Goal: Check status: Check status

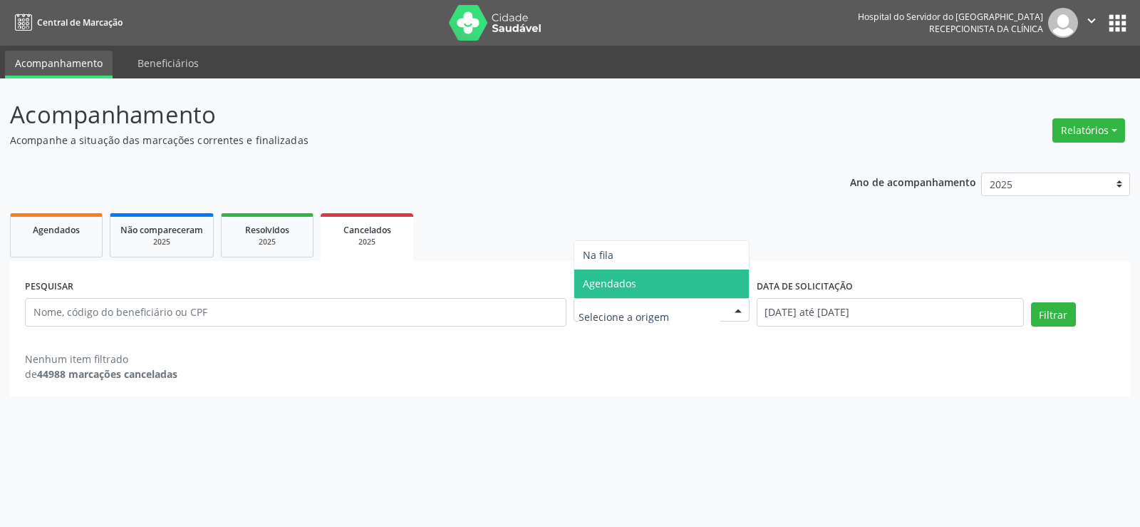
click at [617, 294] on span "Agendados" at bounding box center [661, 283] width 175 height 29
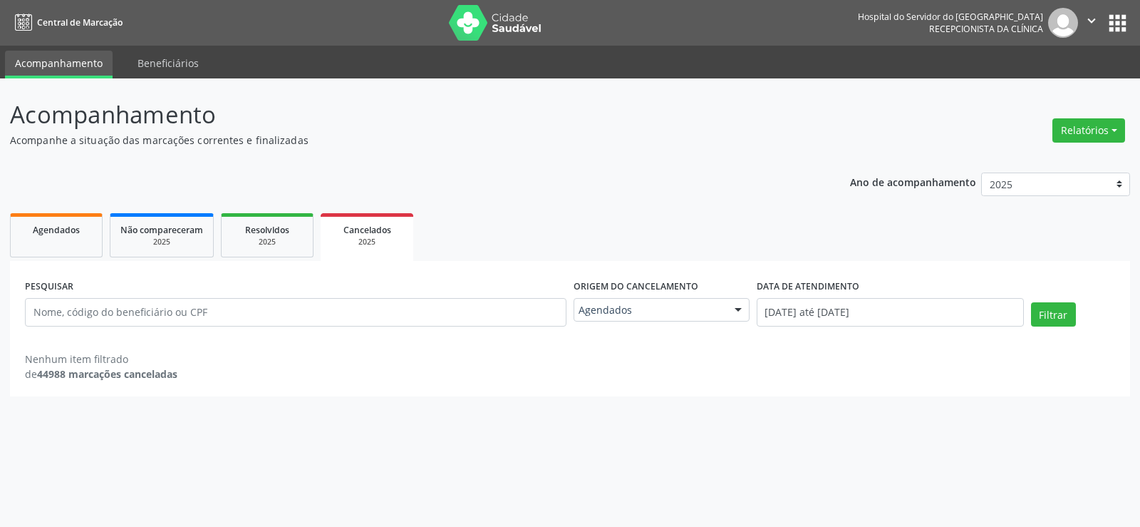
click at [689, 281] on label "Origem do cancelamento" at bounding box center [636, 287] width 125 height 22
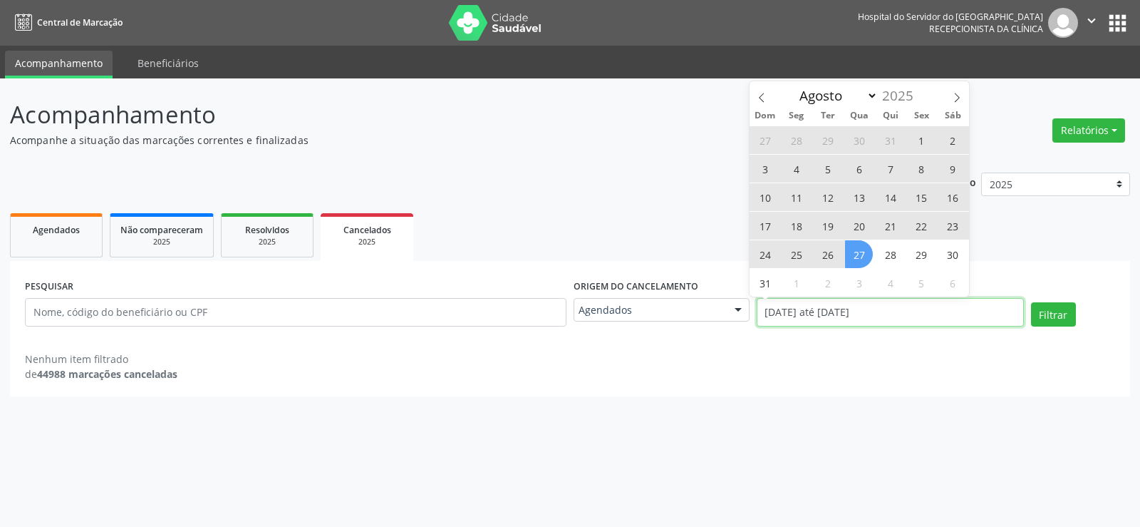
click at [805, 309] on input "[DATE] até [DATE]" at bounding box center [890, 312] width 267 height 29
select select "0"
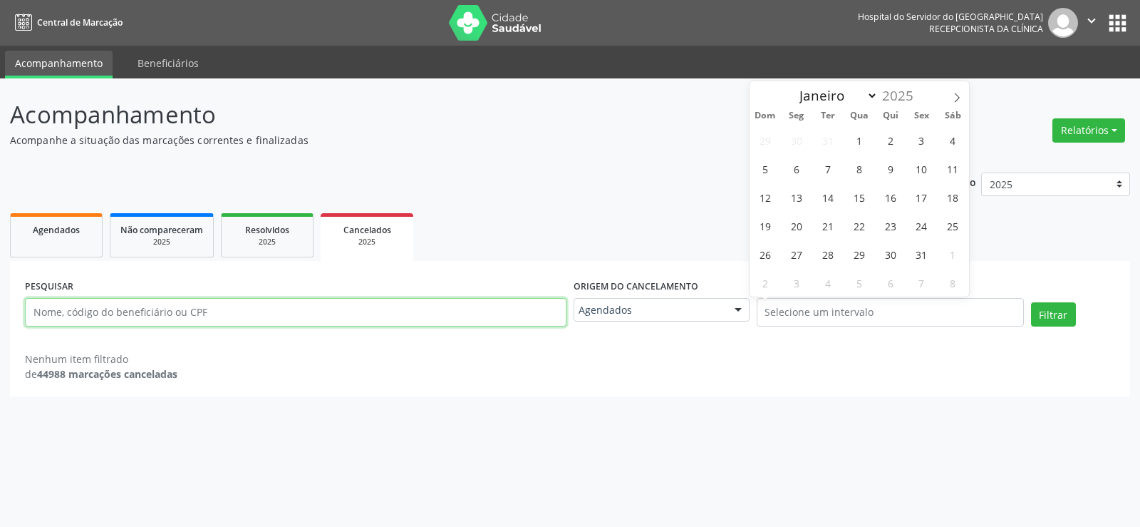
click at [265, 307] on input "text" at bounding box center [296, 312] width 542 height 29
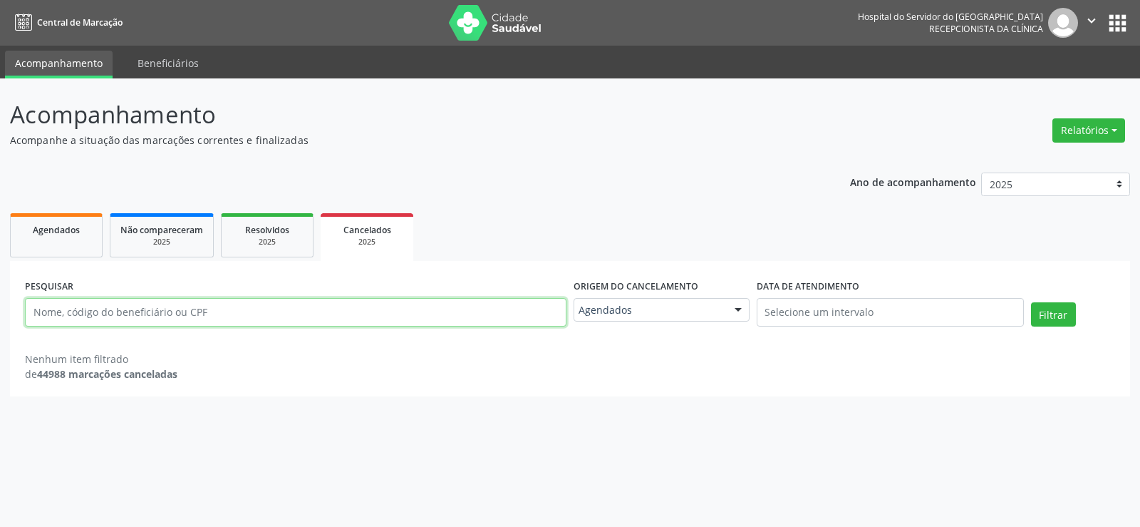
paste input "[PERSON_NAME]"
type input "[PERSON_NAME]"
click at [1031, 302] on button "Filtrar" at bounding box center [1053, 314] width 45 height 24
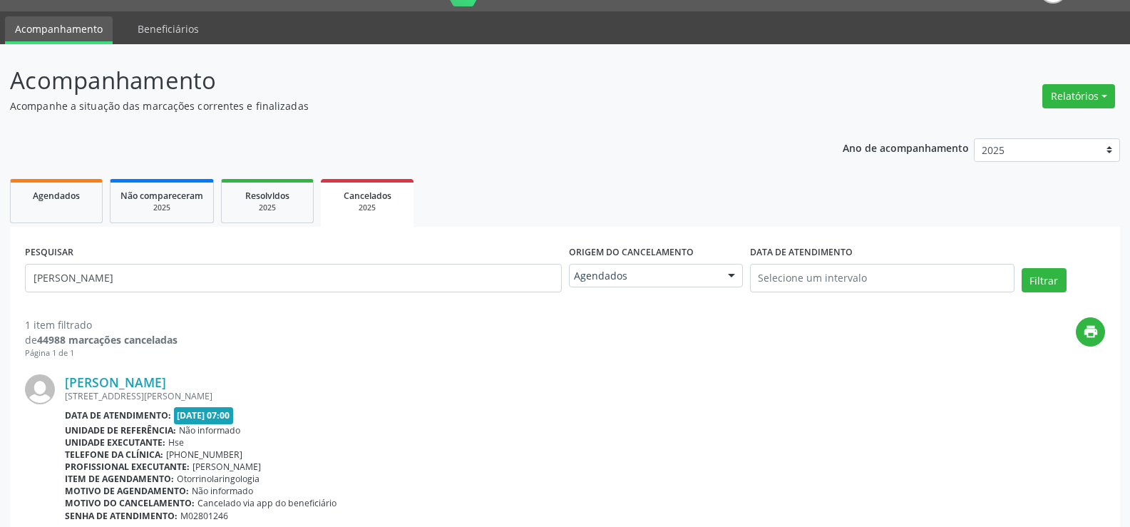
scroll to position [108, 0]
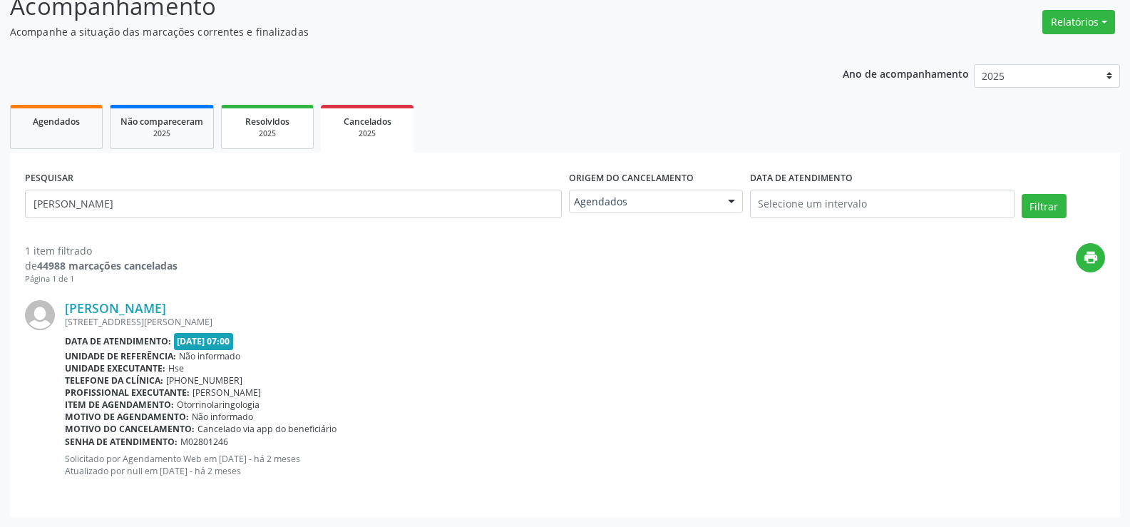
click at [274, 132] on div "2025" at bounding box center [267, 133] width 71 height 11
select select "7"
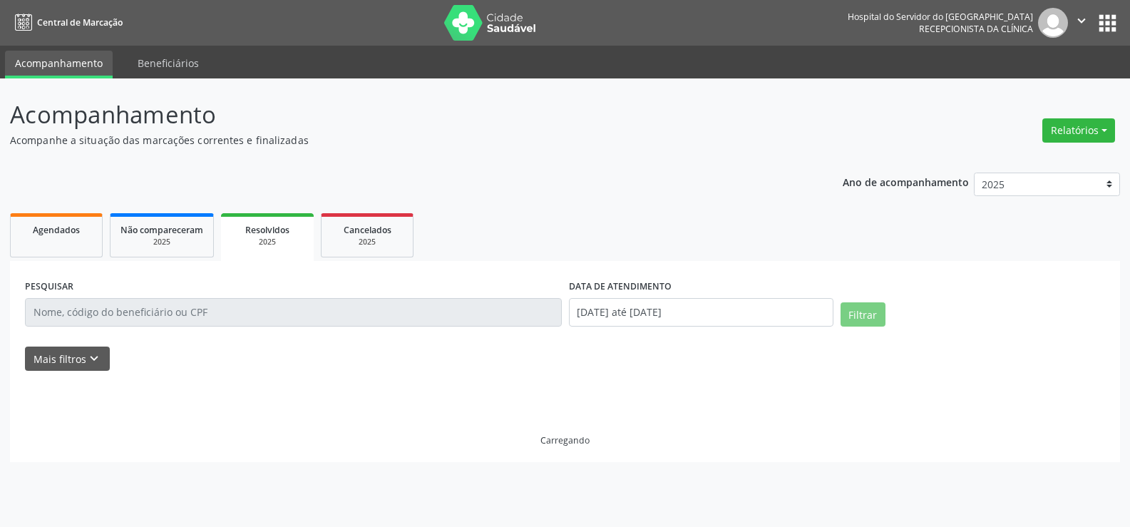
scroll to position [0, 0]
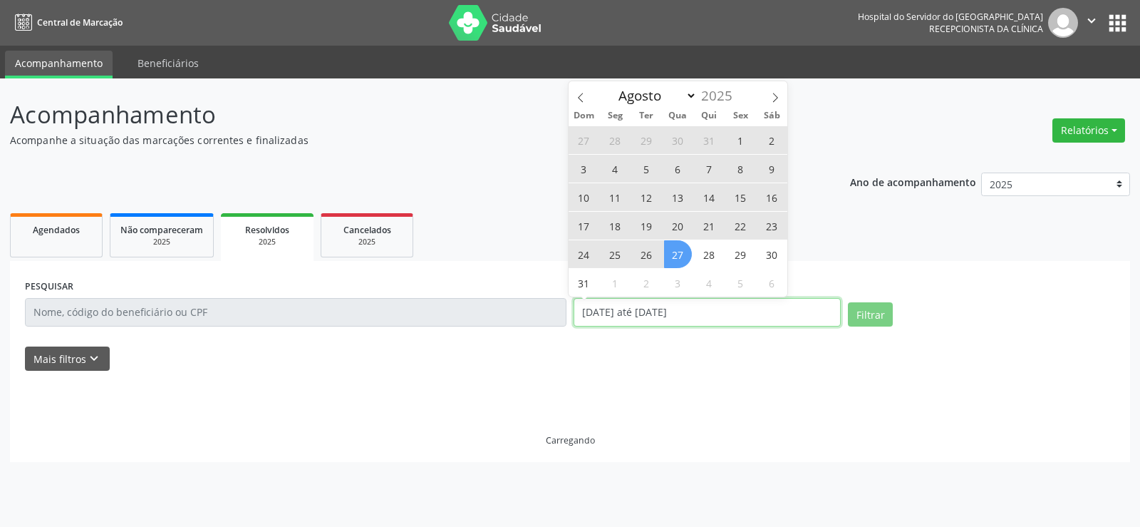
click at [744, 314] on input "[DATE] até [DATE]" at bounding box center [707, 312] width 267 height 29
select select "0"
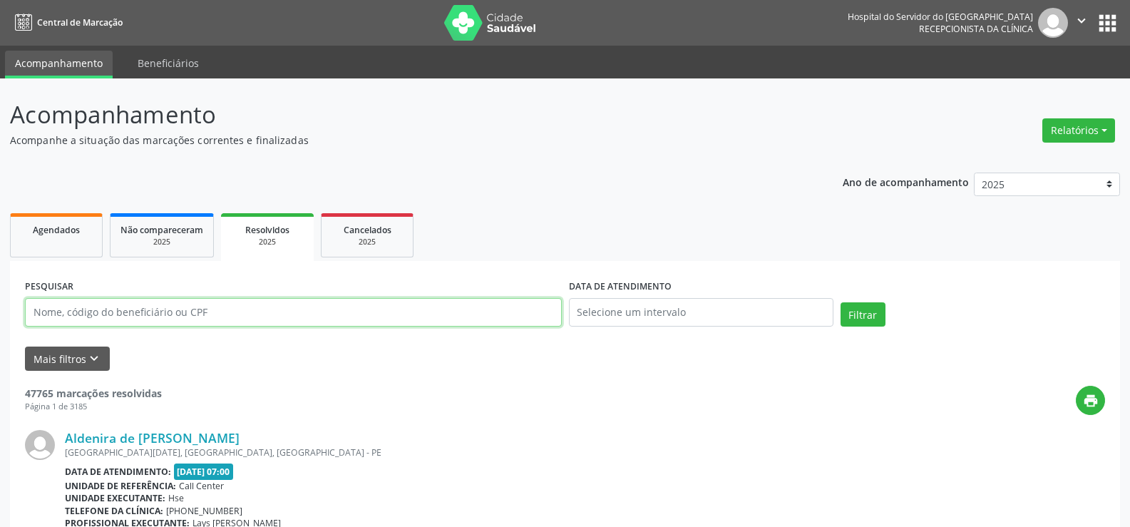
click at [200, 322] on input "text" at bounding box center [293, 312] width 537 height 29
paste input "[PERSON_NAME]"
type input "[PERSON_NAME]"
click at [840, 302] on button "Filtrar" at bounding box center [862, 314] width 45 height 24
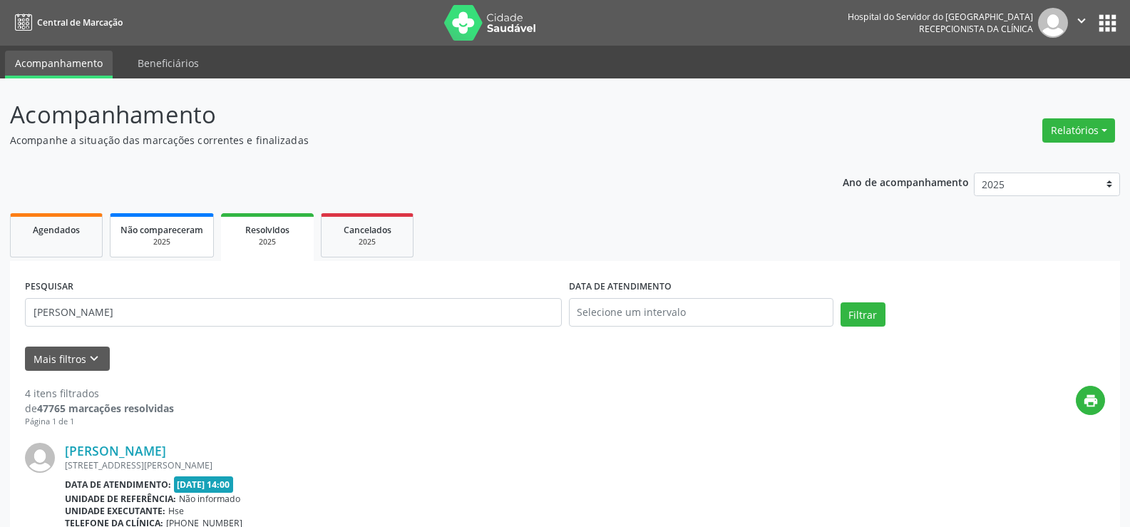
click at [150, 237] on div "2025" at bounding box center [161, 242] width 83 height 11
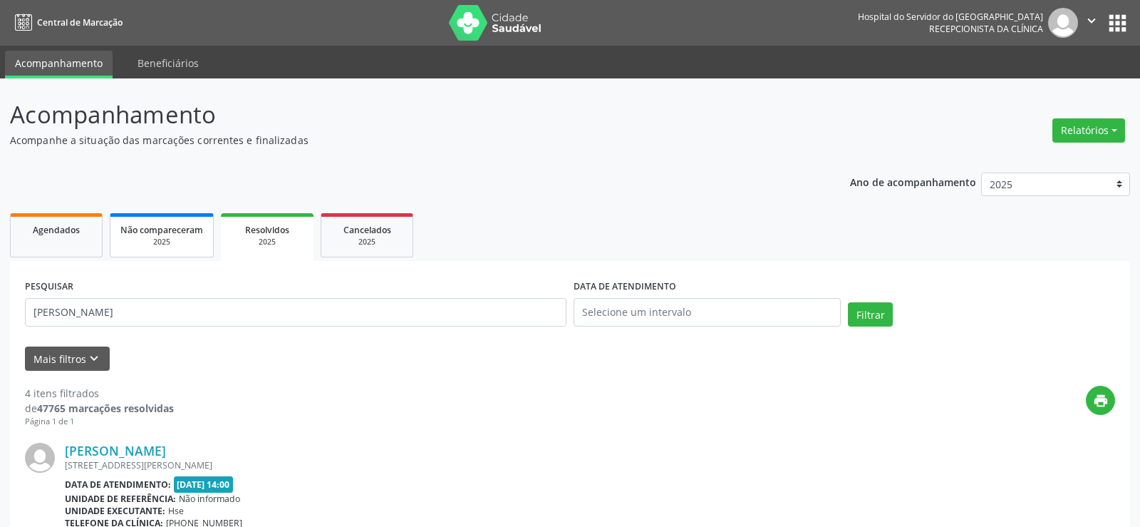
select select "7"
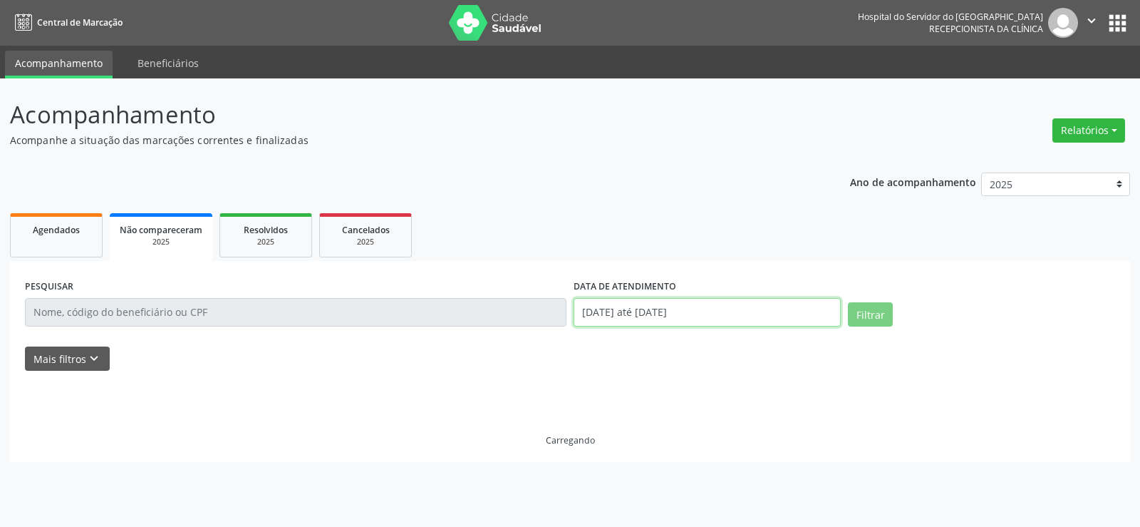
click at [638, 305] on input "[DATE] até [DATE]" at bounding box center [707, 312] width 267 height 29
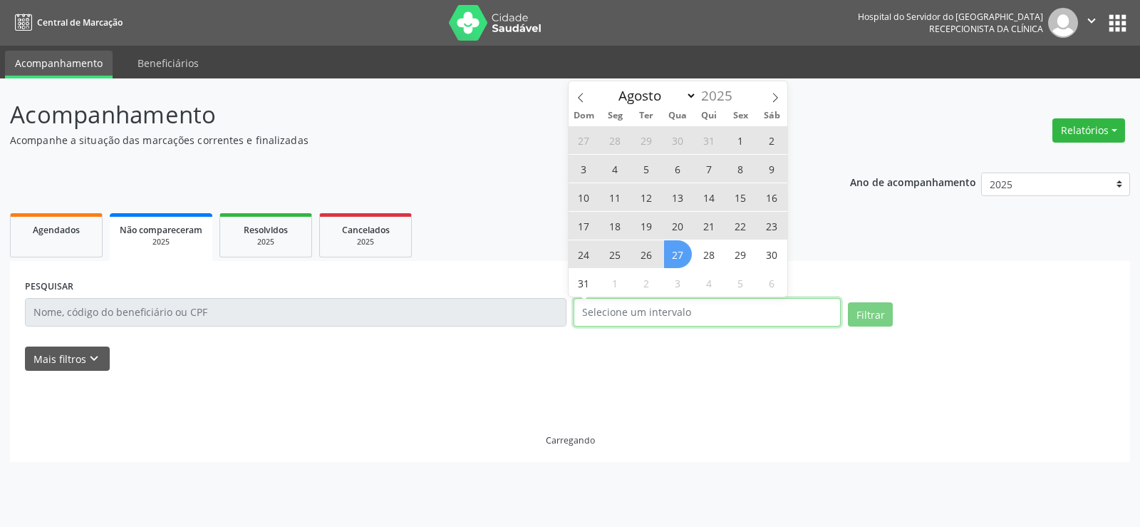
select select "0"
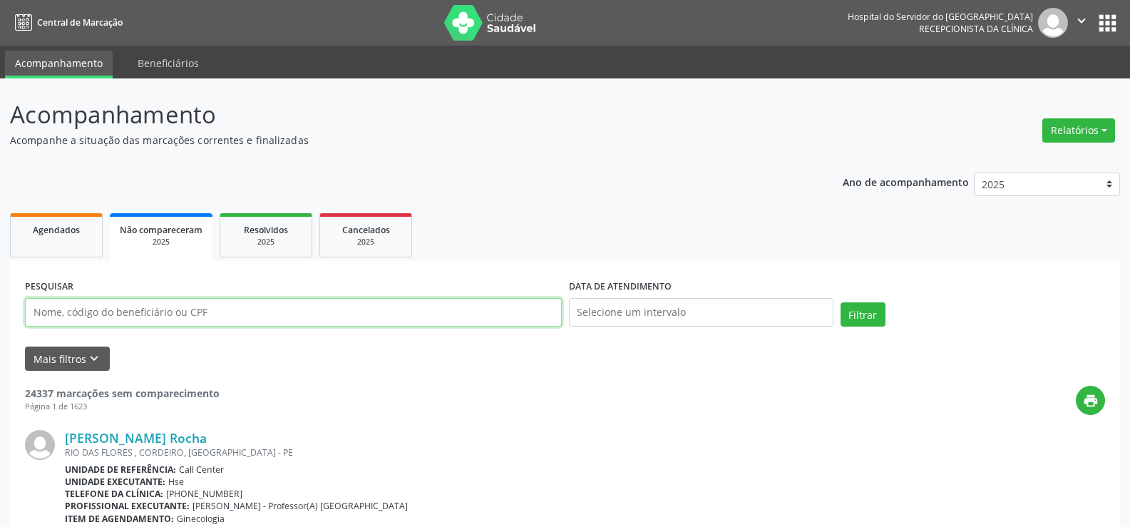
click at [200, 306] on input "text" at bounding box center [293, 312] width 537 height 29
paste input "[PERSON_NAME]"
type input "[PERSON_NAME]"
click at [840, 302] on button "Filtrar" at bounding box center [862, 314] width 45 height 24
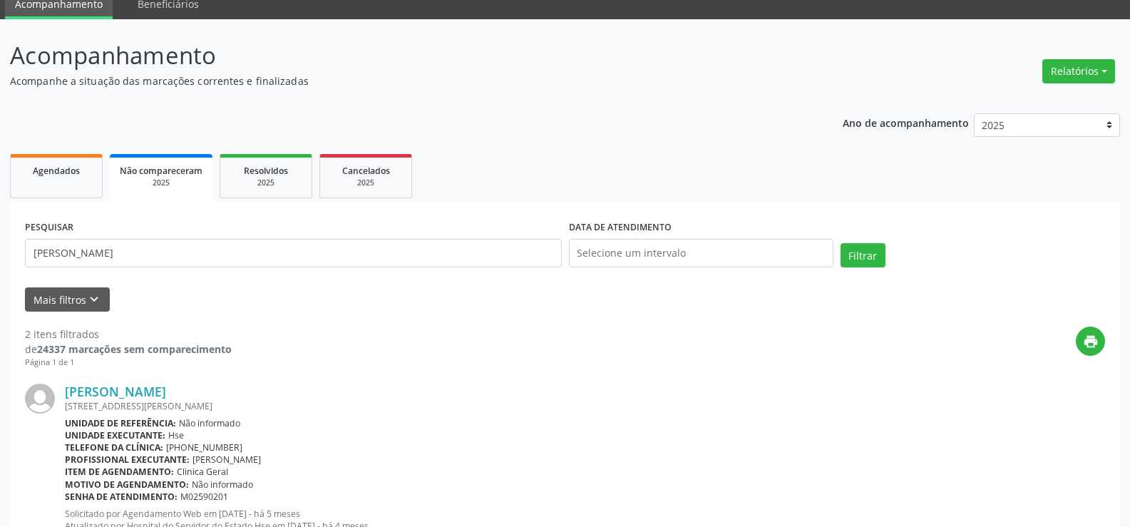
scroll to position [18, 0]
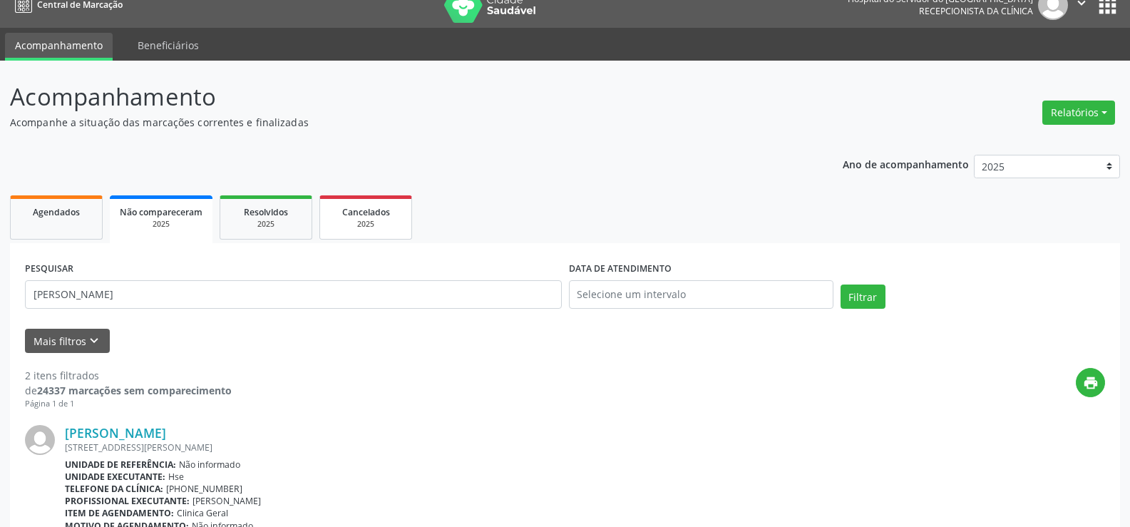
click at [348, 225] on div "2025" at bounding box center [365, 224] width 71 height 11
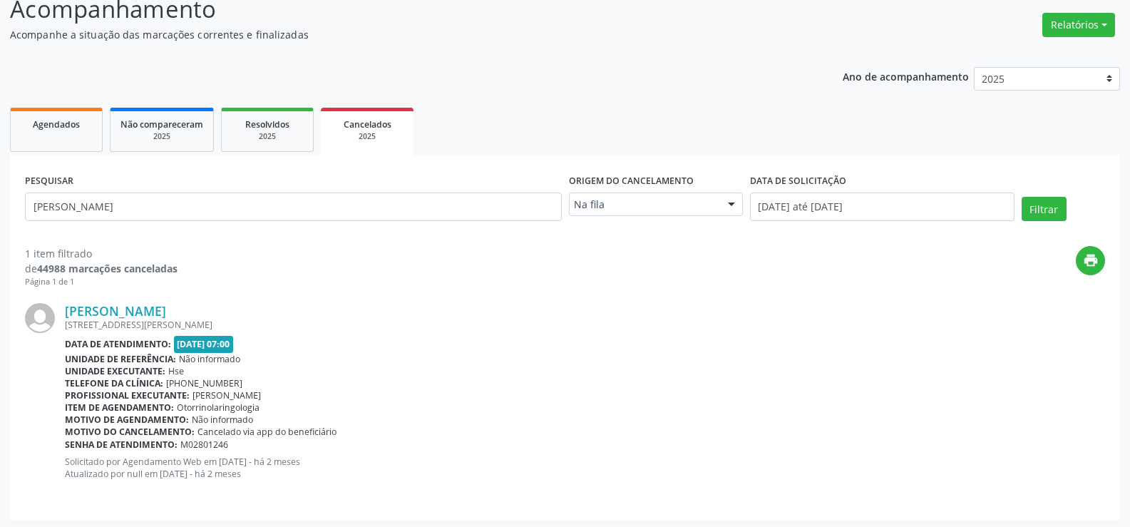
scroll to position [108, 0]
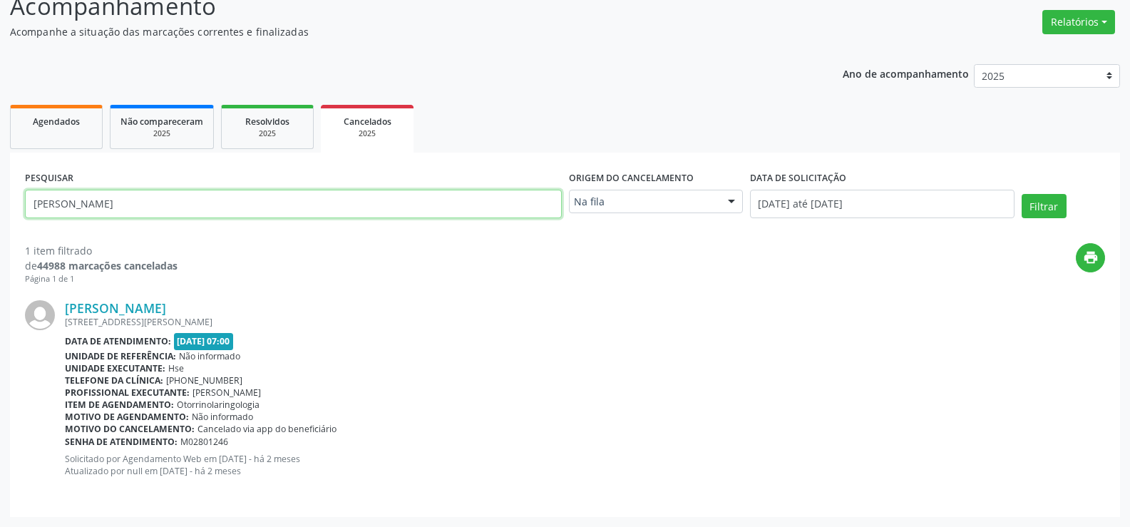
drag, startPoint x: 378, startPoint y: 205, endPoint x: 0, endPoint y: 142, distance: 382.9
click at [0, 142] on div "Acompanhamento Acompanhe a situação das marcações correntes e finalizadas Relat…" at bounding box center [565, 248] width 1130 height 557
paste input "[PERSON_NAME]"
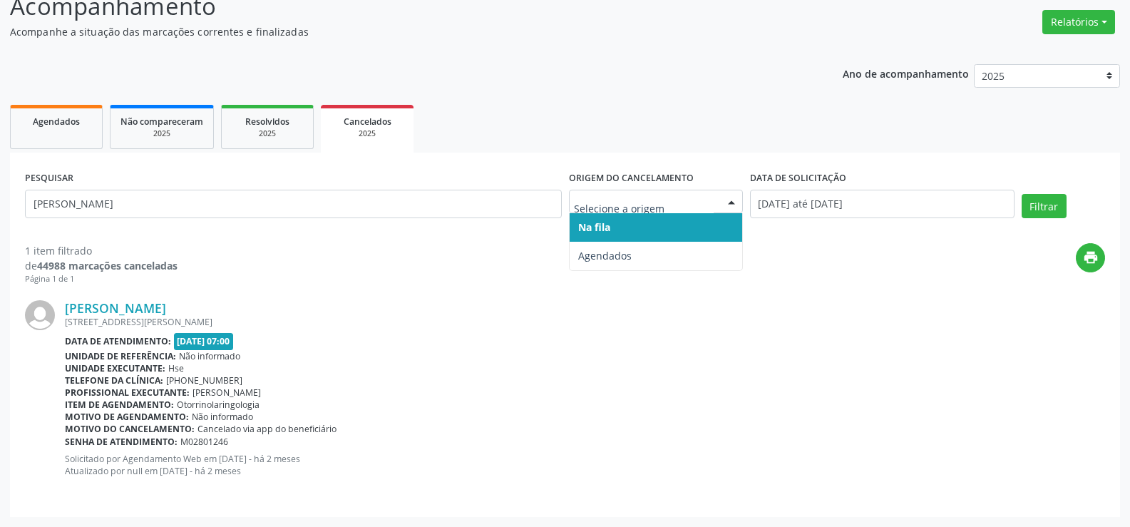
click at [644, 212] on div at bounding box center [656, 202] width 174 height 24
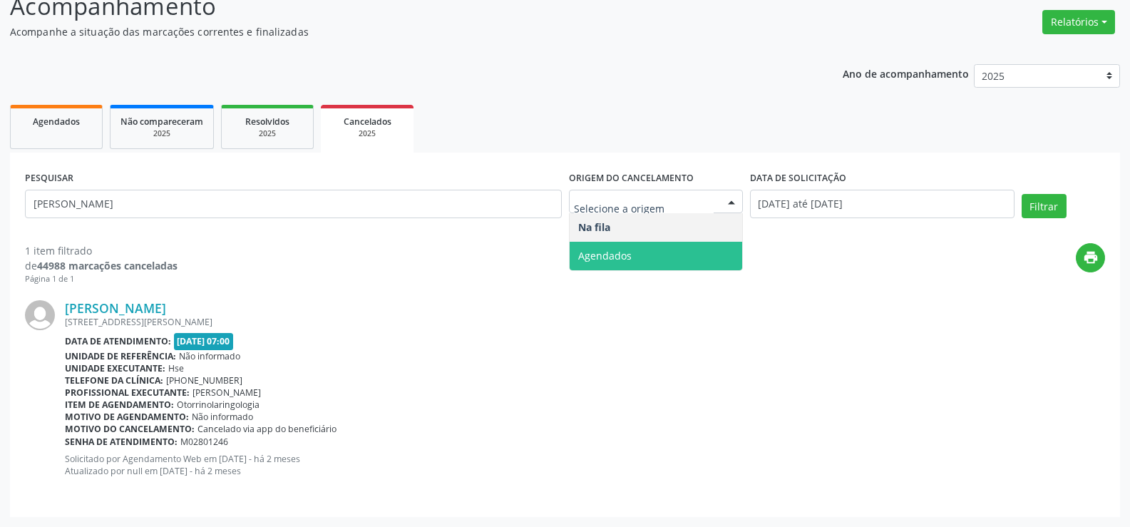
click at [658, 247] on span "Agendados" at bounding box center [655, 256] width 172 height 29
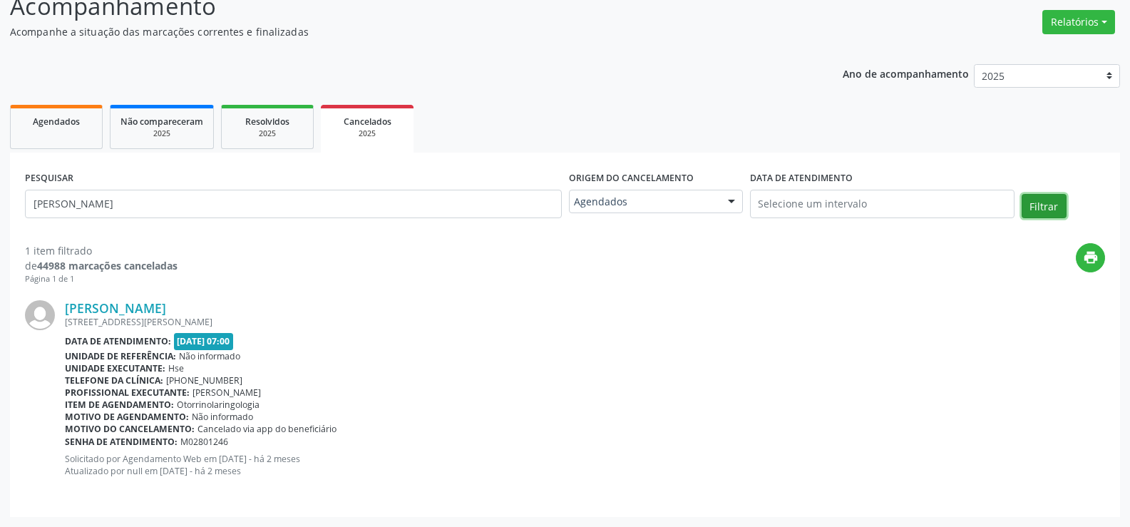
click at [1053, 196] on button "Filtrar" at bounding box center [1043, 206] width 45 height 24
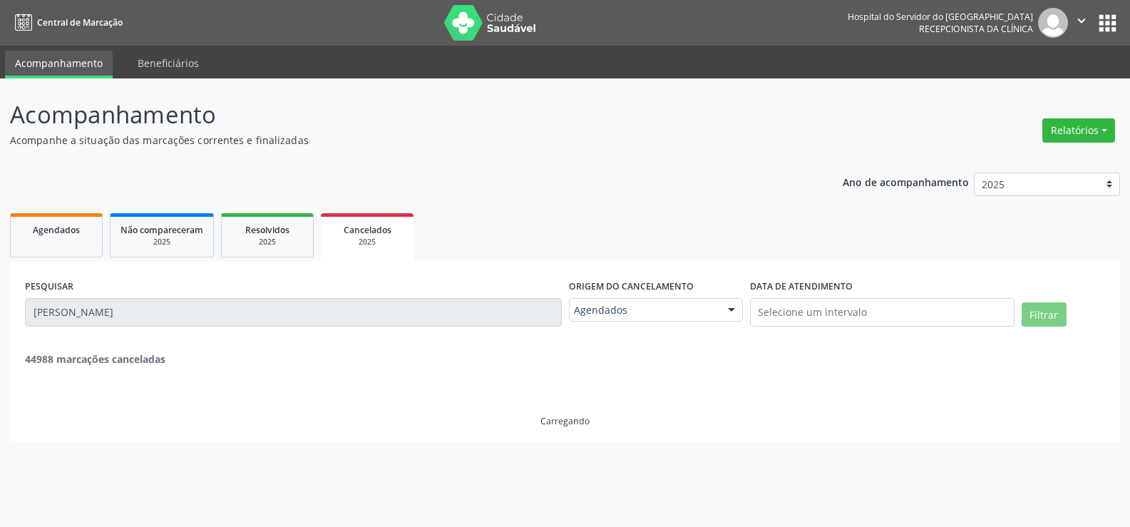
scroll to position [0, 0]
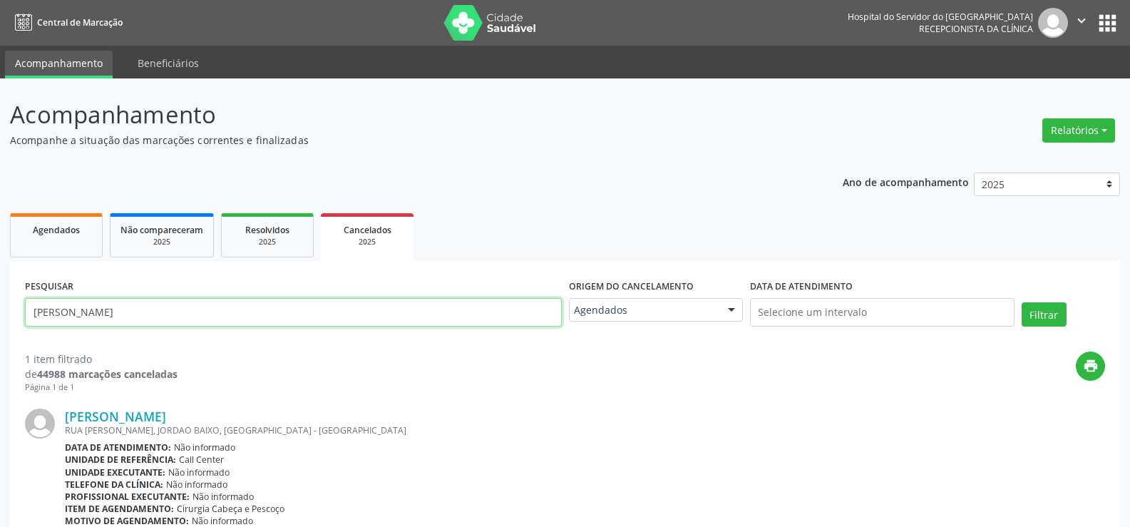
drag, startPoint x: 161, startPoint y: 304, endPoint x: 0, endPoint y: 275, distance: 163.6
click at [0, 275] on div "Acompanhamento Acompanhe a situação das marcações correntes e finalizadas Relat…" at bounding box center [565, 354] width 1130 height 552
paste input "[PERSON_NAME] OFEITOSA"
type input "[PERSON_NAME] OFEITOSA"
click at [1021, 302] on button "Filtrar" at bounding box center [1043, 314] width 45 height 24
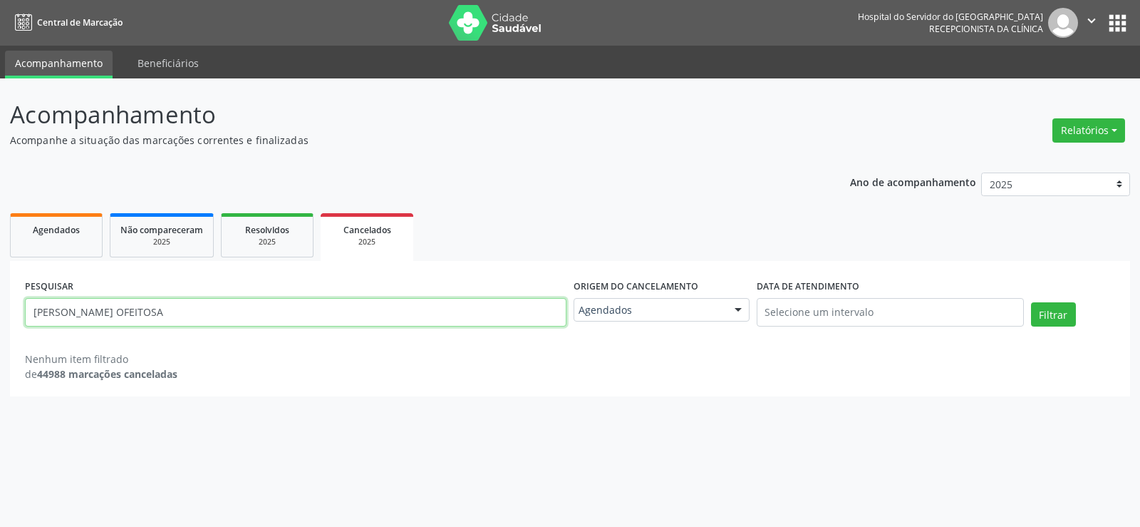
drag, startPoint x: 182, startPoint y: 317, endPoint x: 0, endPoint y: 245, distance: 196.1
click at [0, 245] on div "Acompanhamento Acompanhe a situação das marcações correntes e finalizadas Relat…" at bounding box center [570, 302] width 1140 height 448
paste input "[PERSON_NAME]Feitosa"
click at [1031, 302] on button "Filtrar" at bounding box center [1053, 314] width 45 height 24
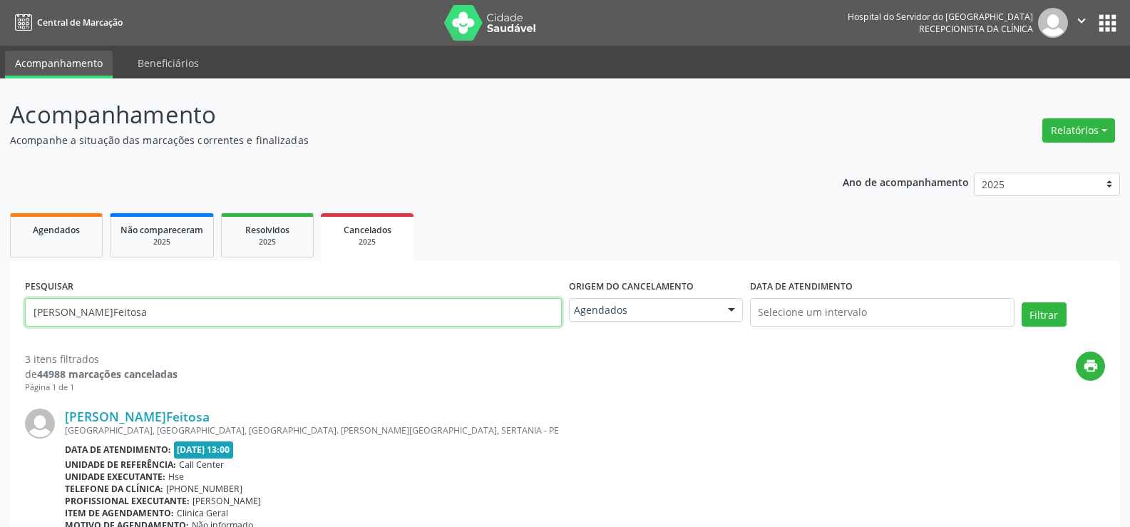
drag, startPoint x: 214, startPoint y: 319, endPoint x: 0, endPoint y: 258, distance: 222.2
paste input "[PERSON_NAME]"
click at [1021, 302] on button "Filtrar" at bounding box center [1043, 314] width 45 height 24
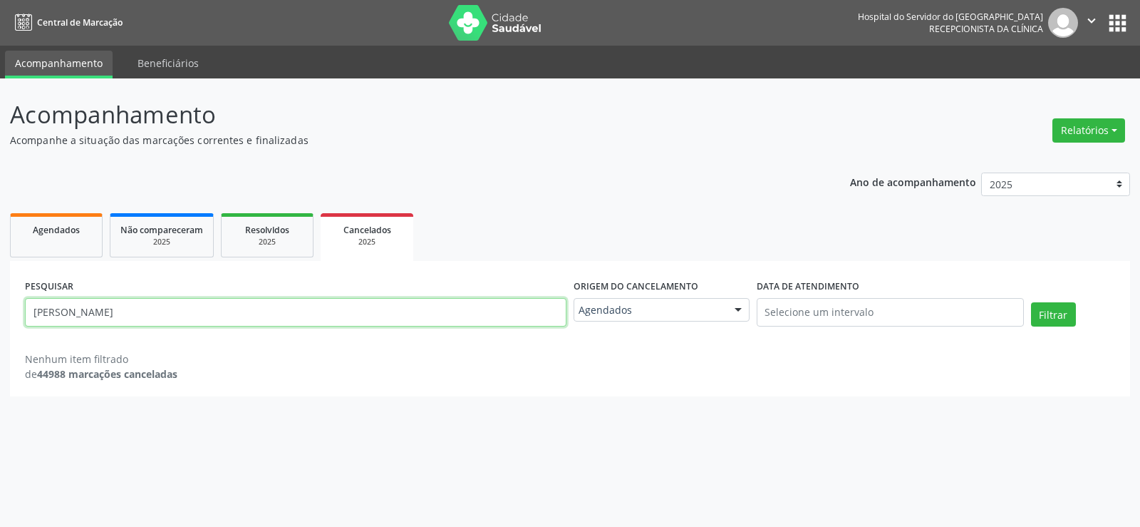
click at [353, 314] on input "[PERSON_NAME]" at bounding box center [296, 312] width 542 height 29
paste input "[PERSON_NAME]"
click at [1031, 302] on button "Filtrar" at bounding box center [1053, 314] width 45 height 24
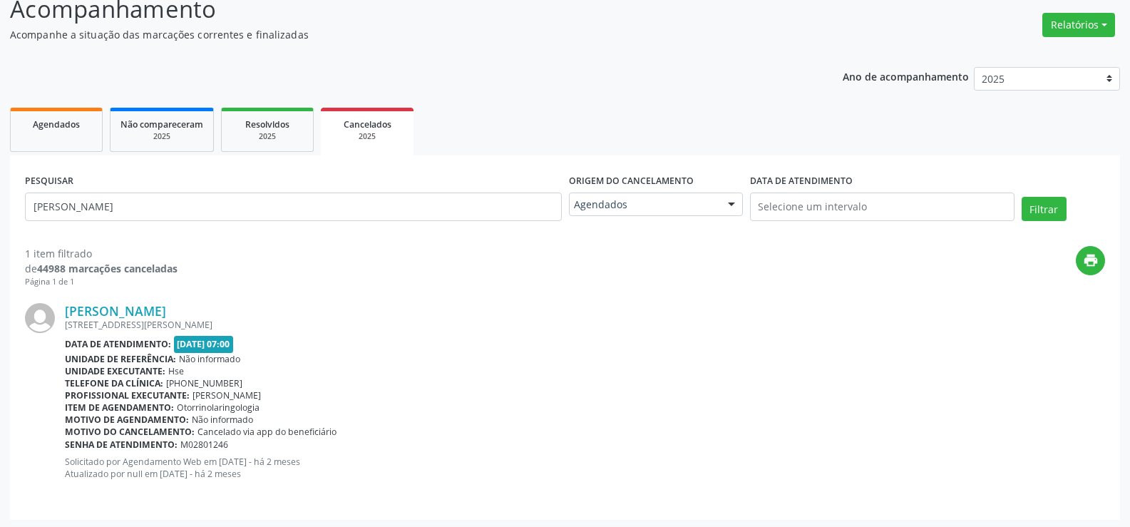
scroll to position [108, 0]
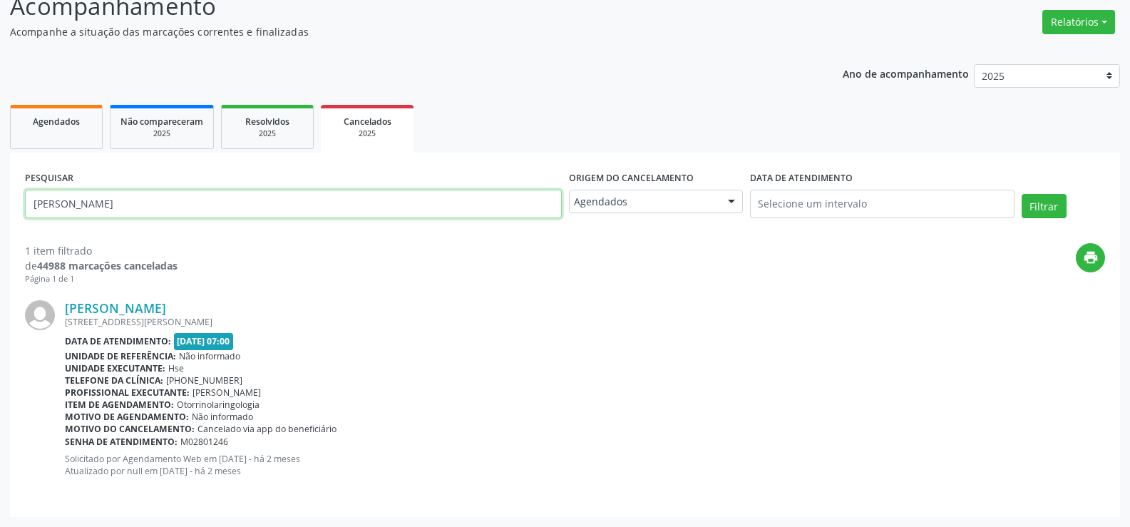
click at [362, 210] on input "[PERSON_NAME]" at bounding box center [293, 204] width 537 height 29
paste input "[PERSON_NAME]"
click at [1021, 194] on button "Filtrar" at bounding box center [1043, 206] width 45 height 24
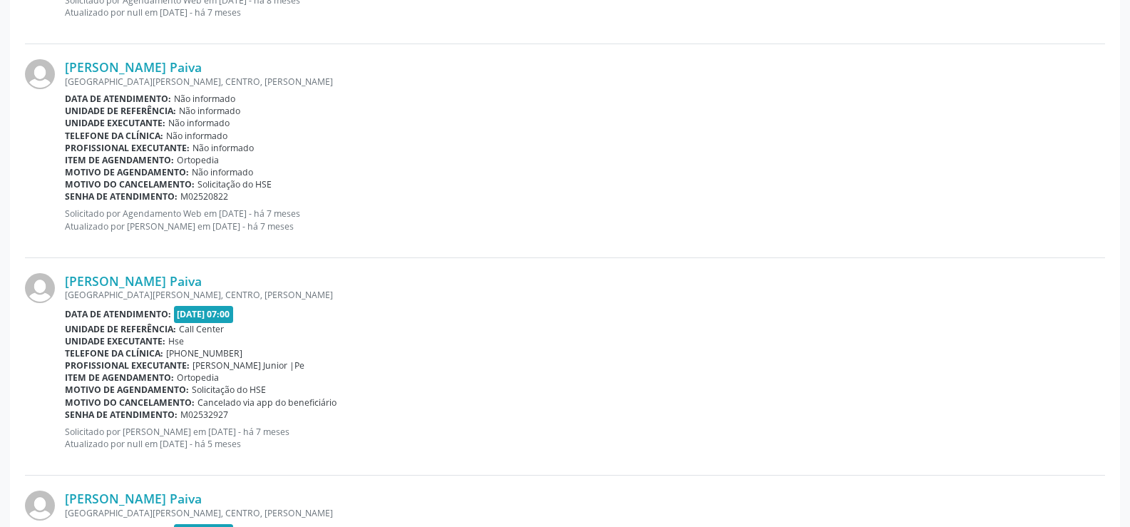
scroll to position [1180, 0]
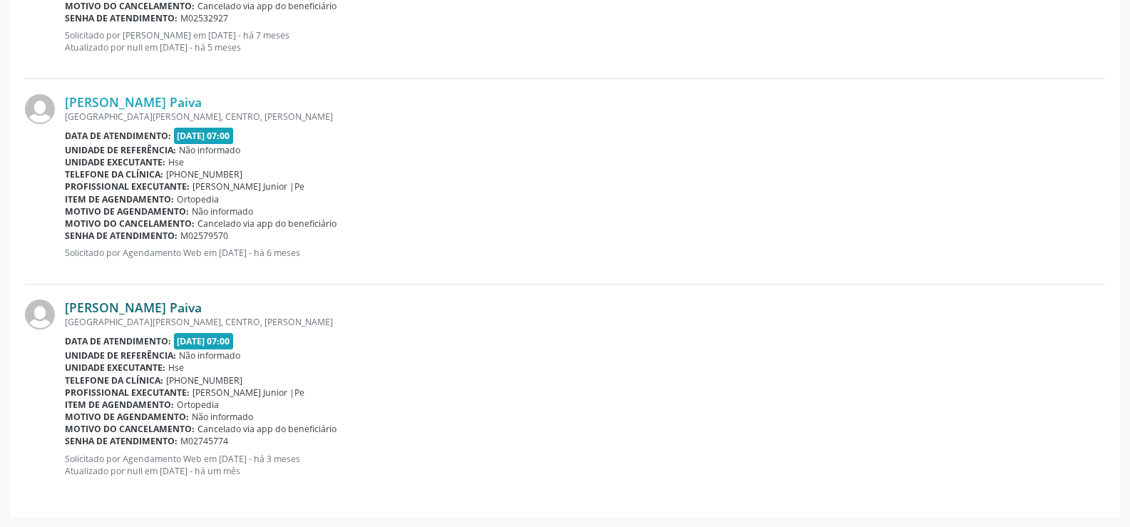
click at [156, 304] on link "[PERSON_NAME] Paiva" at bounding box center [133, 307] width 137 height 16
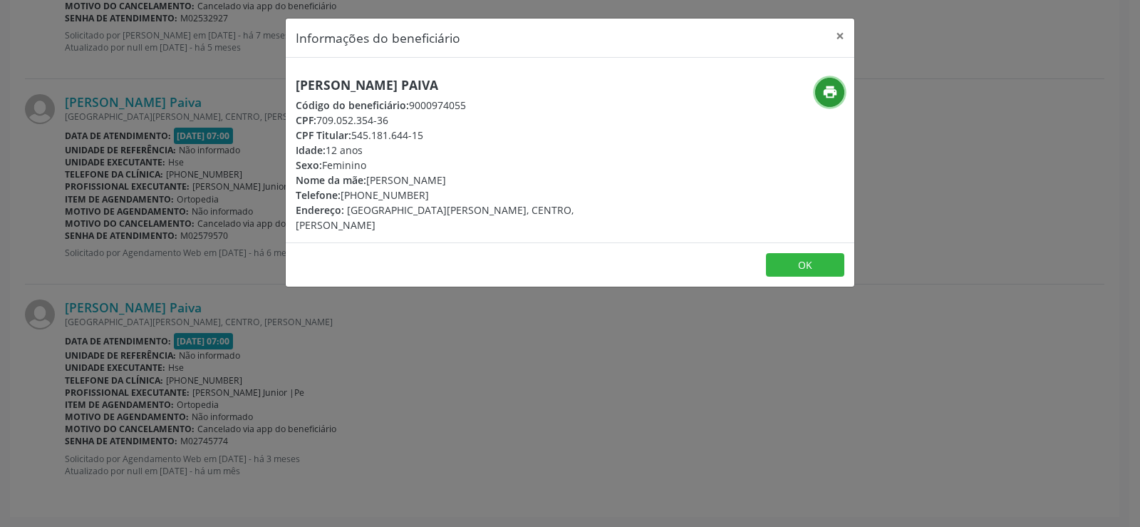
click at [831, 88] on icon "print" at bounding box center [830, 92] width 16 height 16
click at [841, 35] on button "×" at bounding box center [840, 36] width 29 height 35
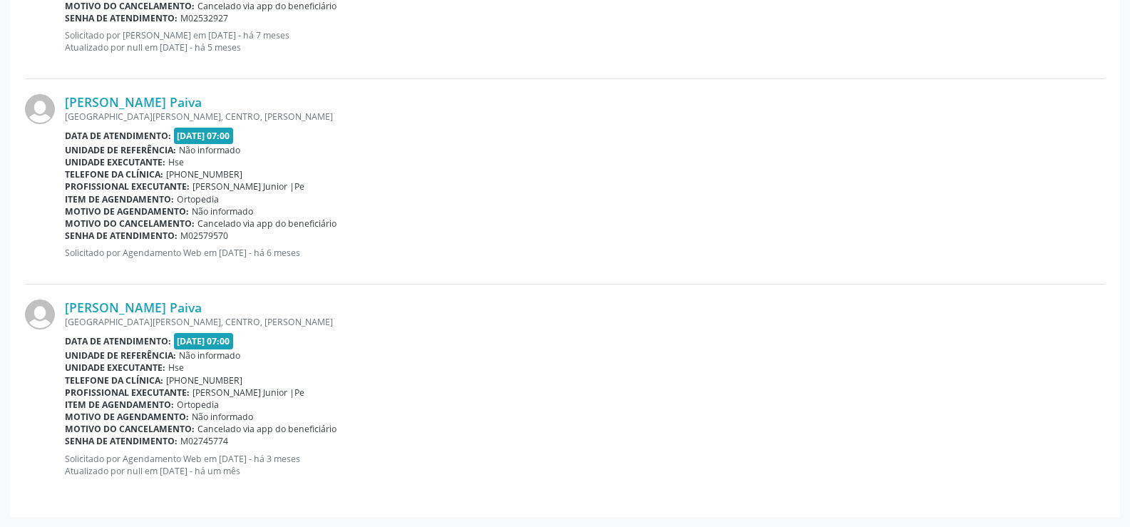
drag, startPoint x: 188, startPoint y: 307, endPoint x: 58, endPoint y: 303, distance: 129.8
click at [58, 303] on div "[PERSON_NAME] Paiva [GEOGRAPHIC_DATA][PERSON_NAME], CENTRO, [GEOGRAPHIC_DATA] D…" at bounding box center [565, 392] width 1080 height 217
click at [58, 303] on div at bounding box center [45, 392] width 40 height 187
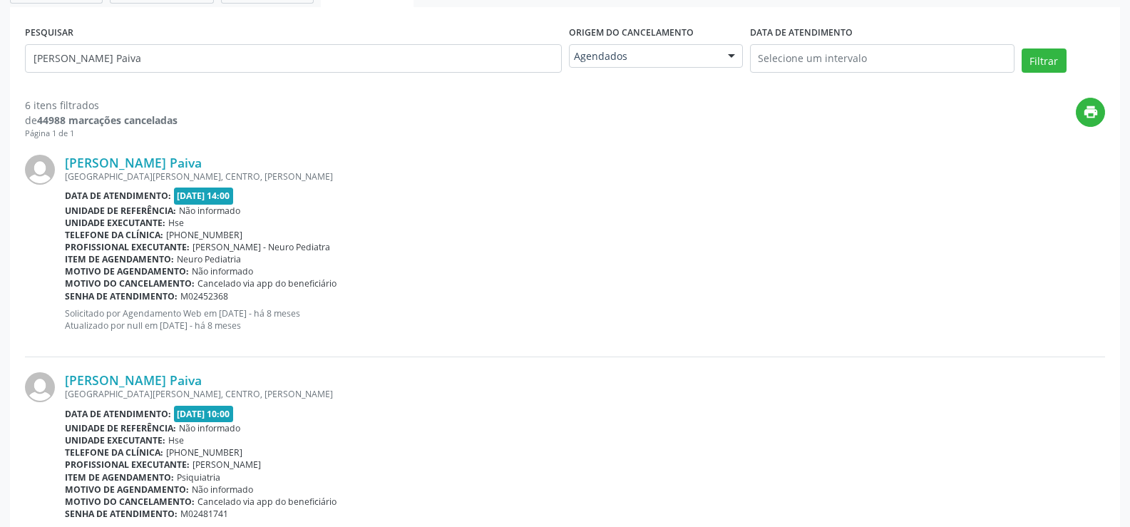
scroll to position [0, 0]
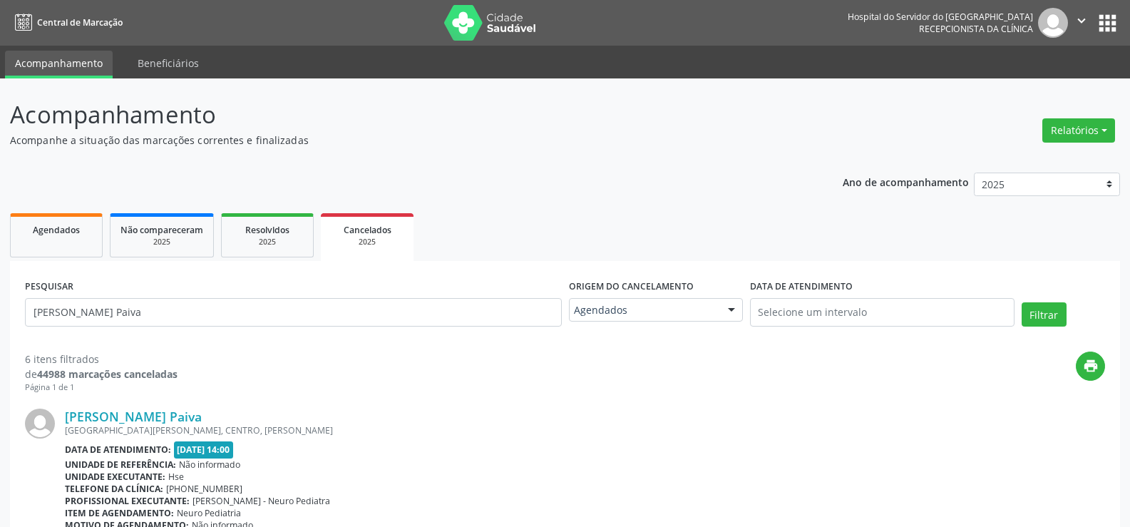
click at [264, 331] on div "PESQUISAR [PERSON_NAME] Paiva" at bounding box center [293, 306] width 544 height 61
click at [265, 313] on input "[PERSON_NAME] Paiva" at bounding box center [293, 312] width 537 height 29
paste input "[PERSON_NAME] da Sil"
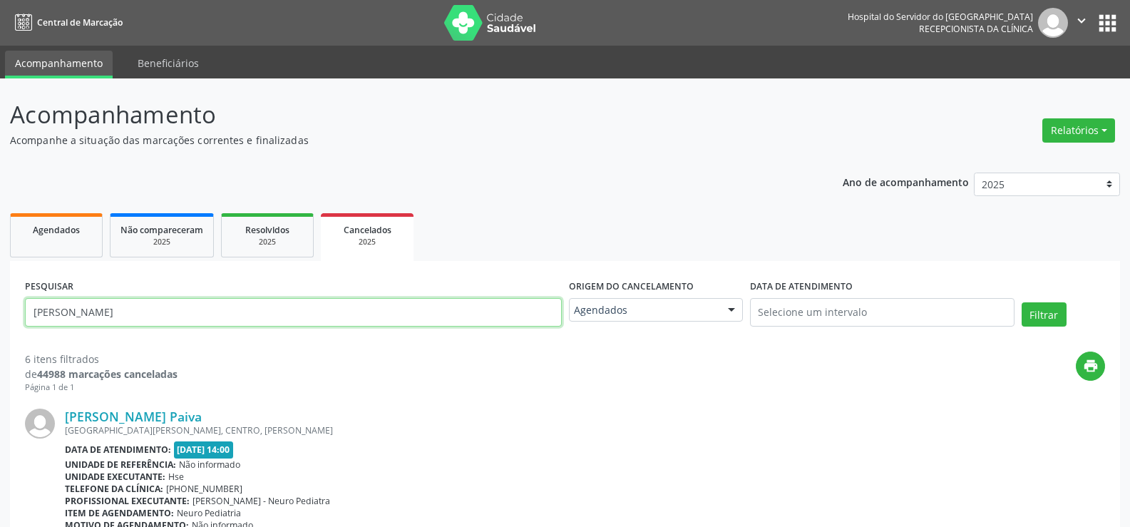
click at [1021, 302] on button "Filtrar" at bounding box center [1043, 314] width 45 height 24
click at [271, 320] on input "[PERSON_NAME]" at bounding box center [293, 312] width 537 height 29
paste input "[PERSON_NAME]"
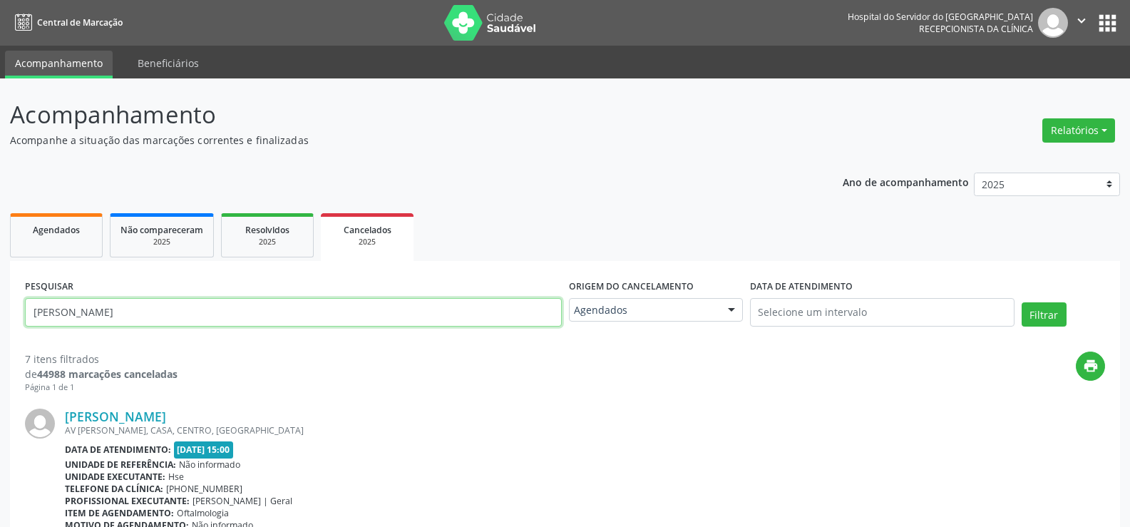
click at [1021, 302] on button "Filtrar" at bounding box center [1043, 314] width 45 height 24
click at [249, 324] on input "[PERSON_NAME]" at bounding box center [293, 312] width 537 height 29
paste input "[PERSON_NAME]"
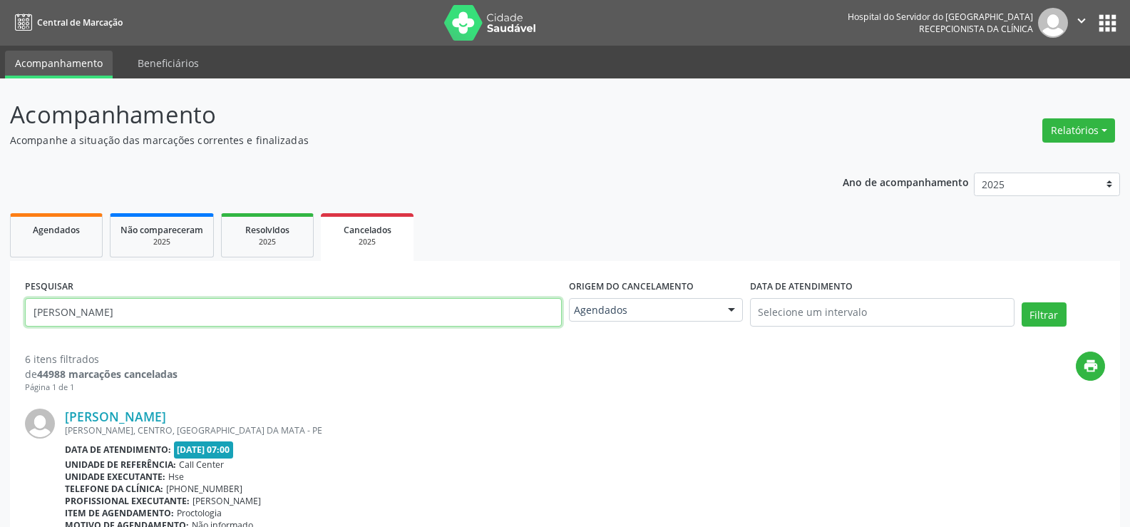
click at [1021, 302] on button "Filtrar" at bounding box center [1043, 314] width 45 height 24
click at [262, 310] on input "[PERSON_NAME]" at bounding box center [293, 312] width 537 height 29
paste input "[PERSON_NAME] dos Santo"
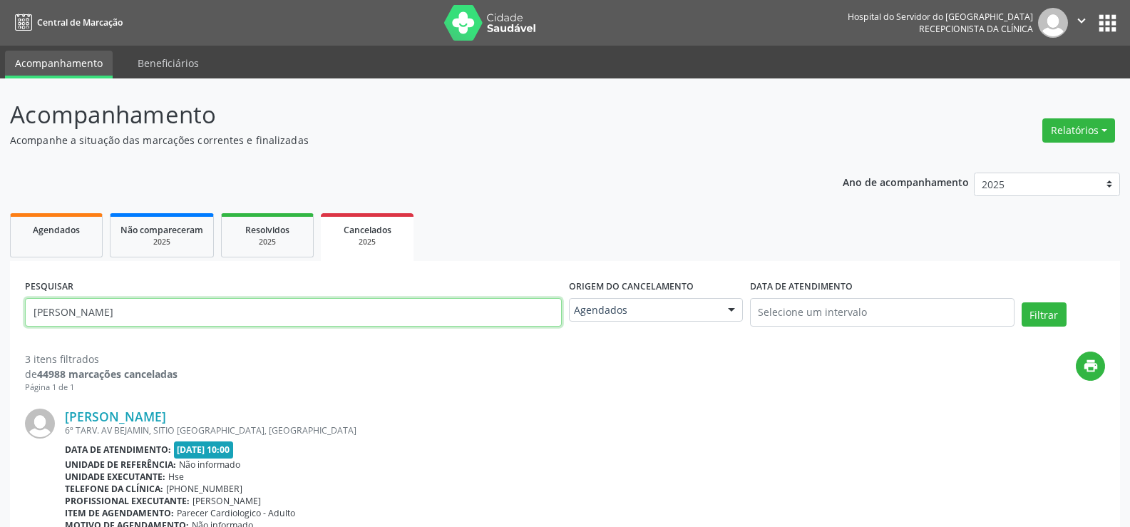
click at [1021, 302] on button "Filtrar" at bounding box center [1043, 314] width 45 height 24
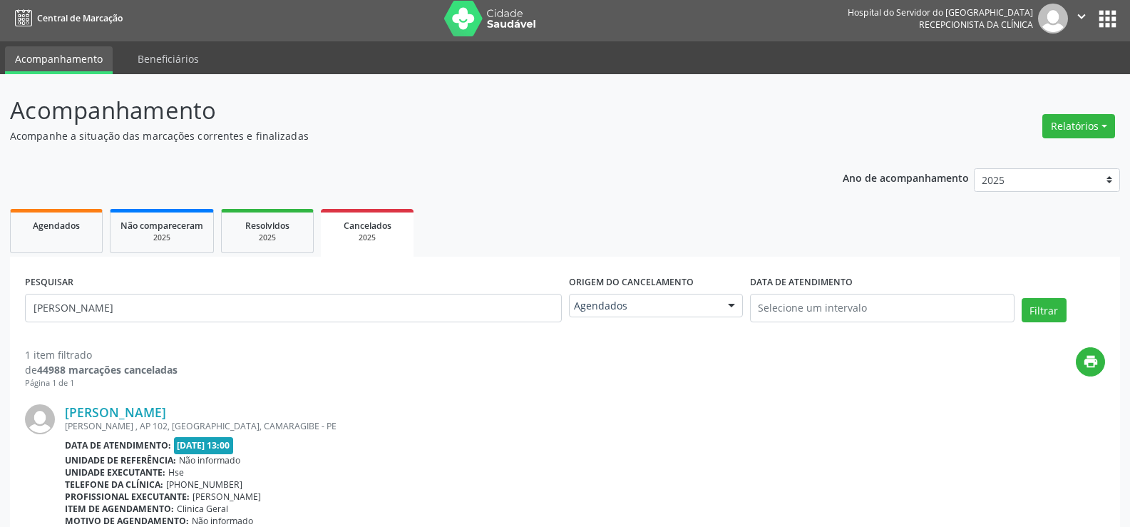
scroll to position [108, 0]
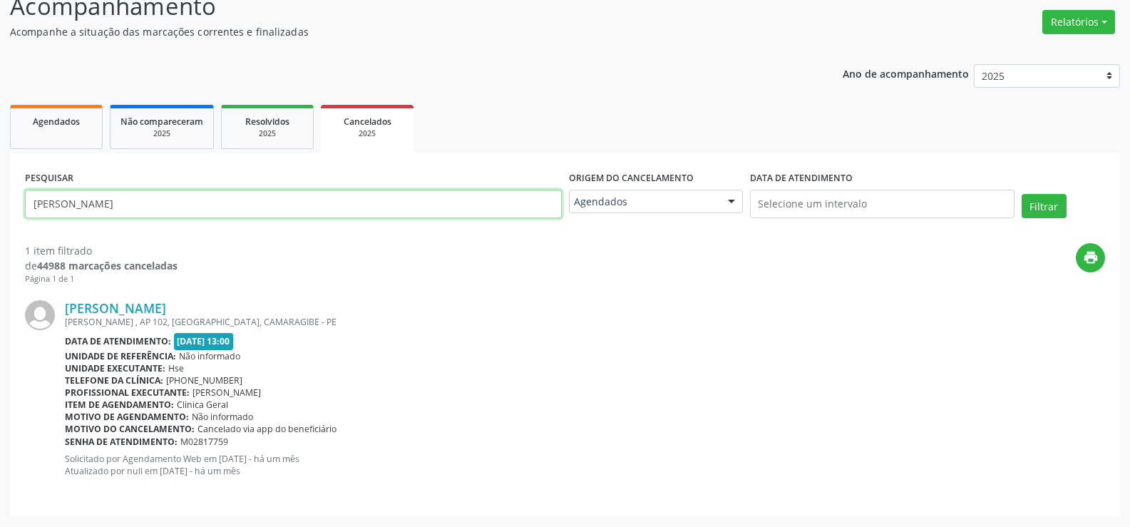
click at [272, 216] on input "[PERSON_NAME]" at bounding box center [293, 204] width 537 height 29
paste input "[PERSON_NAME]"
click at [1021, 194] on button "Filtrar" at bounding box center [1043, 206] width 45 height 24
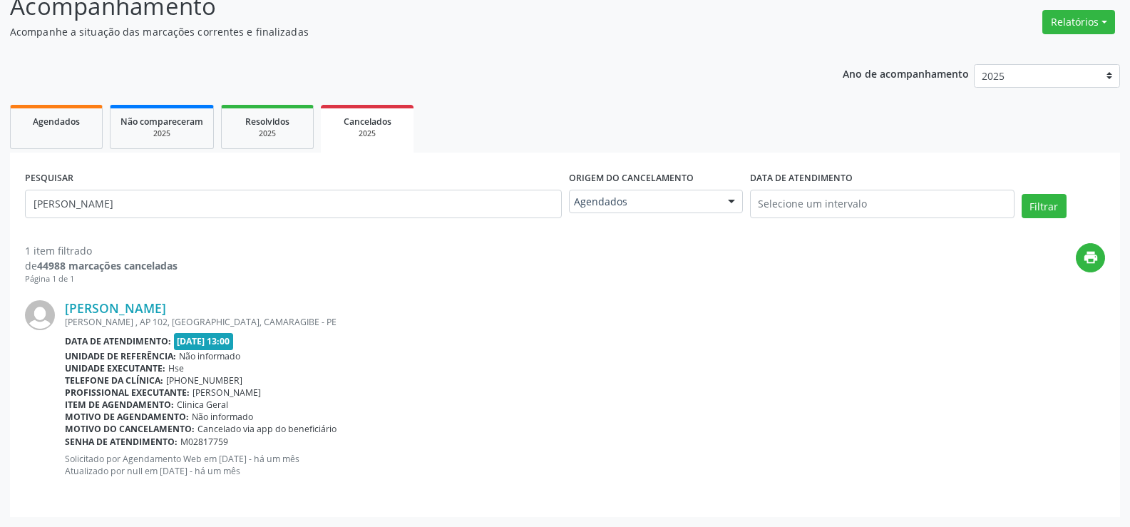
scroll to position [0, 0]
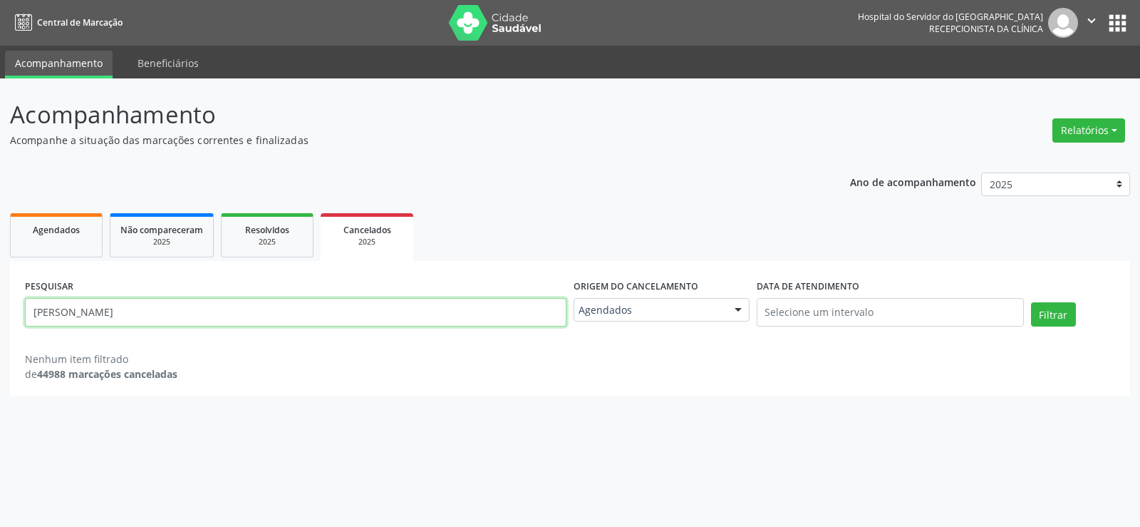
click at [262, 306] on input "[PERSON_NAME]" at bounding box center [296, 312] width 542 height 29
paste input "[PERSON_NAME]"
click at [1031, 302] on button "Filtrar" at bounding box center [1053, 314] width 45 height 24
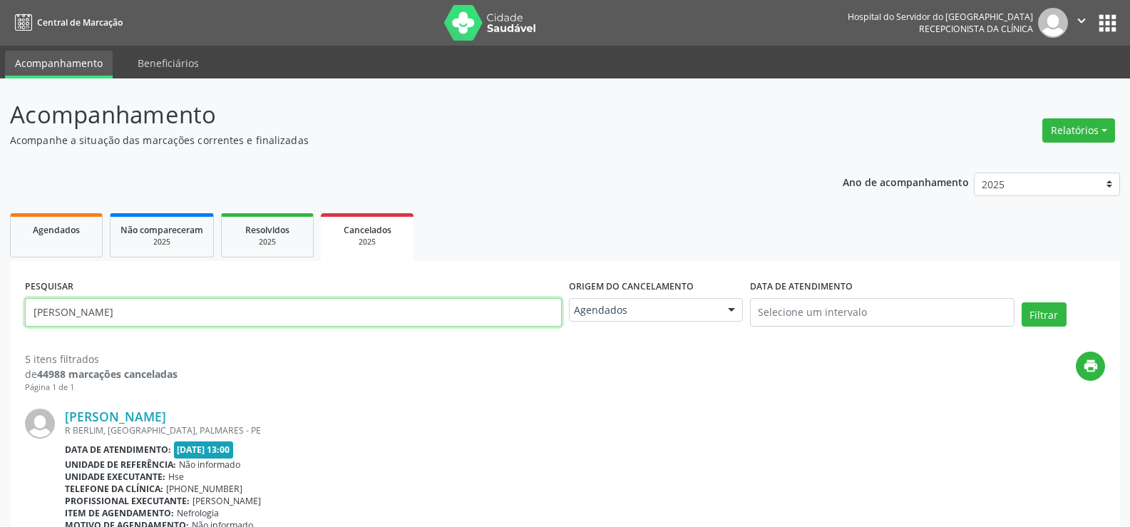
click at [237, 324] on input "[PERSON_NAME]" at bounding box center [293, 312] width 537 height 29
paste input "[PERSON_NAME]"
click at [1021, 302] on button "Filtrar" at bounding box center [1043, 314] width 45 height 24
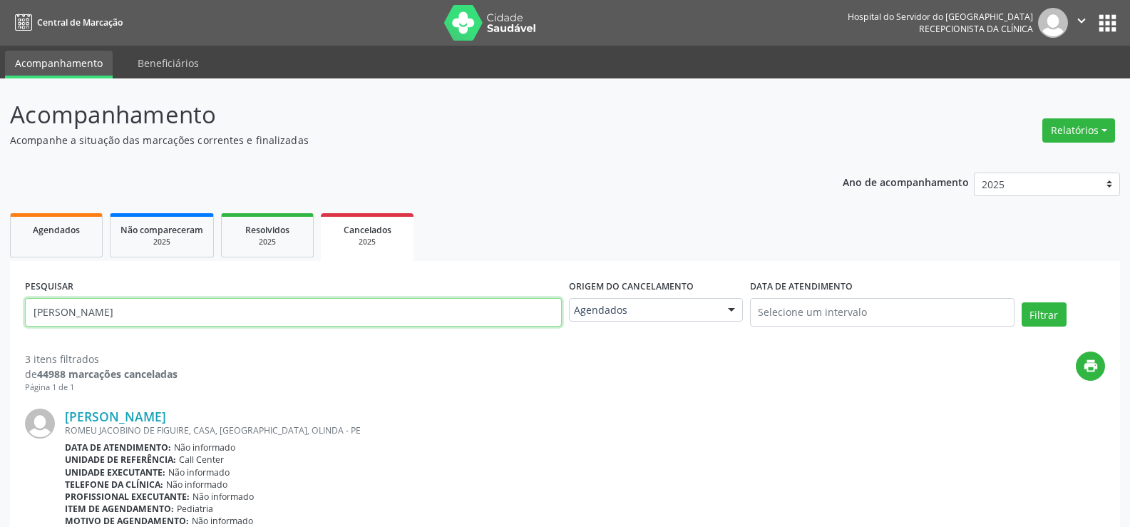
click at [271, 321] on input "[PERSON_NAME]" at bounding box center [293, 312] width 537 height 29
paste input "[PERSON_NAME] [PERSON_NAME]"
click at [1021, 302] on button "Filtrar" at bounding box center [1043, 314] width 45 height 24
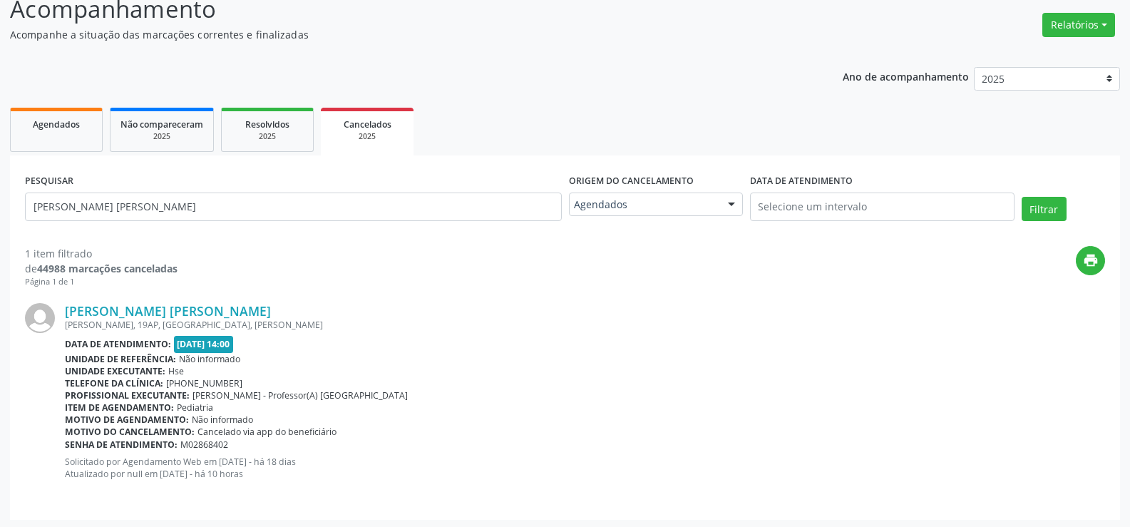
scroll to position [108, 0]
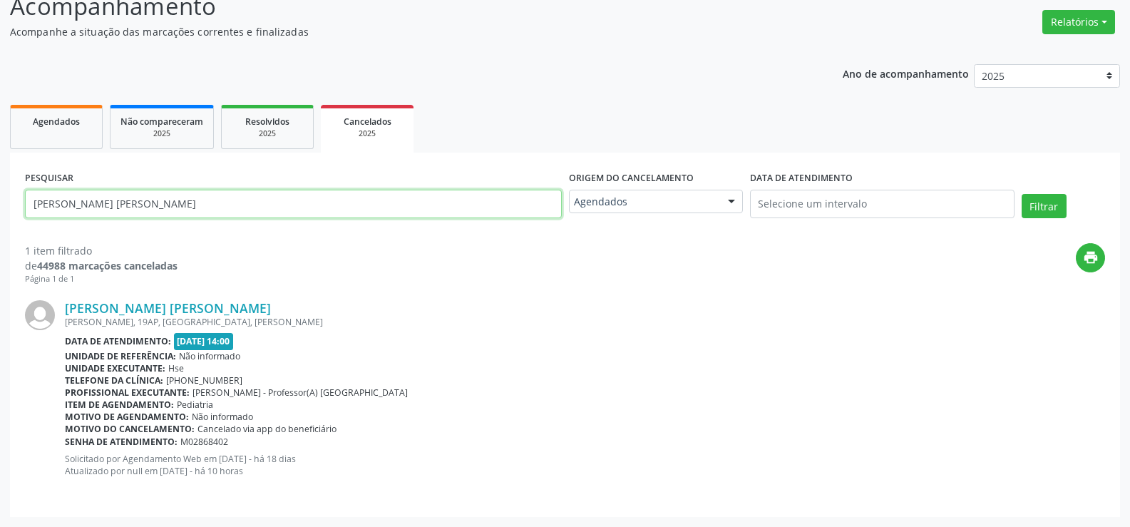
click at [318, 212] on input "[PERSON_NAME] [PERSON_NAME]" at bounding box center [293, 204] width 537 height 29
paste input "[PERSON_NAME]"
click at [1021, 194] on button "Filtrar" at bounding box center [1043, 206] width 45 height 24
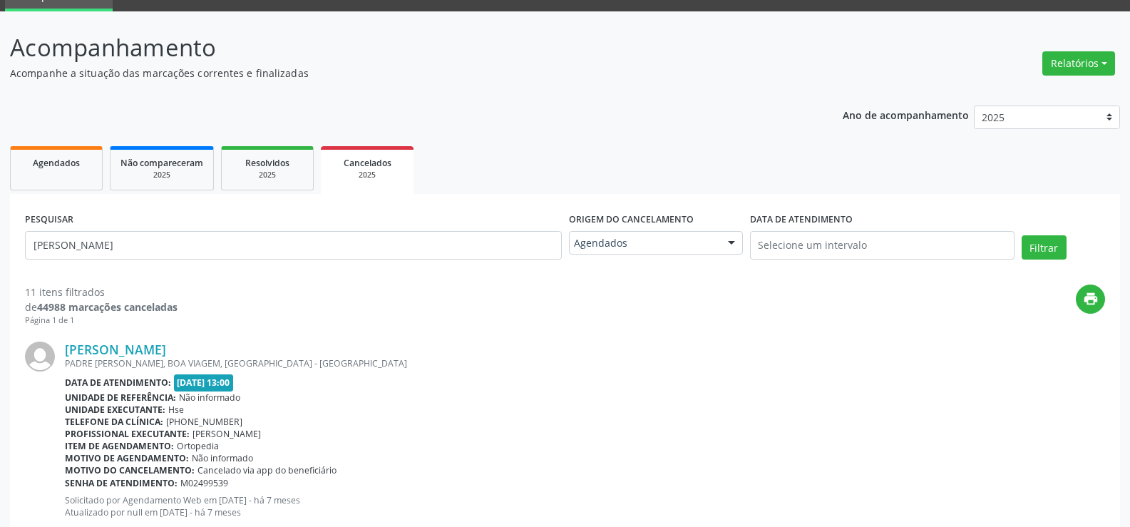
scroll to position [0, 0]
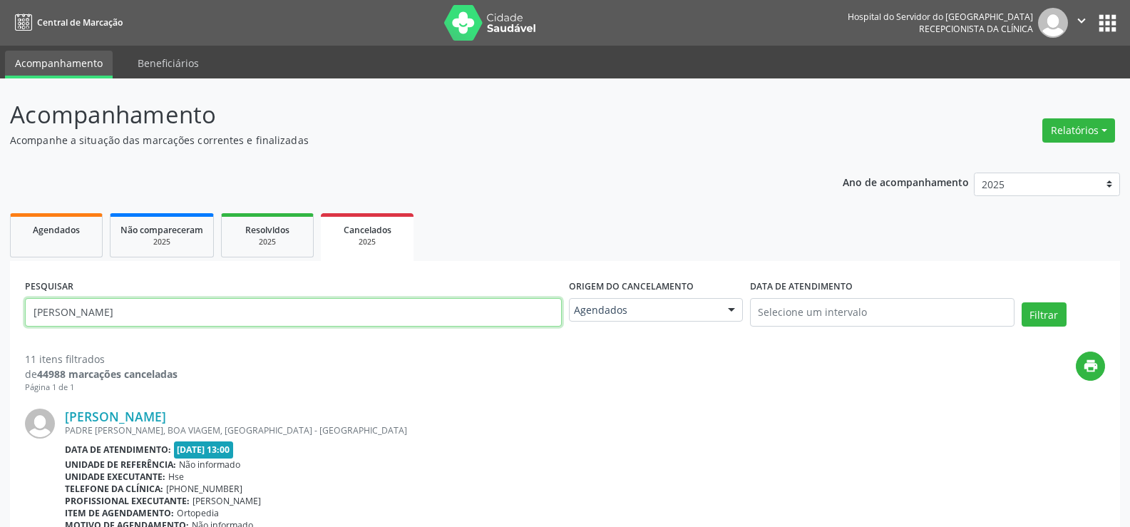
click at [277, 317] on input "[PERSON_NAME]" at bounding box center [293, 312] width 537 height 29
paste input "[PERSON_NAME]"
click at [1021, 302] on button "Filtrar" at bounding box center [1043, 314] width 45 height 24
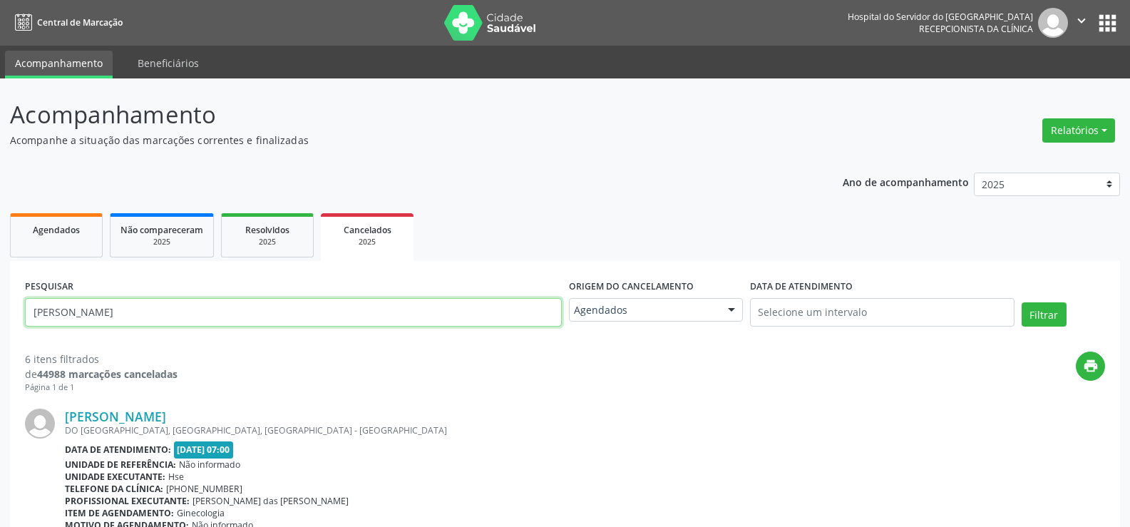
click at [282, 312] on input "[PERSON_NAME]" at bounding box center [293, 312] width 537 height 29
paste input "[PERSON_NAME] Cost"
click at [1021, 302] on button "Filtrar" at bounding box center [1043, 314] width 45 height 24
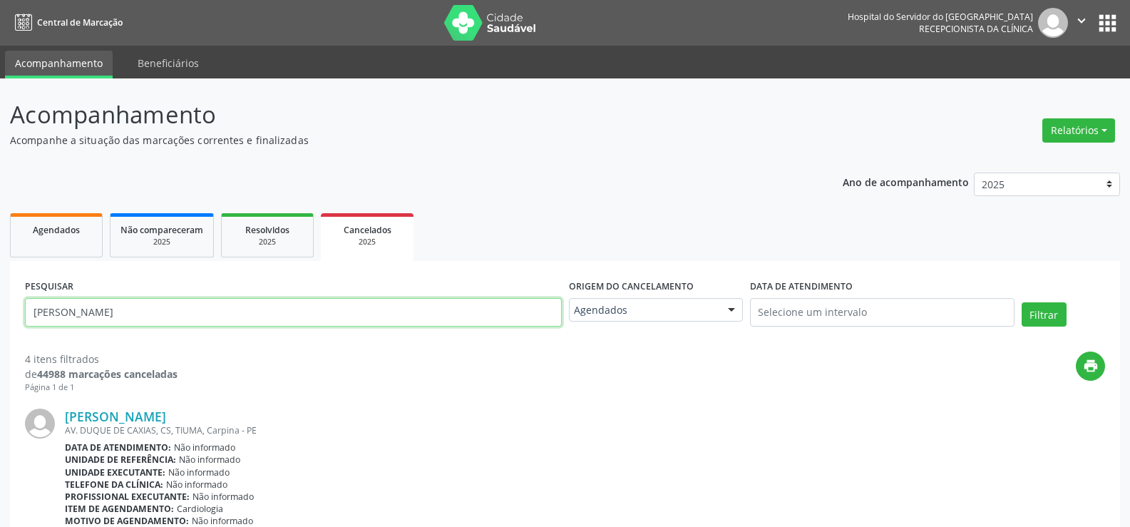
click at [188, 300] on input "[PERSON_NAME]" at bounding box center [293, 312] width 537 height 29
paste input "[PERSON_NAME] d"
click at [1021, 302] on button "Filtrar" at bounding box center [1043, 314] width 45 height 24
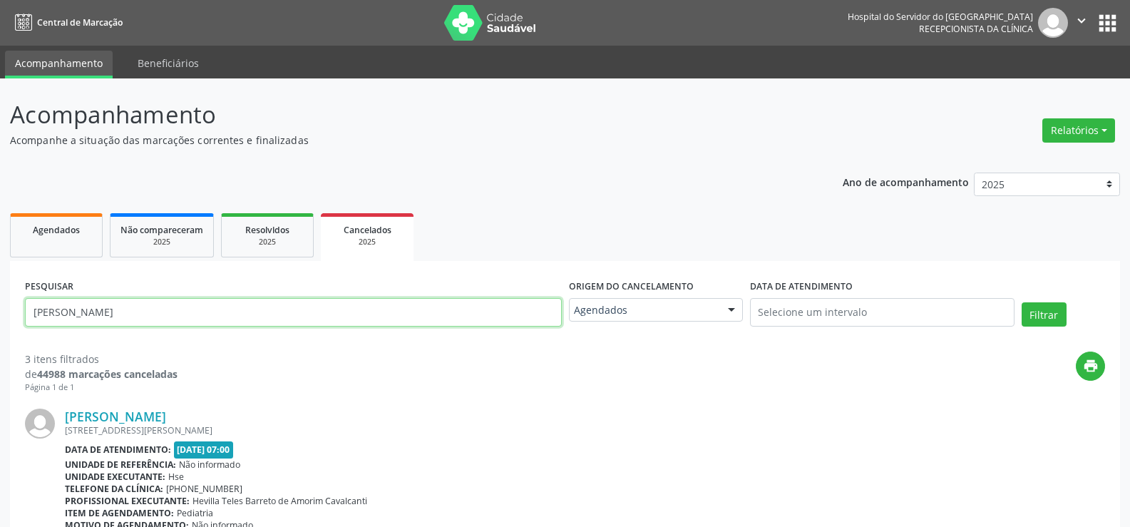
click at [231, 312] on input "[PERSON_NAME]" at bounding box center [293, 312] width 537 height 29
paste input "[URL][DOMAIN_NAME]"
type input "[URL][DOMAIN_NAME]"
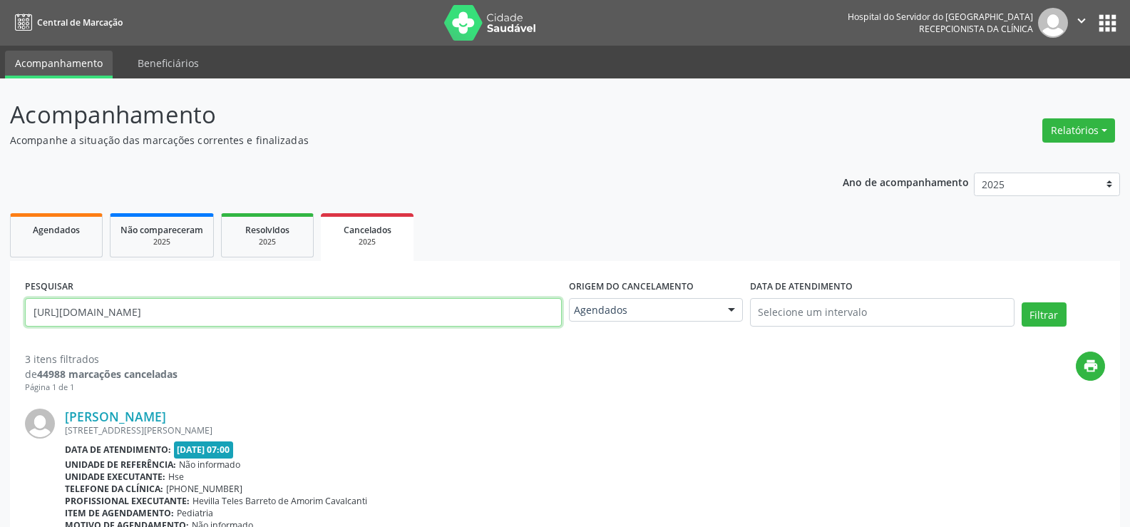
scroll to position [0, 399]
click at [314, 321] on input "[URL][DOMAIN_NAME]" at bounding box center [293, 312] width 537 height 29
click at [331, 317] on input "[URL][DOMAIN_NAME]" at bounding box center [293, 312] width 537 height 29
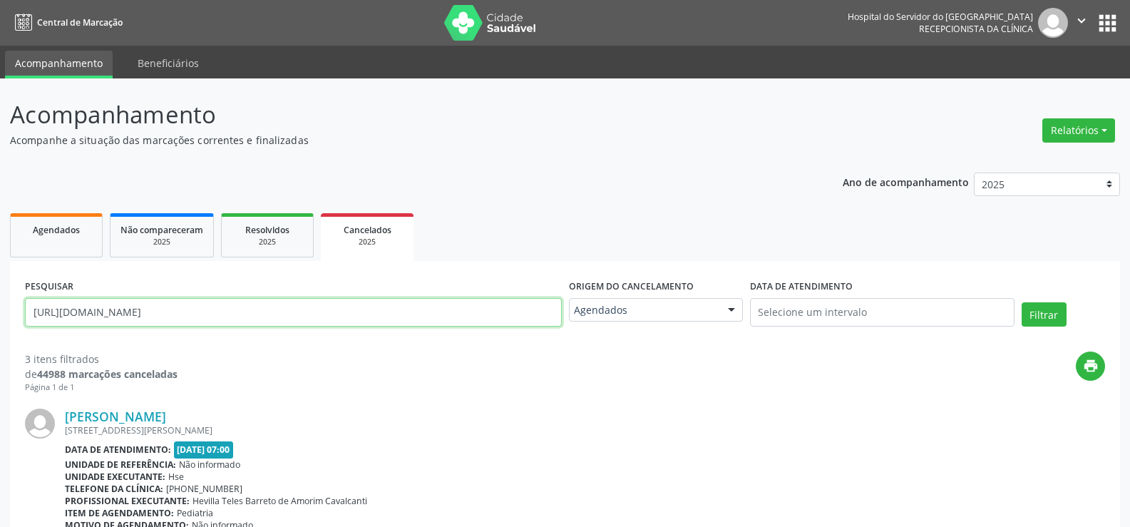
click at [331, 317] on input "[URL][DOMAIN_NAME]" at bounding box center [293, 312] width 537 height 29
click at [253, 321] on input "text" at bounding box center [293, 312] width 537 height 29
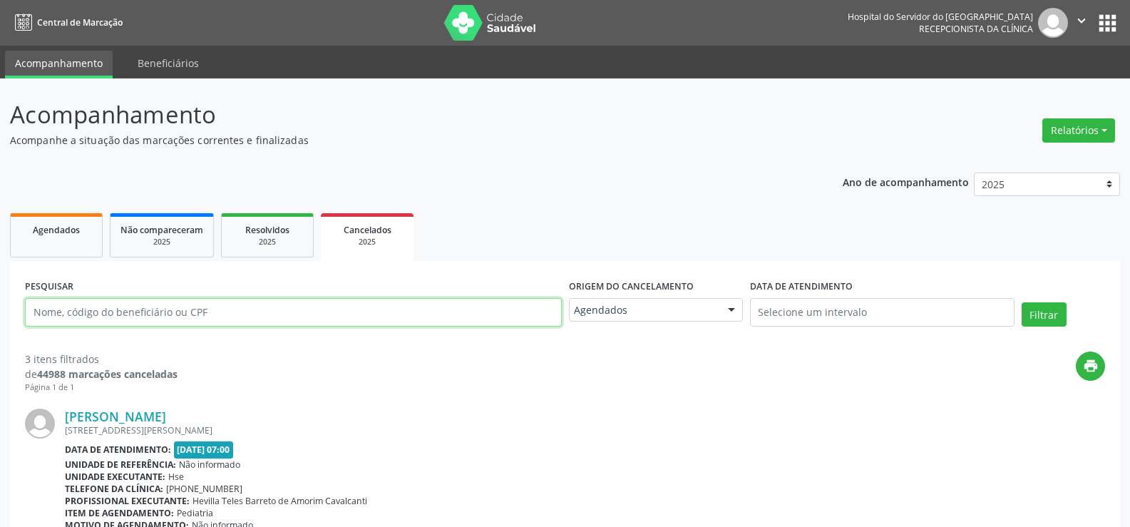
click at [253, 321] on input "text" at bounding box center [293, 312] width 537 height 29
paste input "[PERSON_NAME]"
click at [1021, 302] on button "Filtrar" at bounding box center [1043, 314] width 45 height 24
click at [231, 310] on input "[PERSON_NAME]" at bounding box center [293, 312] width 537 height 29
click at [231, 307] on input "[PERSON_NAME]" at bounding box center [293, 312] width 537 height 29
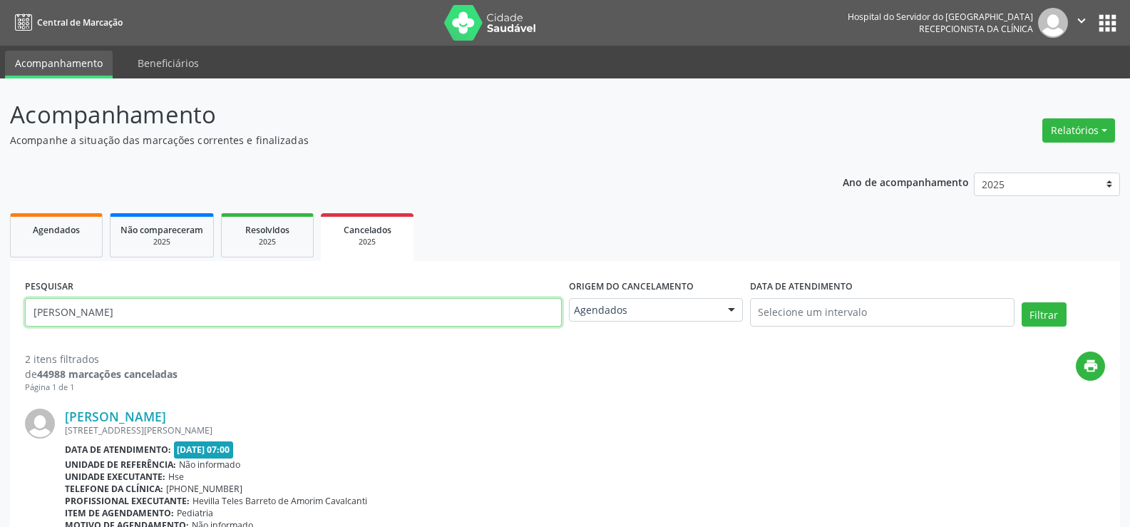
click at [231, 307] on input "[PERSON_NAME]" at bounding box center [293, 312] width 537 height 29
paste input "Nelicilta Luiza de Franc"
click at [1021, 302] on button "Filtrar" at bounding box center [1043, 314] width 45 height 24
click at [252, 311] on input "Nelicilta [PERSON_NAME]" at bounding box center [293, 312] width 537 height 29
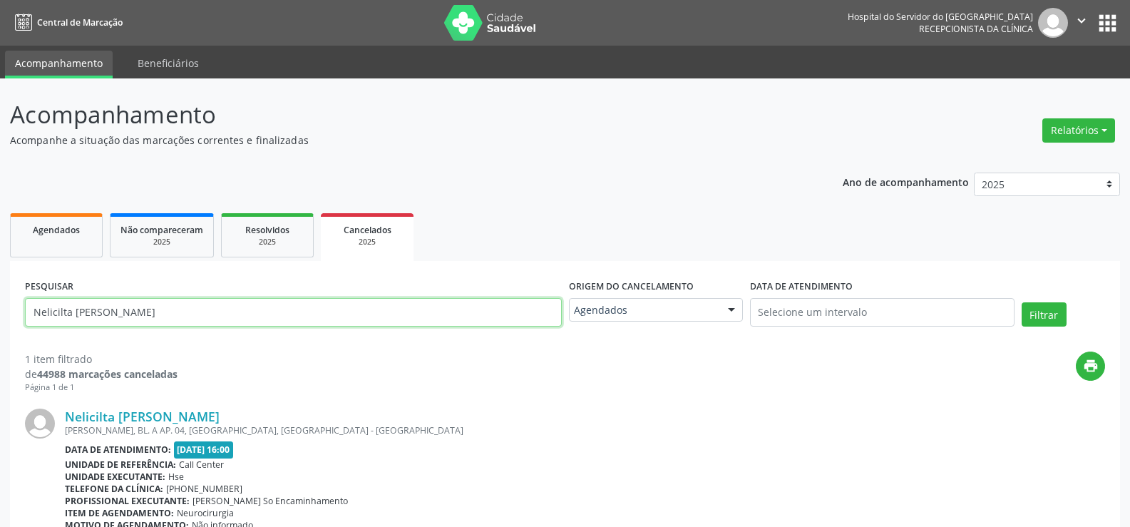
click at [252, 311] on input "Nelicilta [PERSON_NAME]" at bounding box center [293, 312] width 537 height 29
paste input "[PERSON_NAME] da Silv"
click at [1021, 302] on button "Filtrar" at bounding box center [1043, 314] width 45 height 24
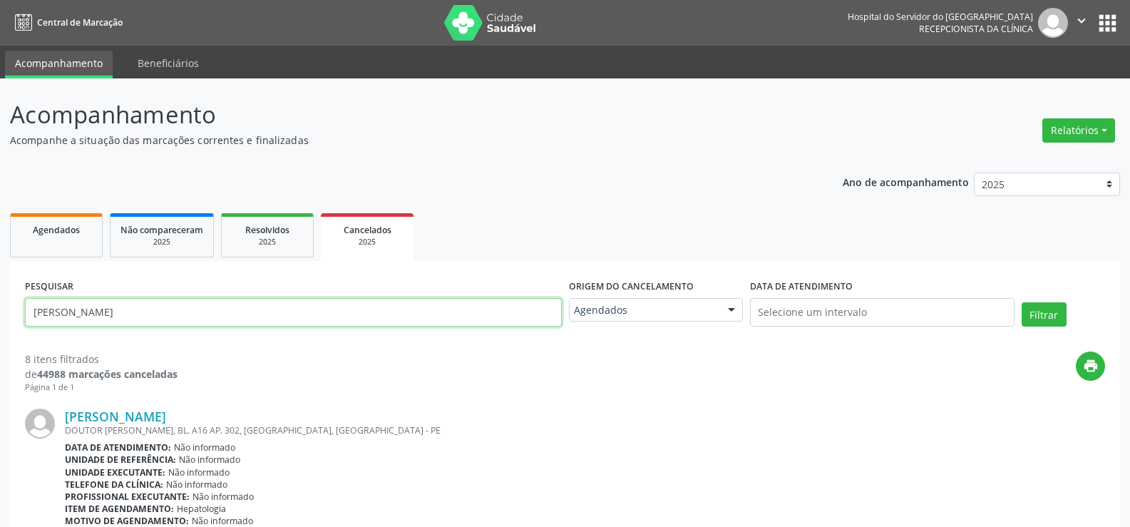
click at [256, 301] on input "[PERSON_NAME]" at bounding box center [293, 312] width 537 height 29
paste input "[PERSON_NAME]"
click at [1021, 302] on button "Filtrar" at bounding box center [1043, 314] width 45 height 24
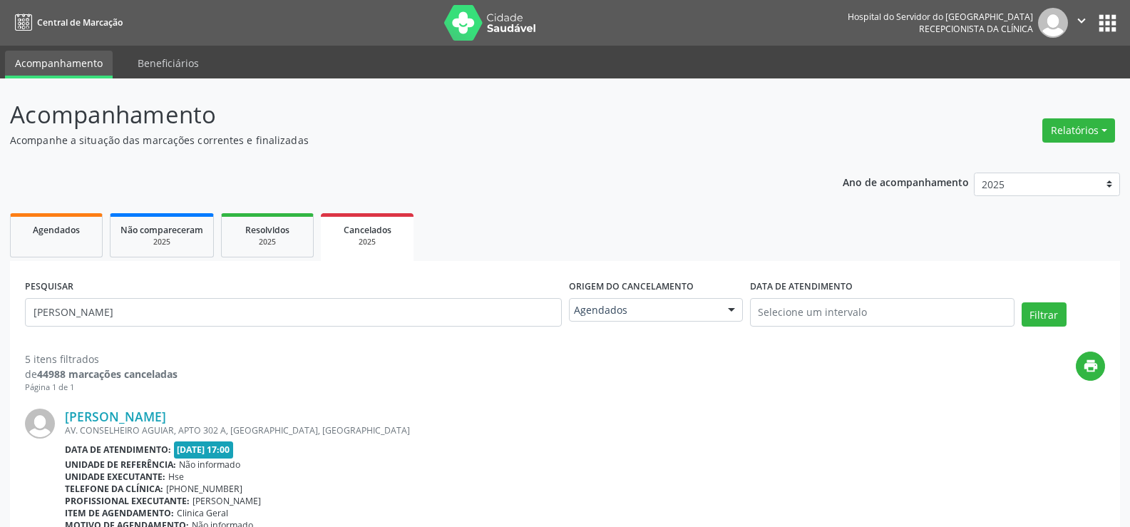
click at [261, 293] on div "PESQUISAR [PERSON_NAME]" at bounding box center [293, 306] width 544 height 61
click at [272, 316] on input "[PERSON_NAME]" at bounding box center [293, 312] width 537 height 29
paste input "[PERSON_NAME]"
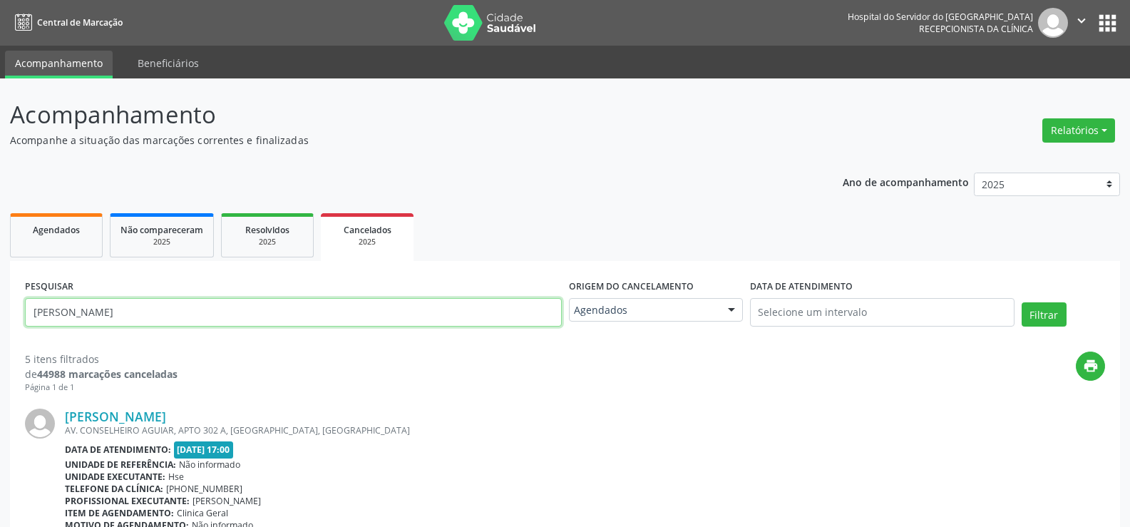
click at [1021, 302] on button "Filtrar" at bounding box center [1043, 314] width 45 height 24
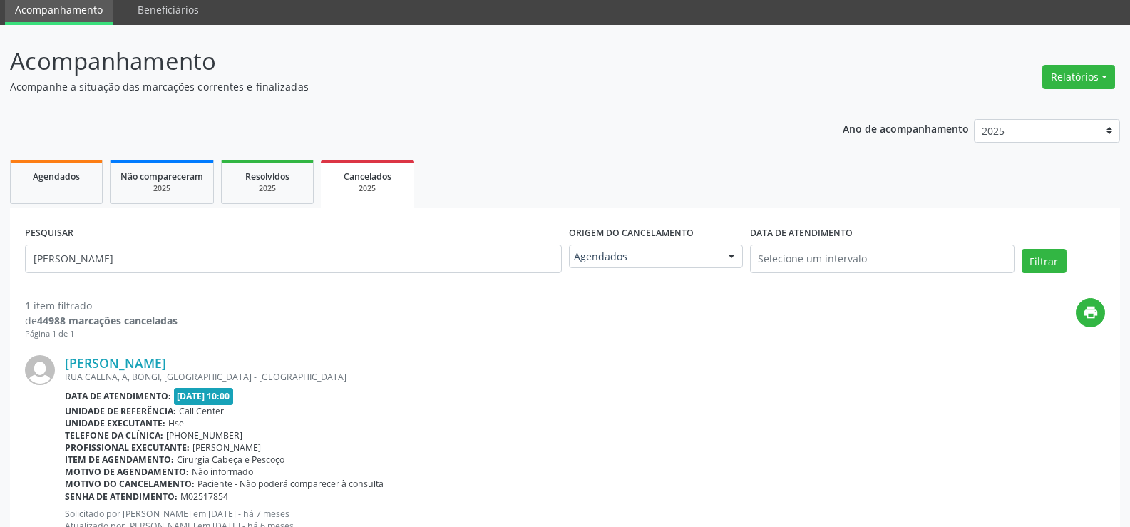
scroll to position [108, 0]
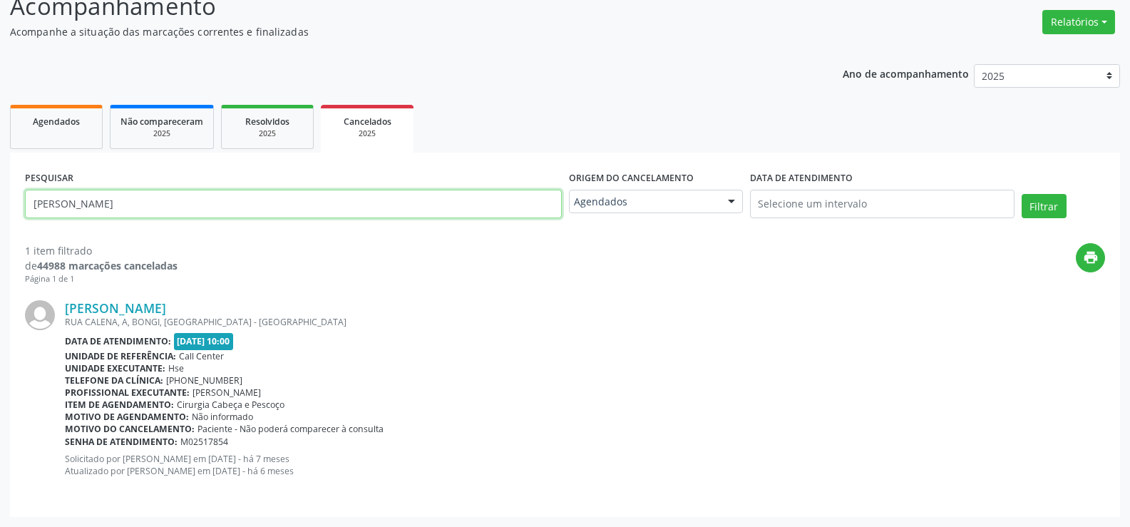
click at [235, 204] on input "[PERSON_NAME]" at bounding box center [293, 204] width 537 height 29
paste input "[PERSON_NAME]"
click at [1021, 194] on button "Filtrar" at bounding box center [1043, 206] width 45 height 24
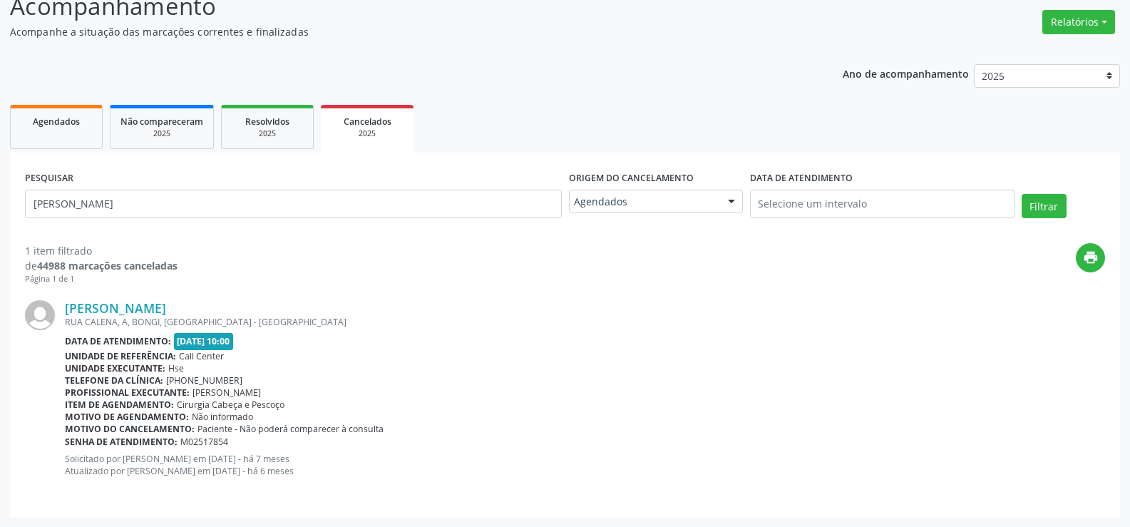
scroll to position [0, 0]
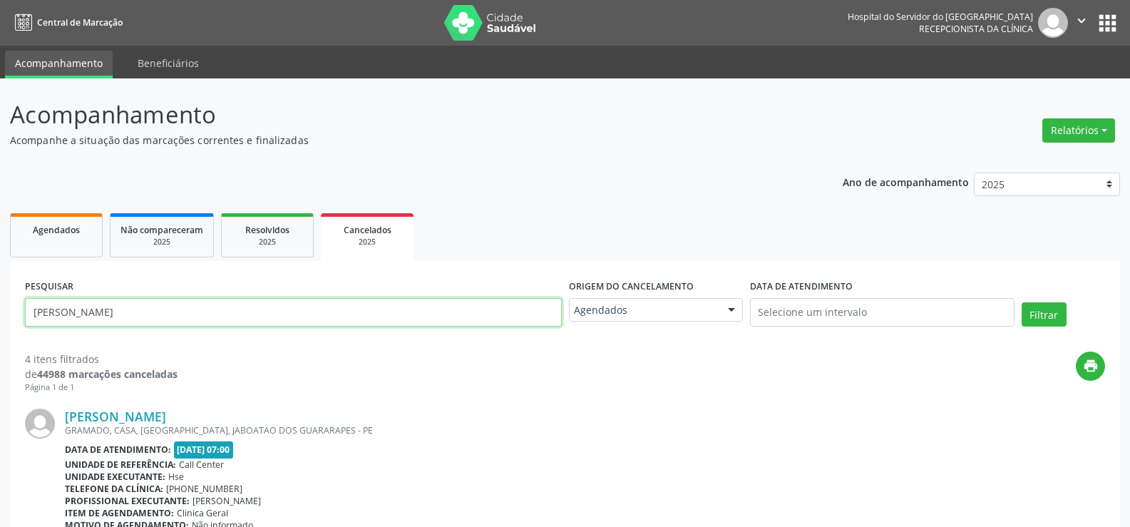
click at [289, 310] on input "[PERSON_NAME]" at bounding box center [293, 312] width 537 height 29
paste input "[PERSON_NAME] das Gracas Neris Pont"
click at [1021, 302] on button "Filtrar" at bounding box center [1043, 314] width 45 height 24
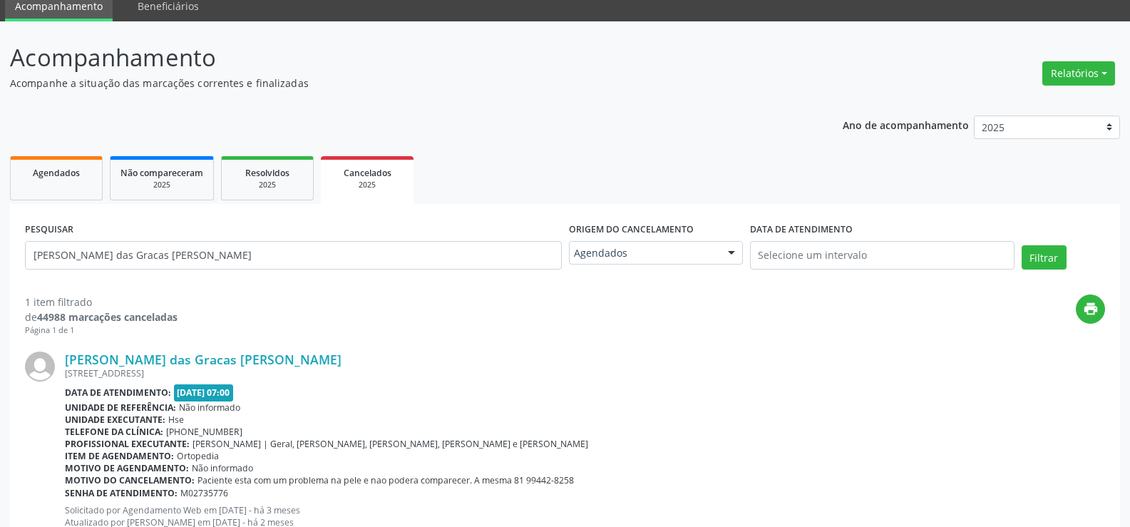
scroll to position [108, 0]
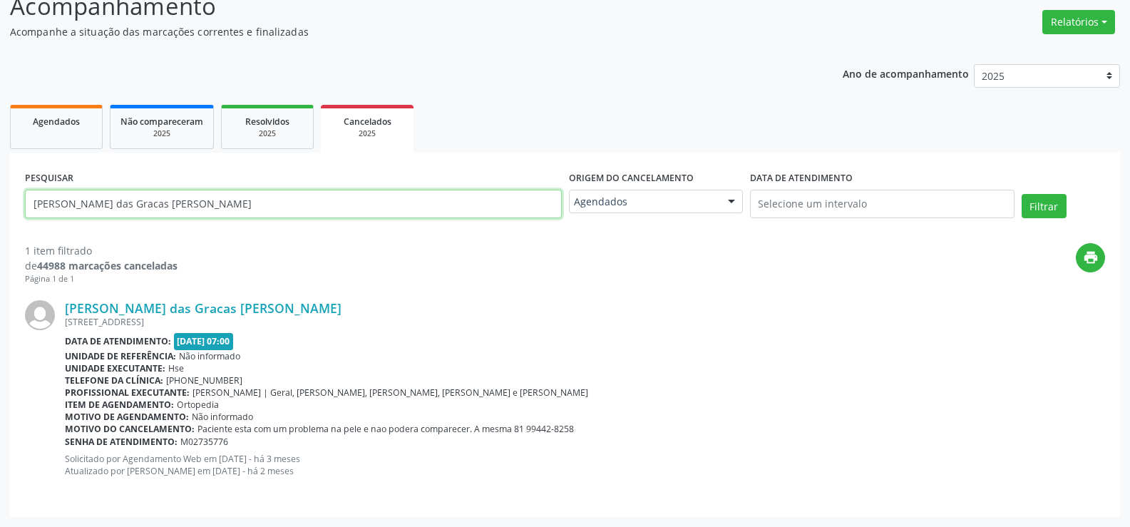
click at [337, 199] on input "[PERSON_NAME] das Gracas [PERSON_NAME]" at bounding box center [293, 204] width 537 height 29
click at [1021, 194] on button "Filtrar" at bounding box center [1043, 206] width 45 height 24
click at [249, 201] on input "[PERSON_NAME] das Gracas [PERSON_NAME]" at bounding box center [293, 204] width 537 height 29
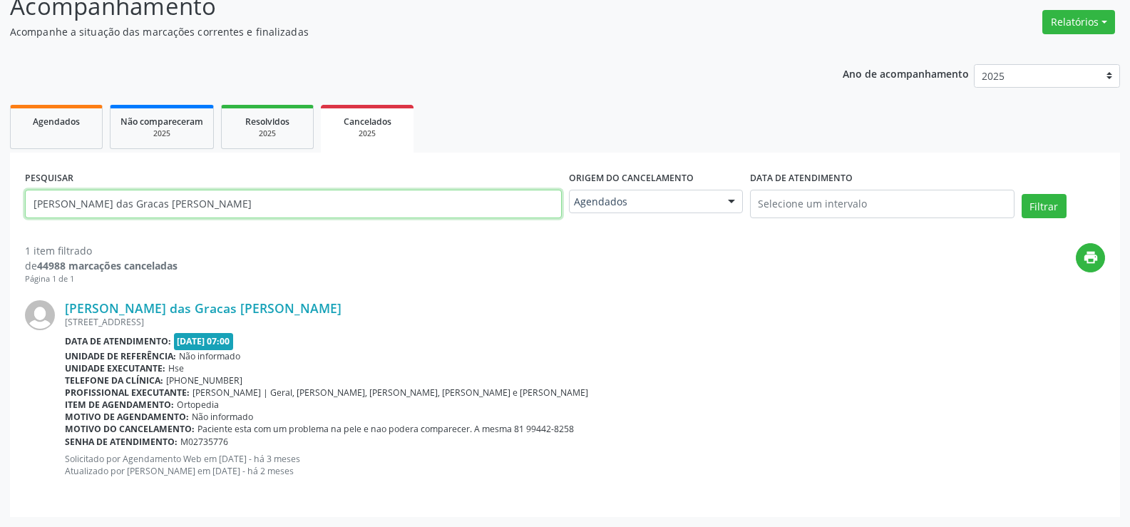
click at [249, 201] on input "[PERSON_NAME] das Gracas [PERSON_NAME]" at bounding box center [293, 204] width 537 height 29
paste input "[PERSON_NAME]"
click at [1021, 194] on button "Filtrar" at bounding box center [1043, 206] width 45 height 24
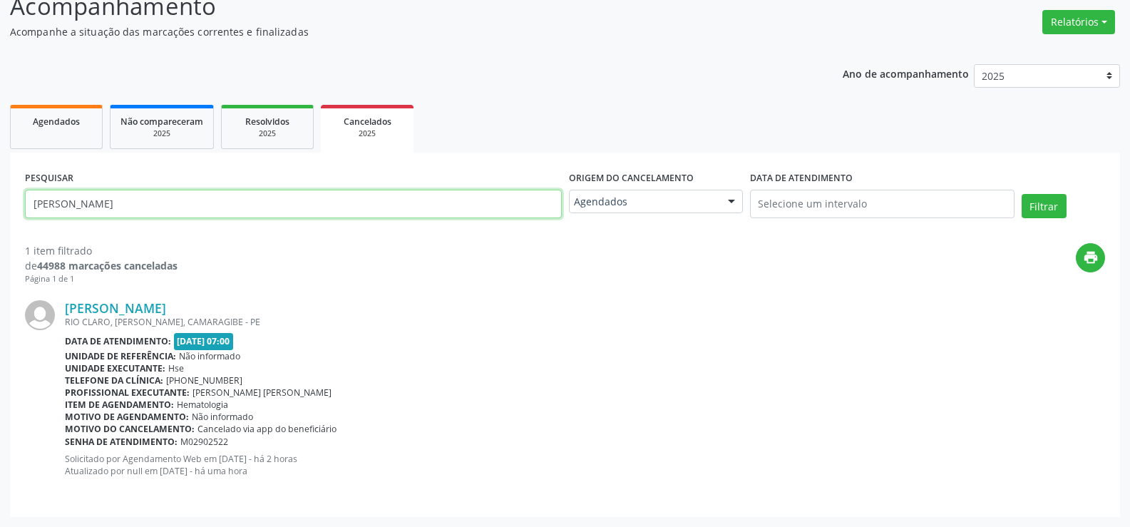
click at [278, 209] on input "[PERSON_NAME]" at bounding box center [293, 204] width 537 height 29
paste input "[PERSON_NAME]"
click at [1021, 194] on button "Filtrar" at bounding box center [1043, 206] width 45 height 24
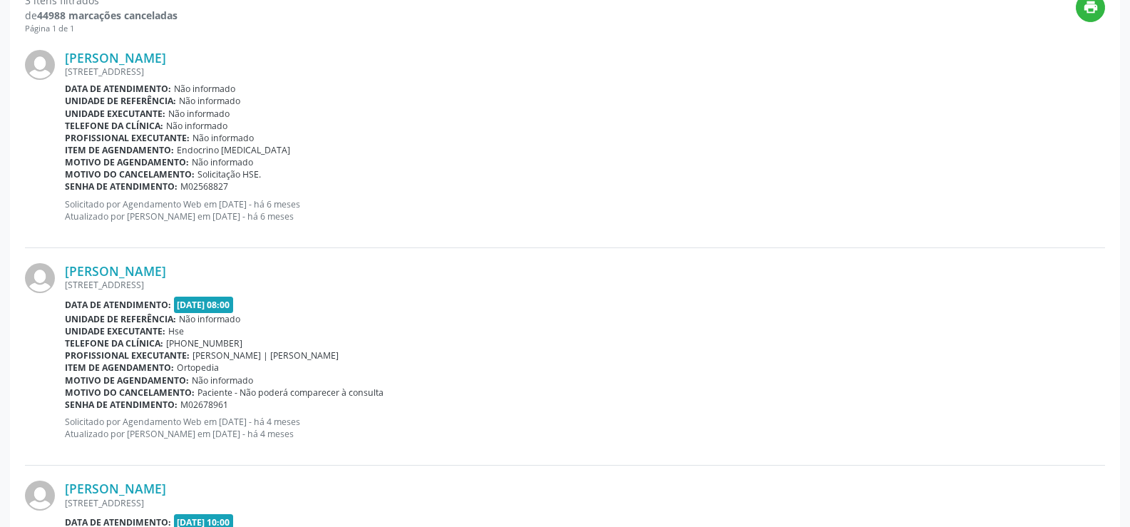
scroll to position [0, 0]
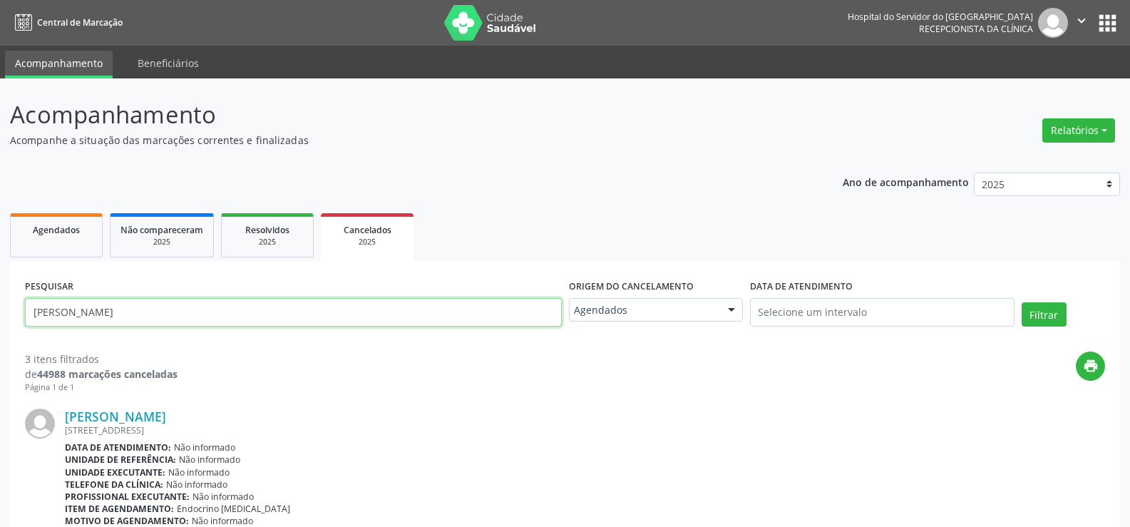
click at [264, 311] on input "[PERSON_NAME]" at bounding box center [293, 312] width 537 height 29
paste input "[PERSON_NAME]"
click at [1021, 302] on button "Filtrar" at bounding box center [1043, 314] width 45 height 24
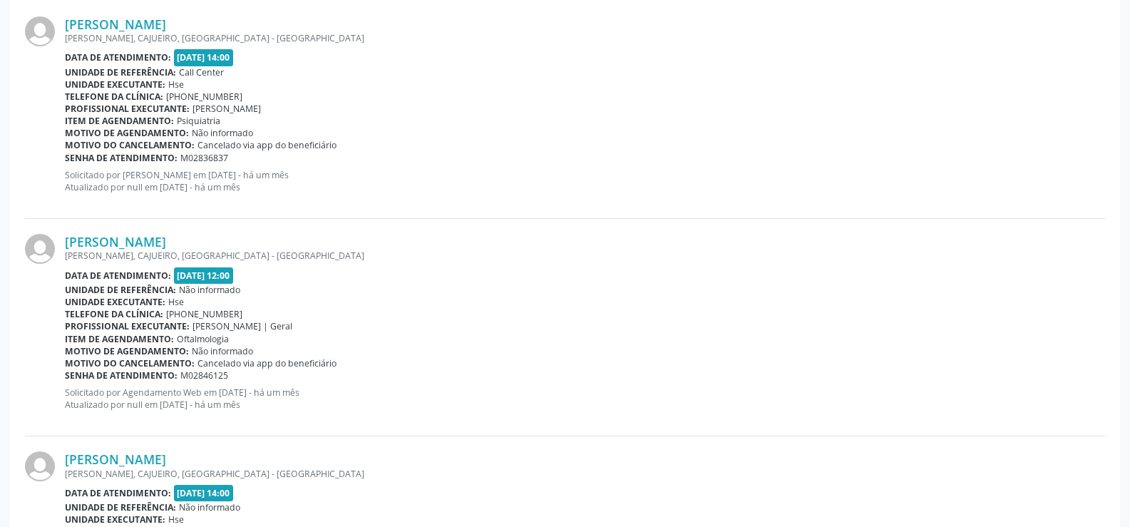
scroll to position [259, 0]
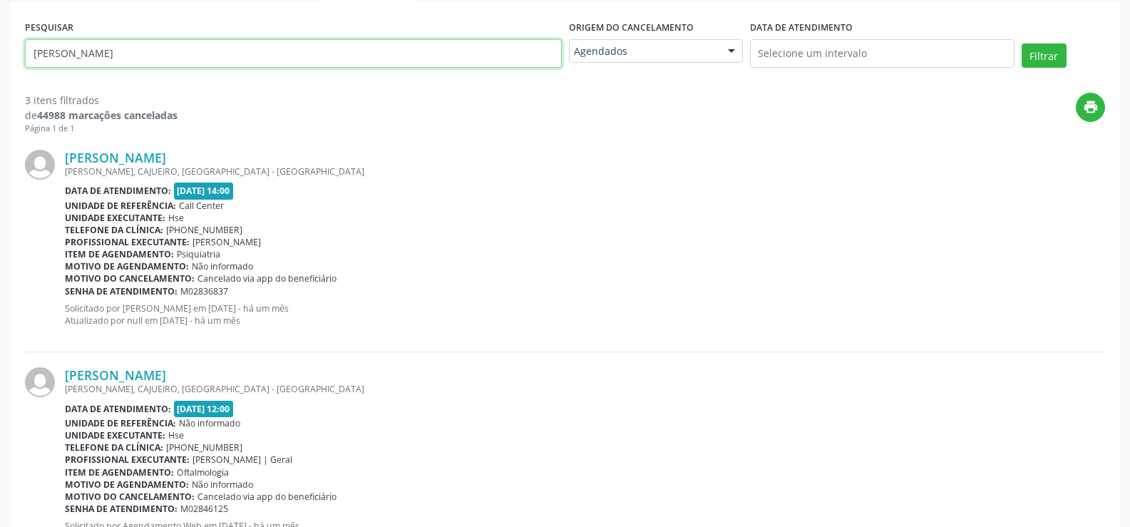
click at [286, 62] on input "[PERSON_NAME]" at bounding box center [293, 53] width 537 height 29
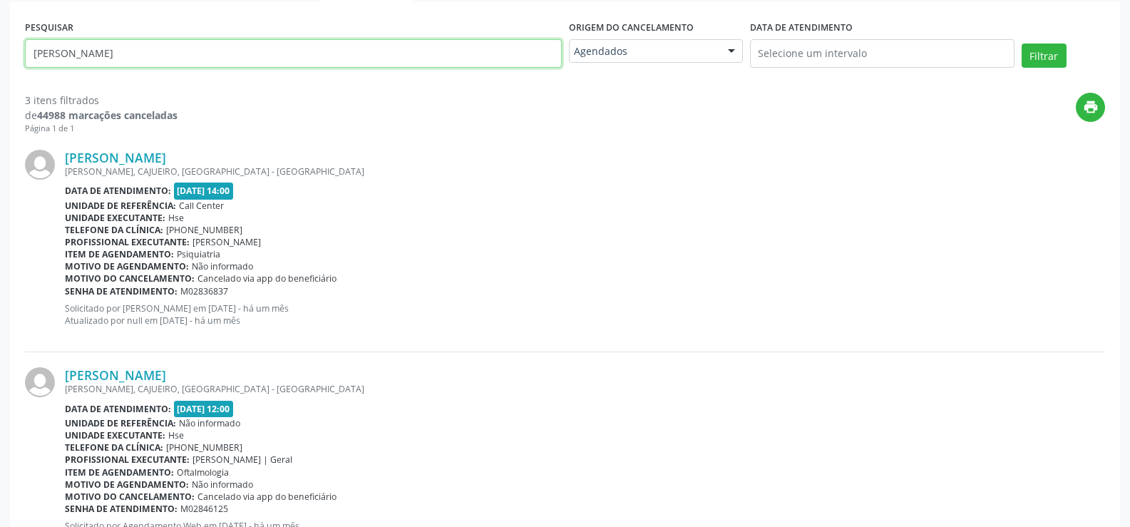
click at [286, 62] on input "[PERSON_NAME]" at bounding box center [293, 53] width 537 height 29
paste input "[PERSON_NAME]"
click at [1021, 43] on button "Filtrar" at bounding box center [1043, 55] width 45 height 24
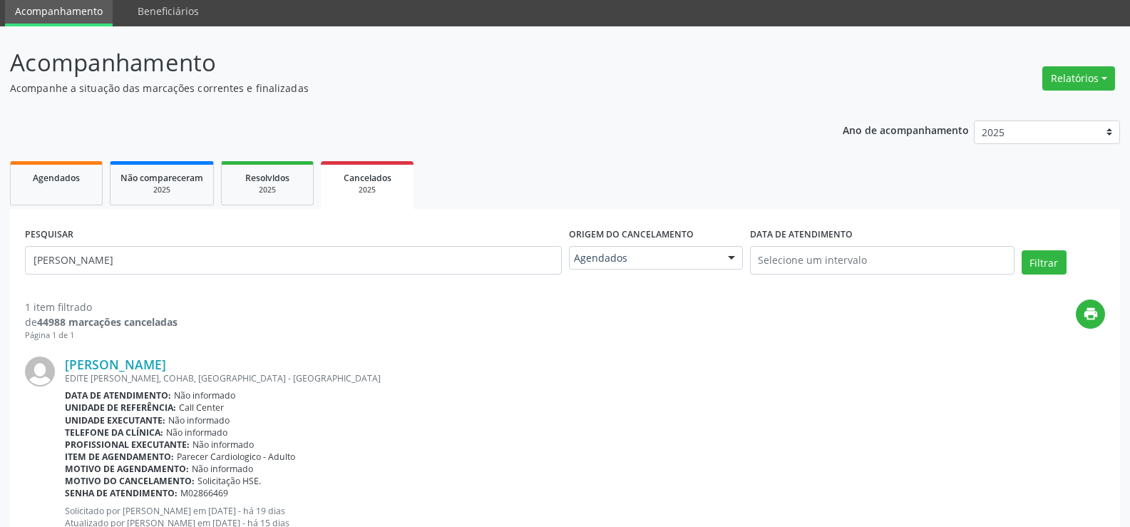
scroll to position [104, 0]
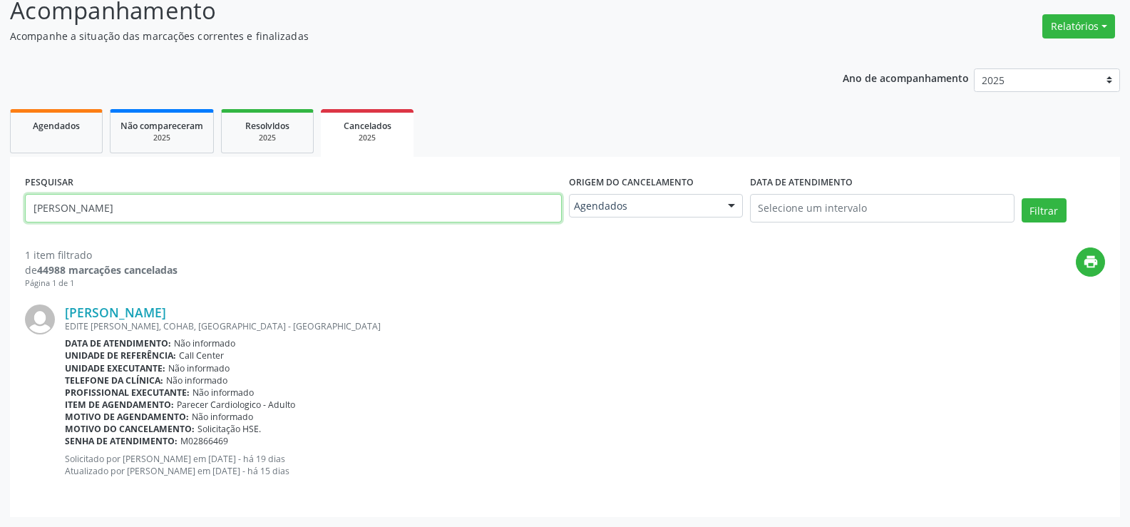
click at [295, 211] on input "[PERSON_NAME]" at bounding box center [293, 208] width 537 height 29
paste input "[PERSON_NAME] de Sa Medrado"
click at [1021, 198] on button "Filtrar" at bounding box center [1043, 210] width 45 height 24
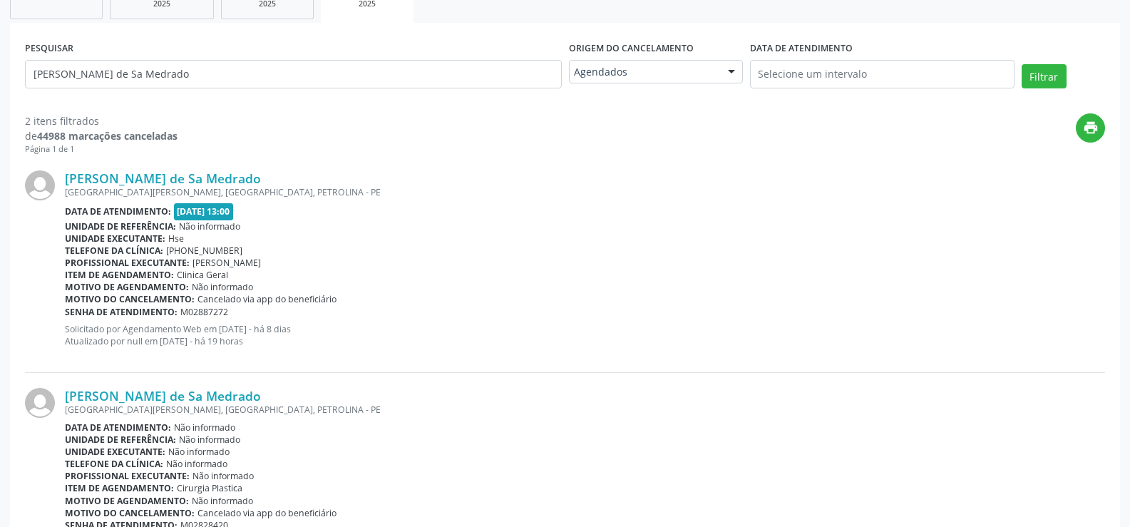
scroll to position [108, 0]
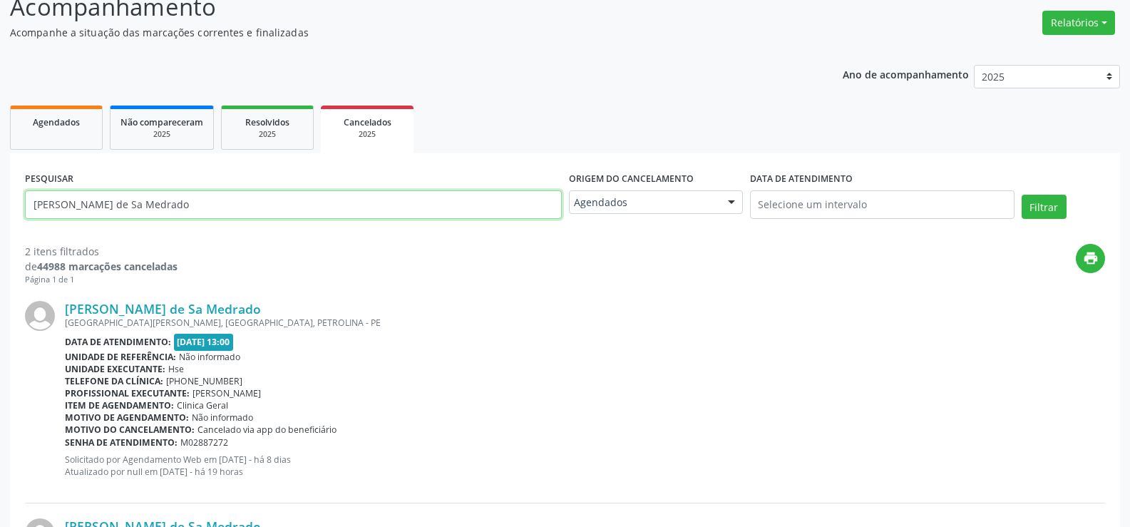
click at [261, 205] on input "[PERSON_NAME] de Sa Medrado" at bounding box center [293, 204] width 537 height 29
paste input "[PERSON_NAME]"
click at [1021, 195] on button "Filtrar" at bounding box center [1043, 207] width 45 height 24
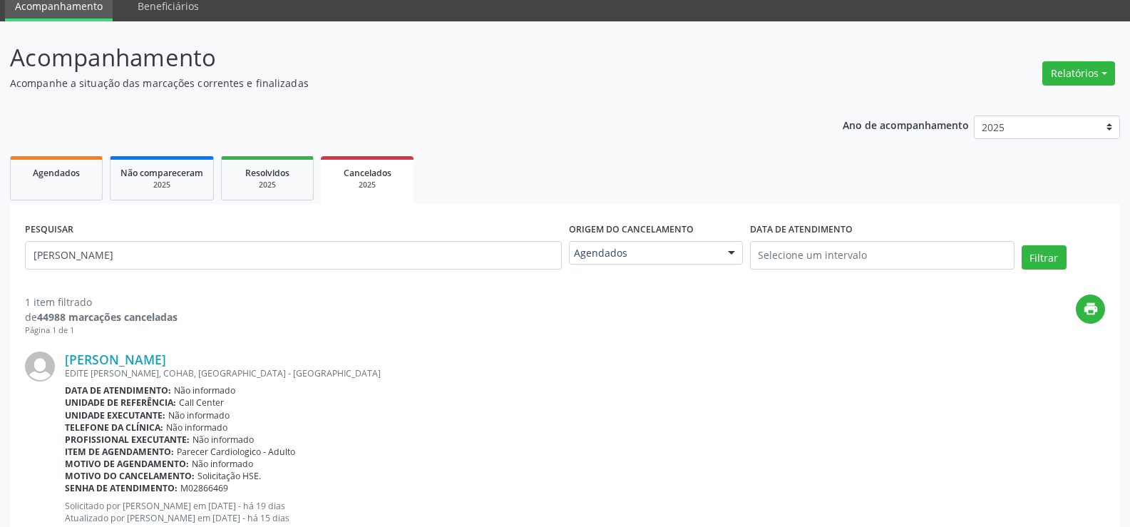
scroll to position [104, 0]
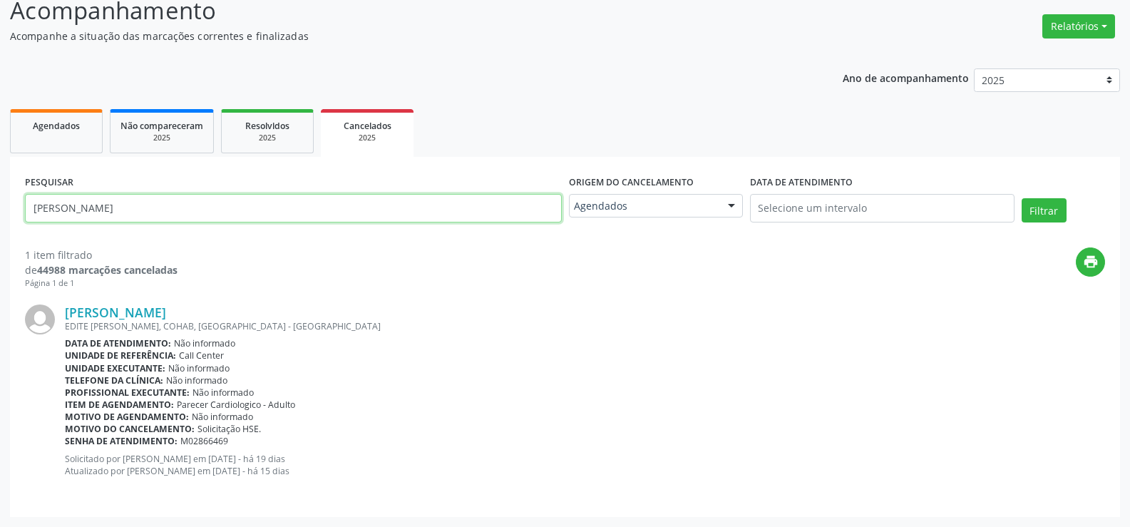
click at [357, 201] on input "[PERSON_NAME]" at bounding box center [293, 208] width 537 height 29
paste input "[PERSON_NAME] DAS [PERSON_NAME]"
click at [1021, 198] on button "Filtrar" at bounding box center [1043, 210] width 45 height 24
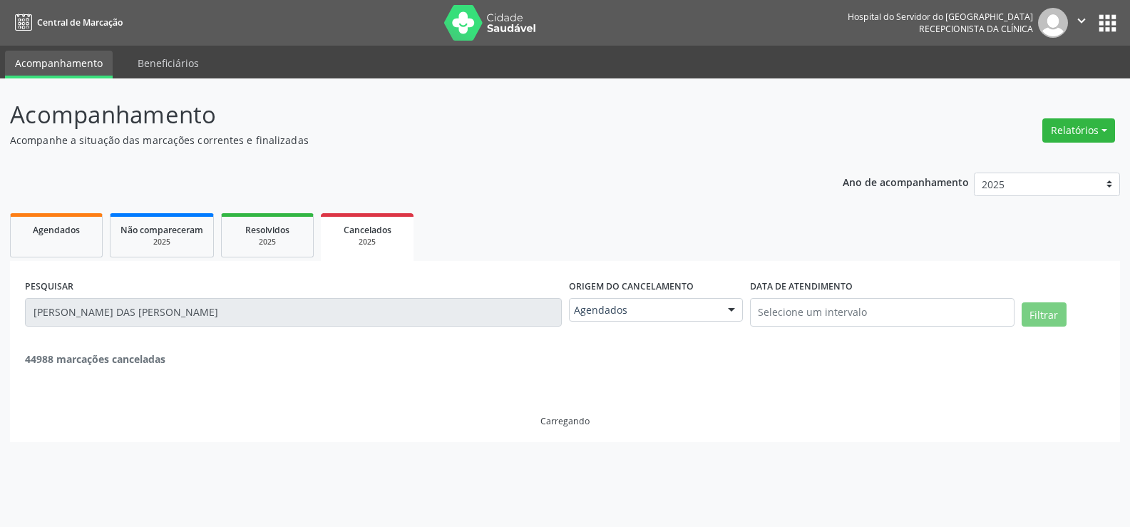
scroll to position [0, 0]
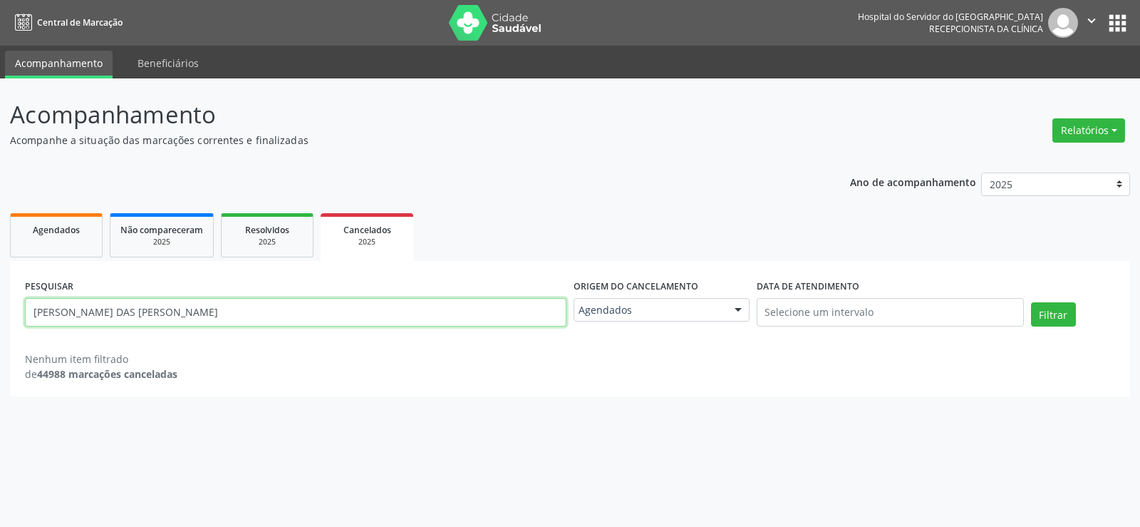
drag, startPoint x: 273, startPoint y: 310, endPoint x: 0, endPoint y: 323, distance: 273.3
click at [0, 323] on div "Acompanhamento Acompanhe a situação das marcações correntes e finalizadas Relat…" at bounding box center [570, 302] width 1140 height 448
paste input "[PERSON_NAME]"
click at [1031, 302] on button "Filtrar" at bounding box center [1053, 314] width 45 height 24
drag, startPoint x: 236, startPoint y: 316, endPoint x: 0, endPoint y: 289, distance: 237.4
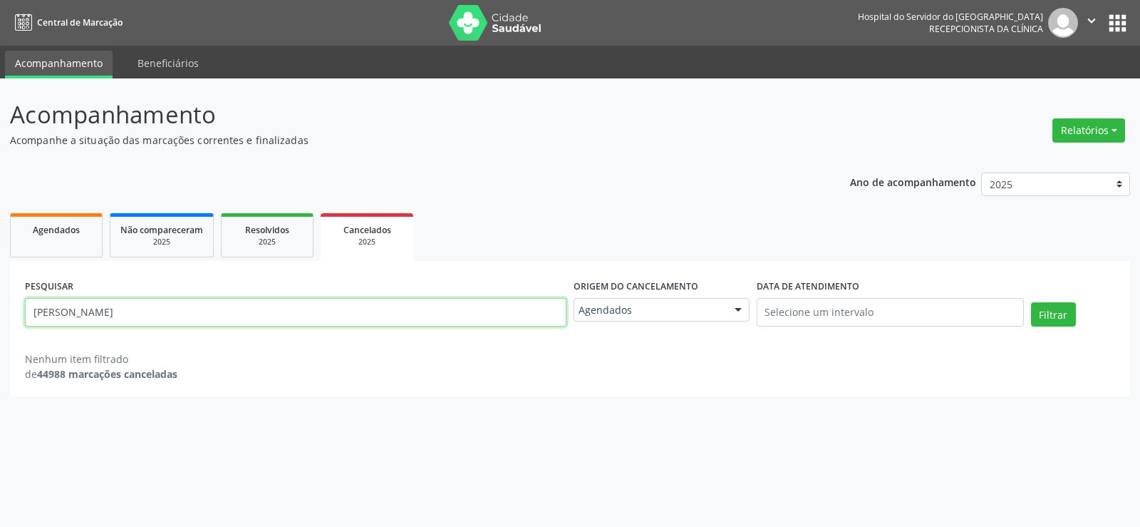
click at [0, 289] on div "Acompanhamento Acompanhe a situação das marcações correntes e finalizadas Relat…" at bounding box center [570, 302] width 1140 height 448
paste input "[PERSON_NAME]"
type input "[PERSON_NAME]"
click at [1031, 302] on button "Filtrar" at bounding box center [1053, 314] width 45 height 24
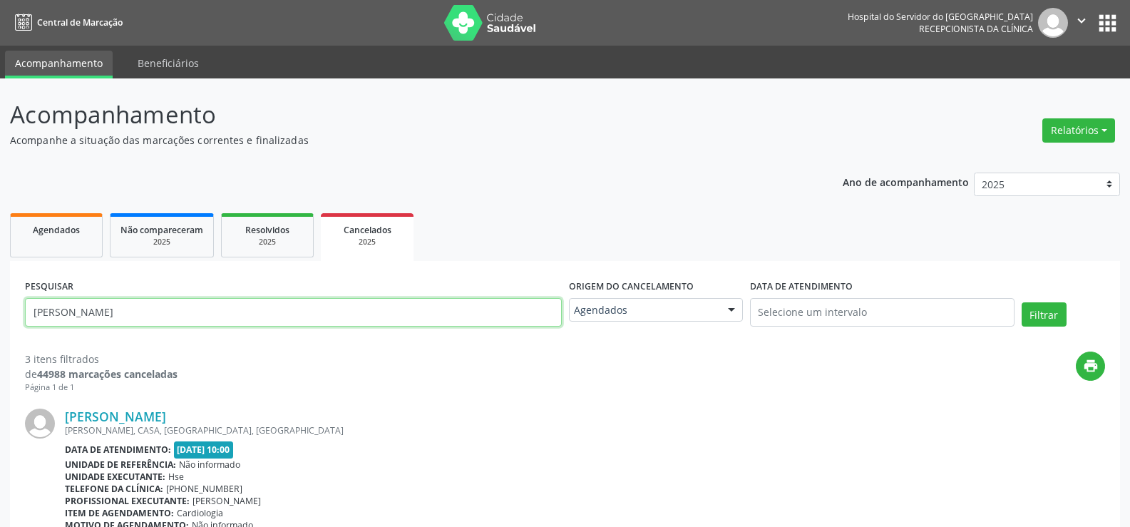
drag, startPoint x: 313, startPoint y: 304, endPoint x: 0, endPoint y: 277, distance: 314.0
paste input "Vitoria Gabrielle Janeiro D de Albuquerque"
click at [1021, 302] on button "Filtrar" at bounding box center [1043, 314] width 45 height 24
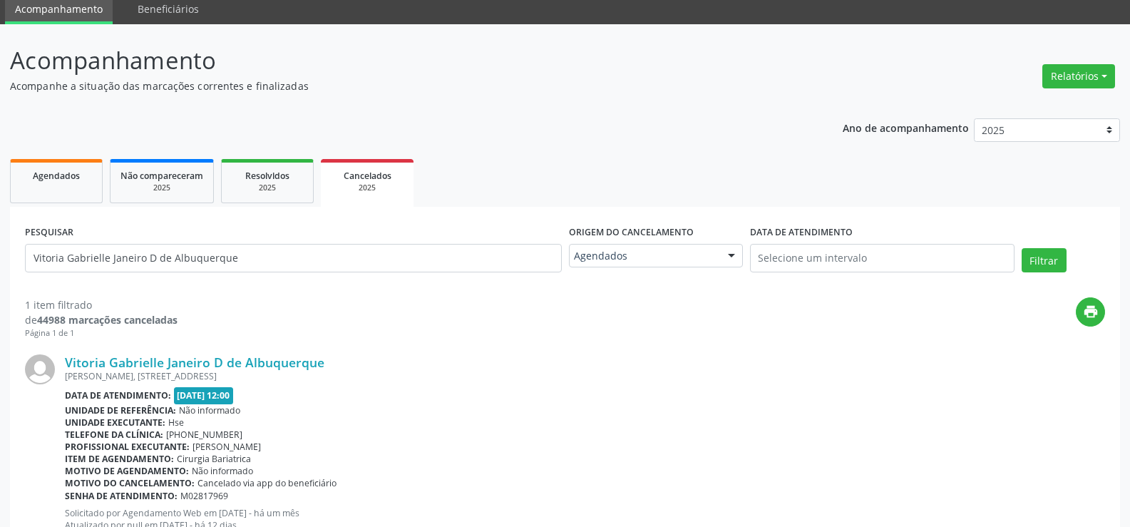
scroll to position [108, 0]
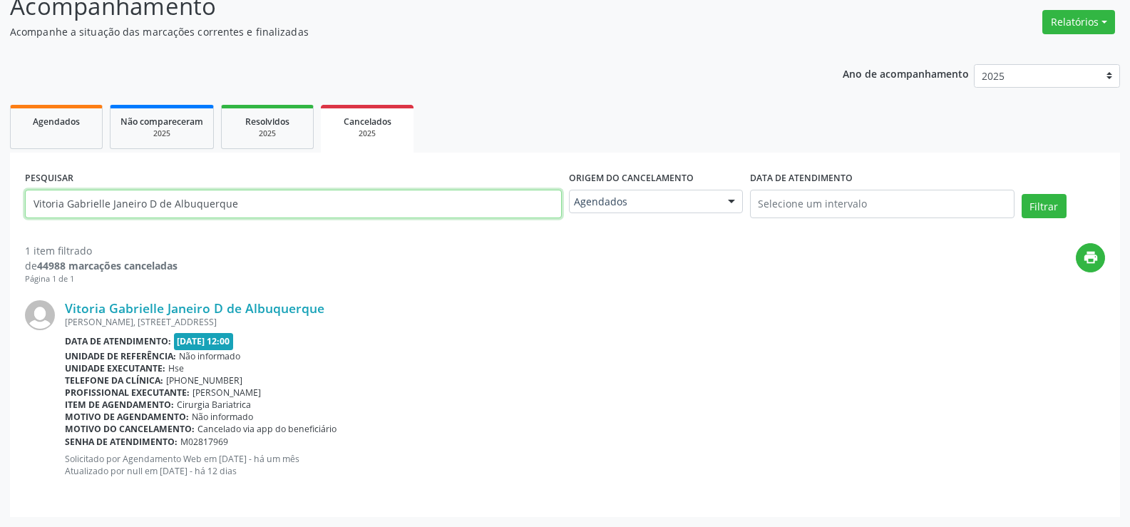
drag, startPoint x: 251, startPoint y: 215, endPoint x: 24, endPoint y: 160, distance: 233.2
click at [0, 176] on div "Acompanhamento Acompanhe a situação das marcações correntes e finalizadas Relat…" at bounding box center [565, 248] width 1130 height 557
paste input "[PERSON_NAME]"
type input "[PERSON_NAME]"
click at [1021, 194] on button "Filtrar" at bounding box center [1043, 206] width 45 height 24
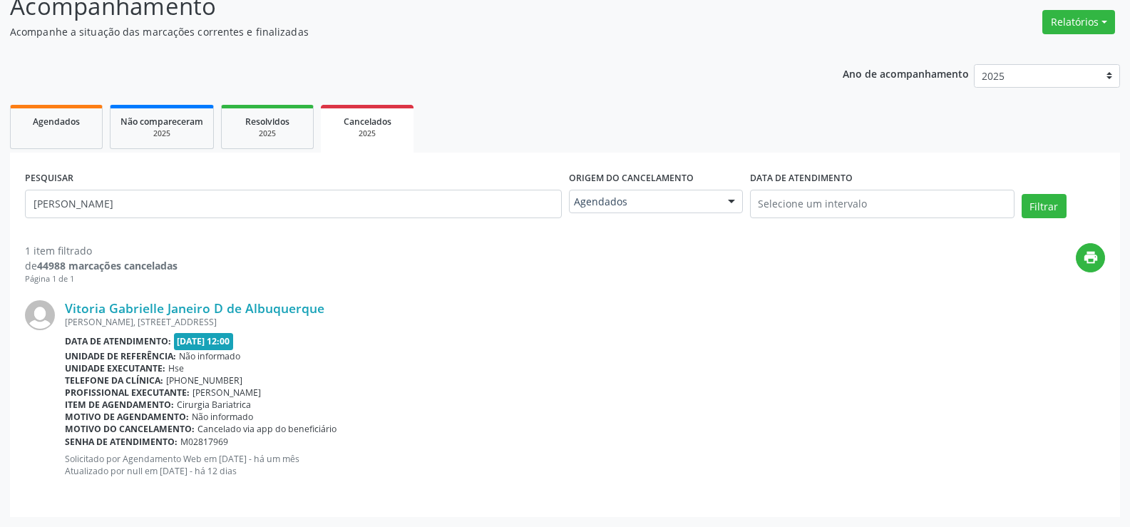
scroll to position [0, 0]
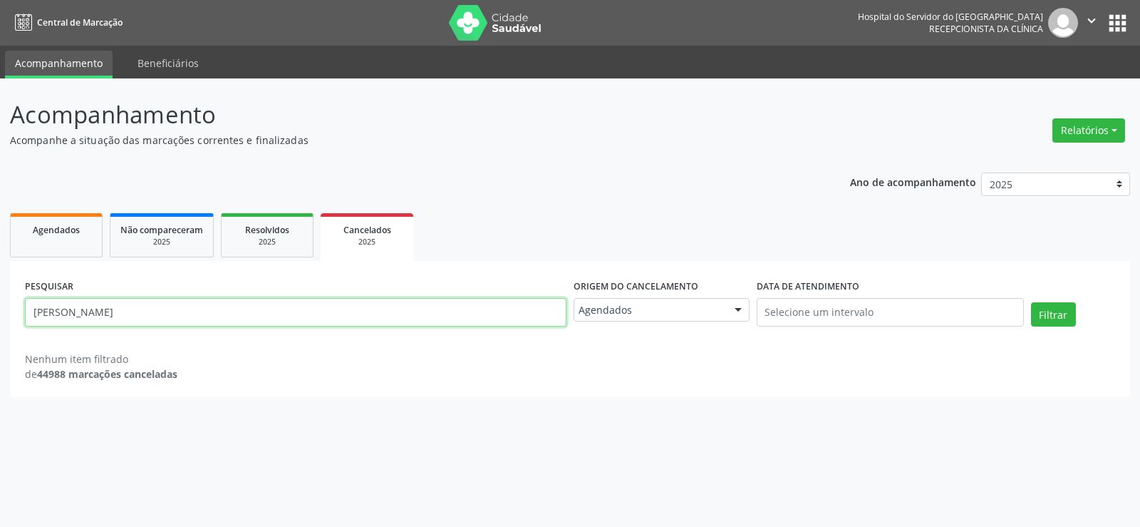
drag, startPoint x: 259, startPoint y: 324, endPoint x: 1, endPoint y: 251, distance: 267.3
click at [1, 251] on div "Acompanhamento Acompanhe a situação das marcações correntes e finalizadas Relat…" at bounding box center [570, 302] width 1140 height 448
paste input "[PERSON_NAME]"
click at [1031, 302] on button "Filtrar" at bounding box center [1053, 314] width 45 height 24
click at [38, 312] on input "[PERSON_NAME]" at bounding box center [296, 312] width 542 height 29
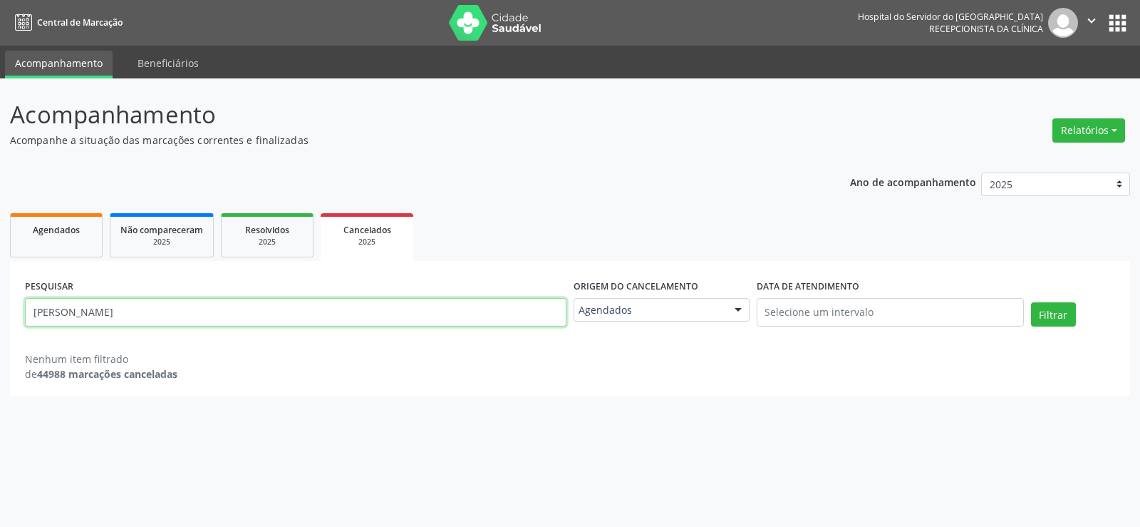
type input "[PERSON_NAME]"
click at [1031, 302] on button "Filtrar" at bounding box center [1053, 314] width 45 height 24
drag, startPoint x: 167, startPoint y: 312, endPoint x: 0, endPoint y: 329, distance: 167.6
click at [0, 329] on div "Acompanhamento Acompanhe a situação das marcações correntes e finalizadas Relat…" at bounding box center [570, 302] width 1140 height 448
paste input "[PERSON_NAME]"
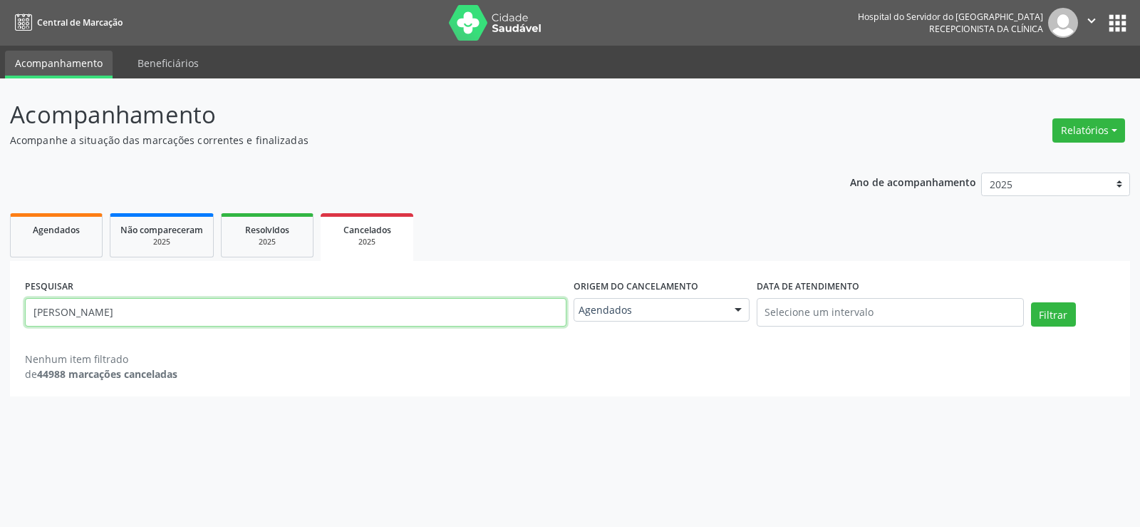
click at [1031, 302] on button "Filtrar" at bounding box center [1053, 314] width 45 height 24
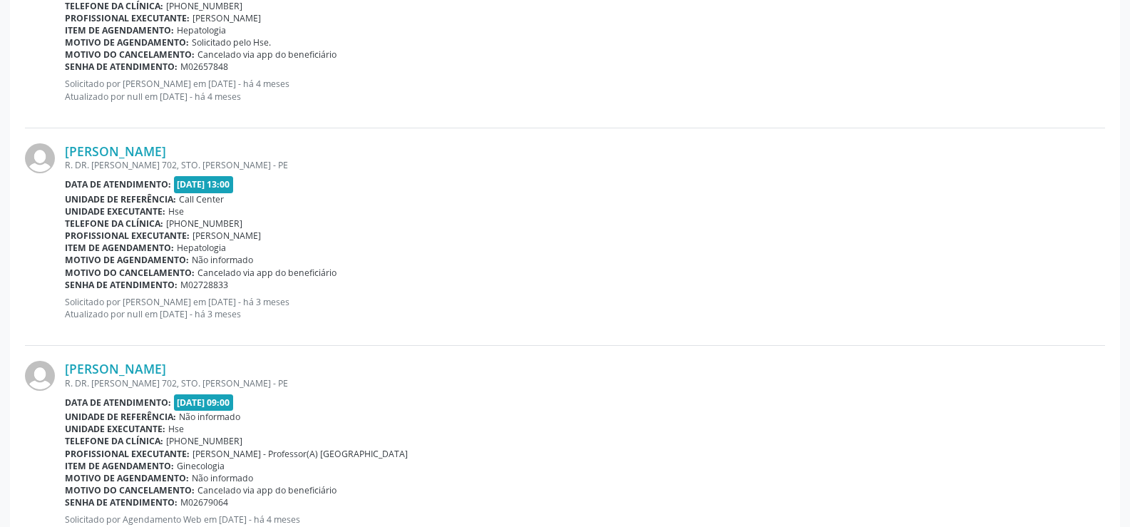
scroll to position [3171, 0]
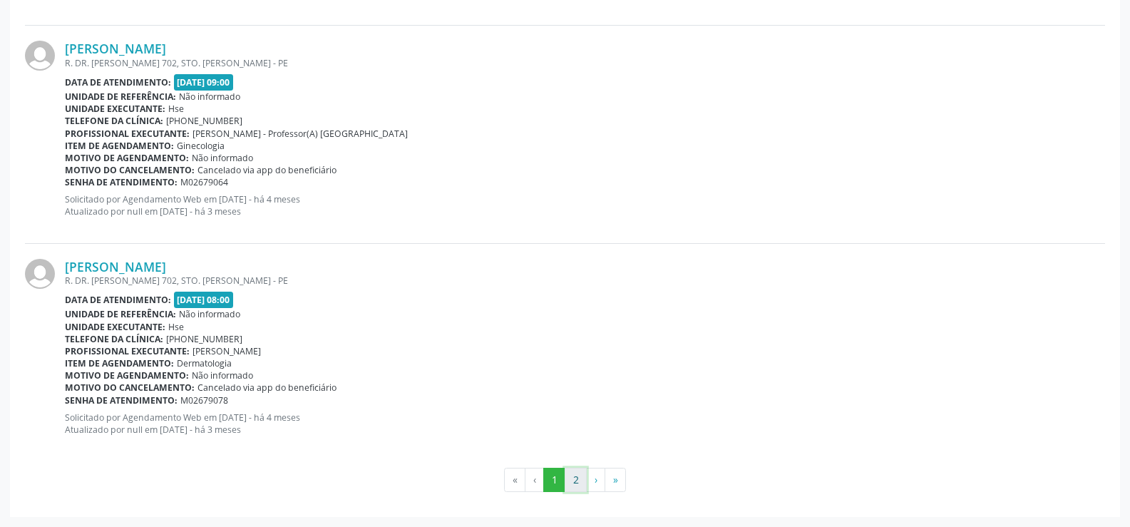
click at [575, 485] on button "2" at bounding box center [575, 480] width 22 height 24
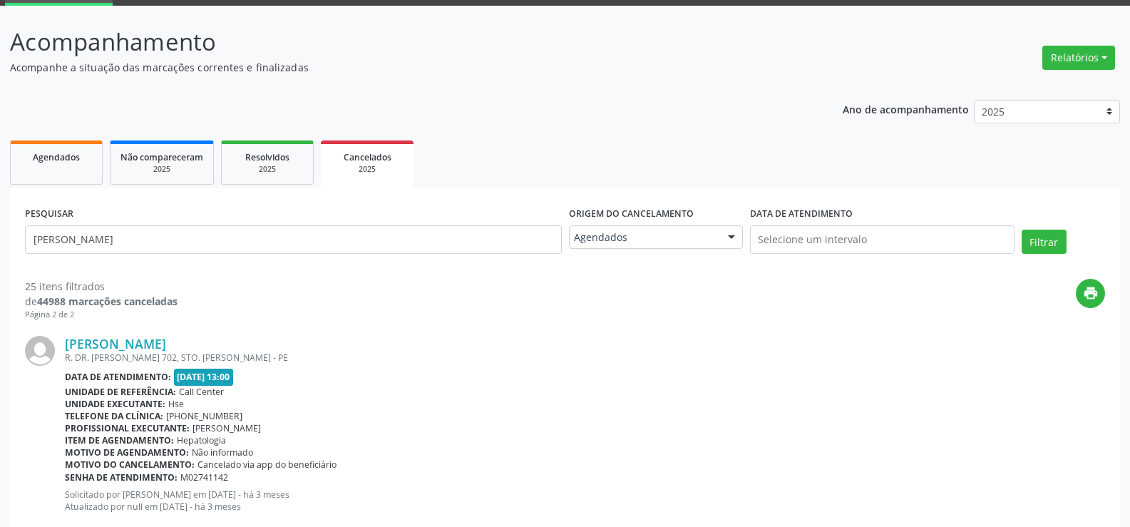
scroll to position [0, 0]
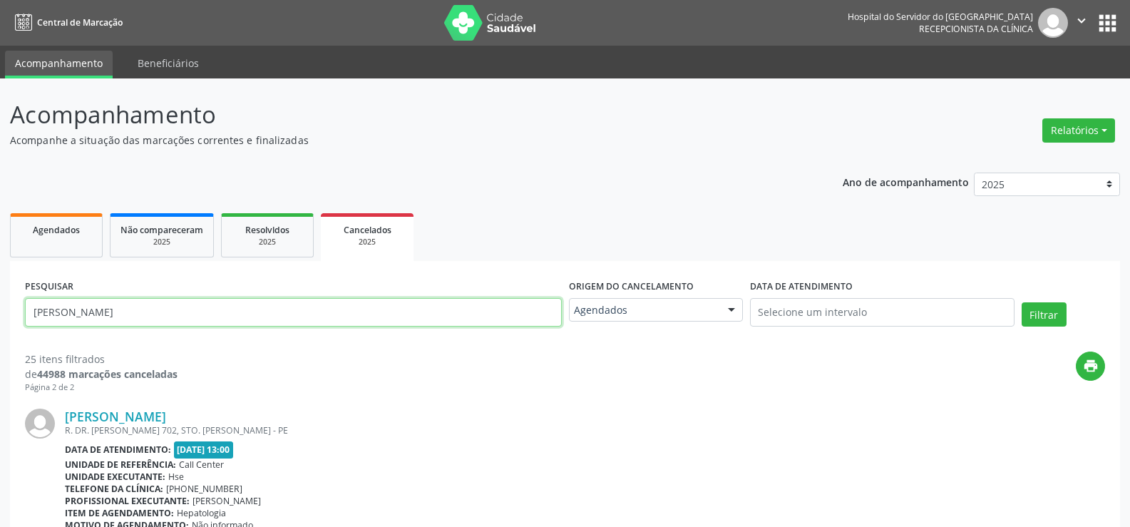
drag, startPoint x: 302, startPoint y: 315, endPoint x: 0, endPoint y: 304, distance: 302.4
paste input "[PERSON_NAME]"
click at [1021, 302] on button "Filtrar" at bounding box center [1043, 314] width 45 height 24
drag, startPoint x: 247, startPoint y: 305, endPoint x: 0, endPoint y: 232, distance: 257.3
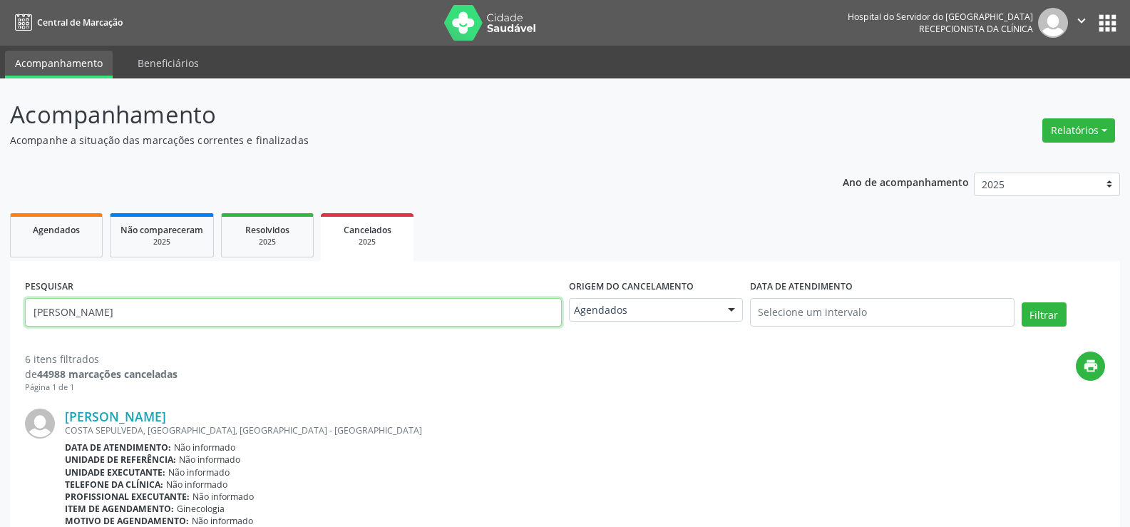
paste input "[PERSON_NAME]"
click at [1021, 302] on button "Filtrar" at bounding box center [1043, 314] width 45 height 24
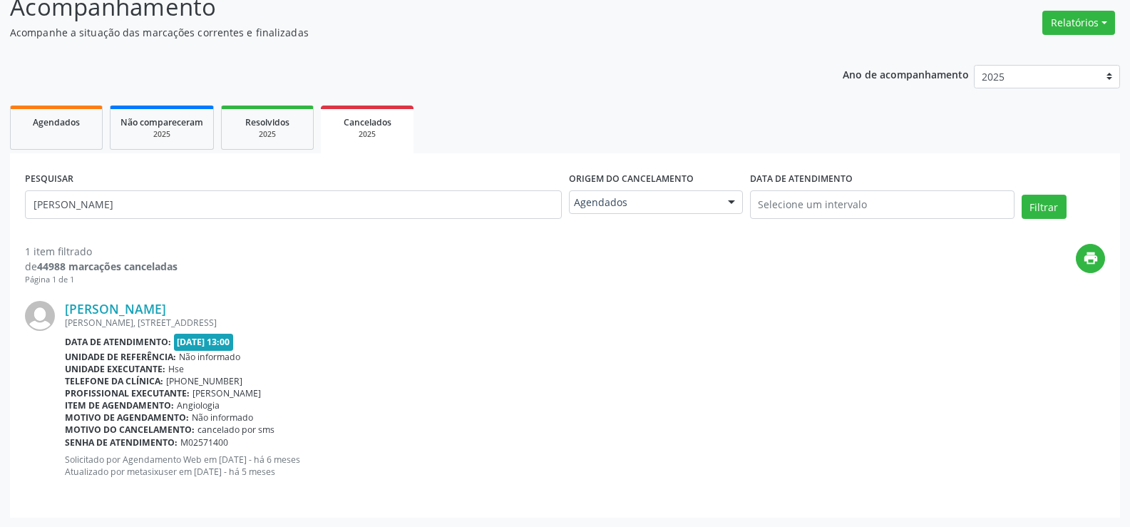
scroll to position [108, 0]
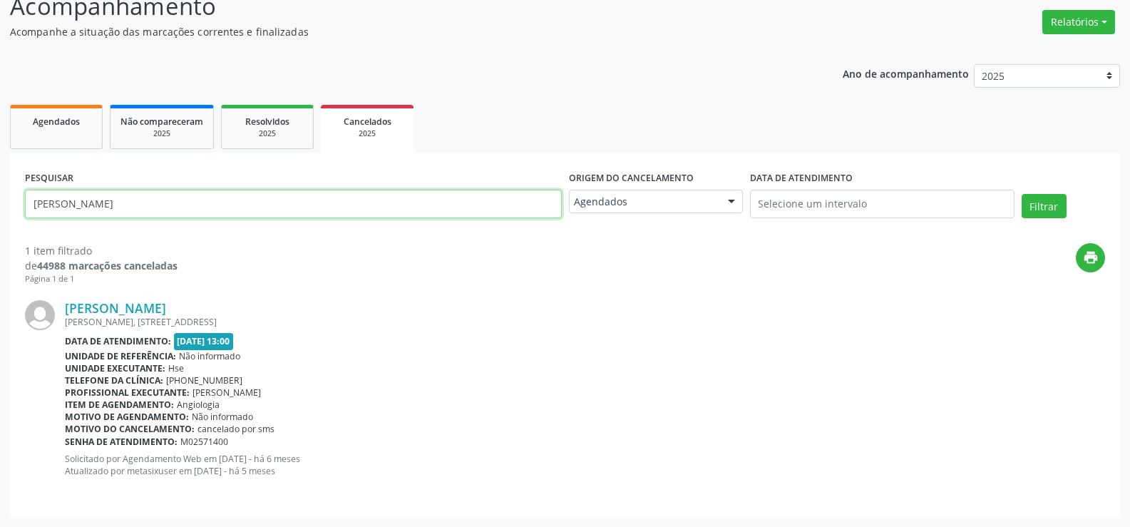
drag, startPoint x: 227, startPoint y: 208, endPoint x: 0, endPoint y: 181, distance: 228.9
click at [0, 181] on div "Acompanhamento Acompanhe a situação das marcações correntes e finalizadas Relat…" at bounding box center [565, 248] width 1130 height 557
paste input "[PERSON_NAME]"
click at [1021, 194] on button "Filtrar" at bounding box center [1043, 206] width 45 height 24
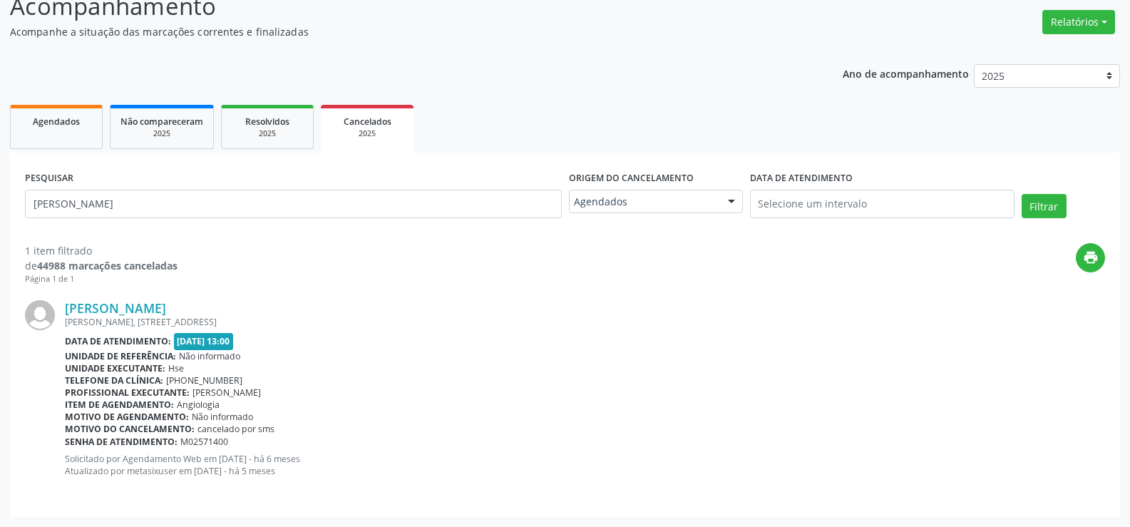
scroll to position [0, 0]
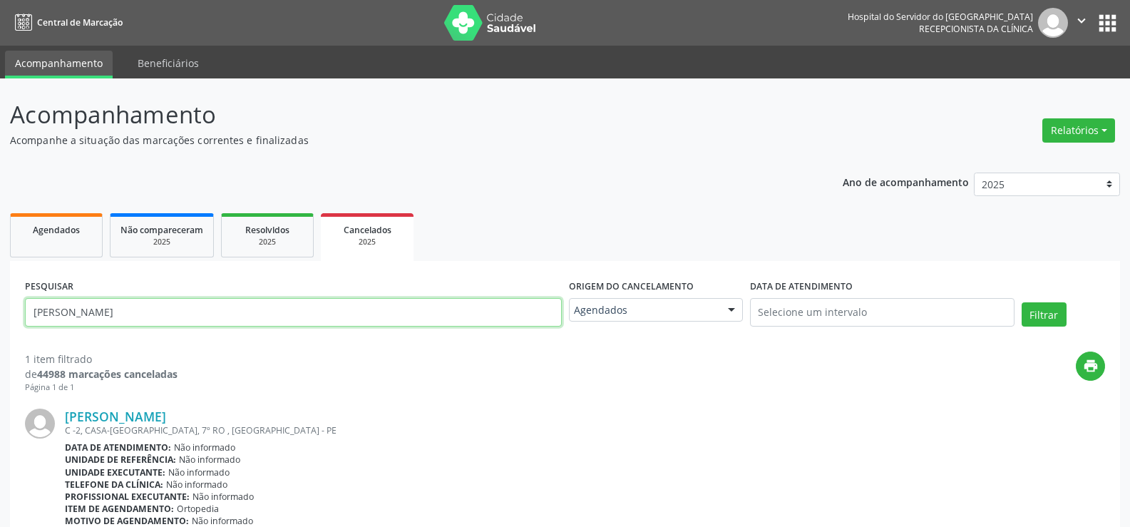
click at [304, 310] on input "[PERSON_NAME]" at bounding box center [293, 312] width 537 height 29
paste input "[PERSON_NAME]"
click at [1021, 302] on button "Filtrar" at bounding box center [1043, 314] width 45 height 24
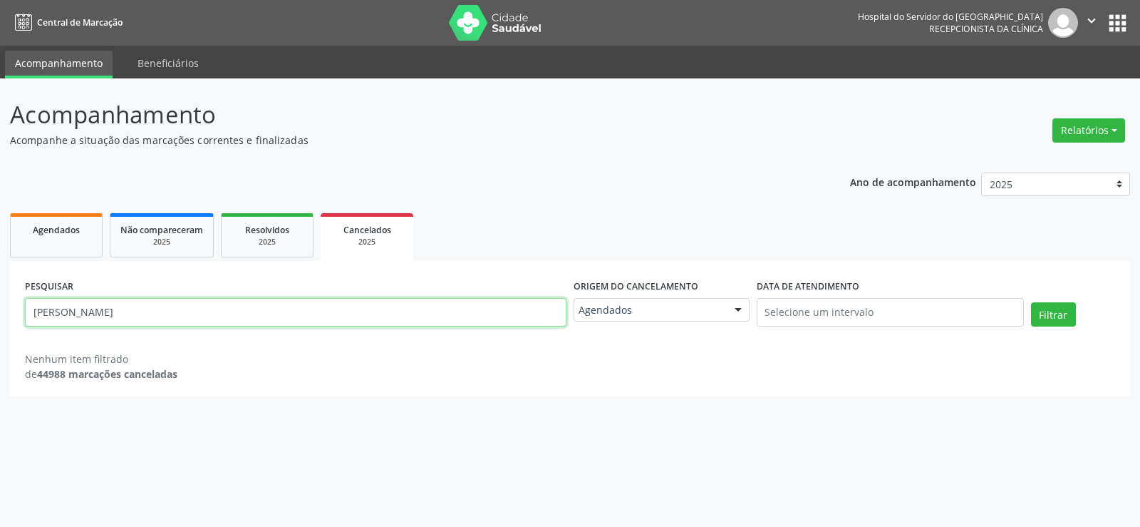
click at [244, 320] on input "[PERSON_NAME]" at bounding box center [296, 312] width 542 height 29
paste input "[PERSON_NAME]"
click at [1031, 302] on button "Filtrar" at bounding box center [1053, 314] width 45 height 24
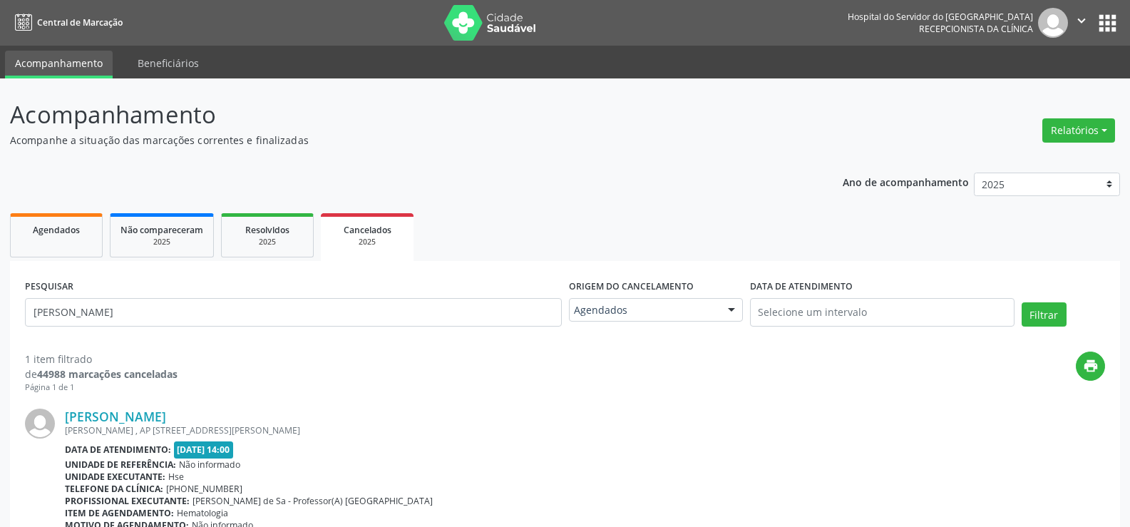
scroll to position [108, 0]
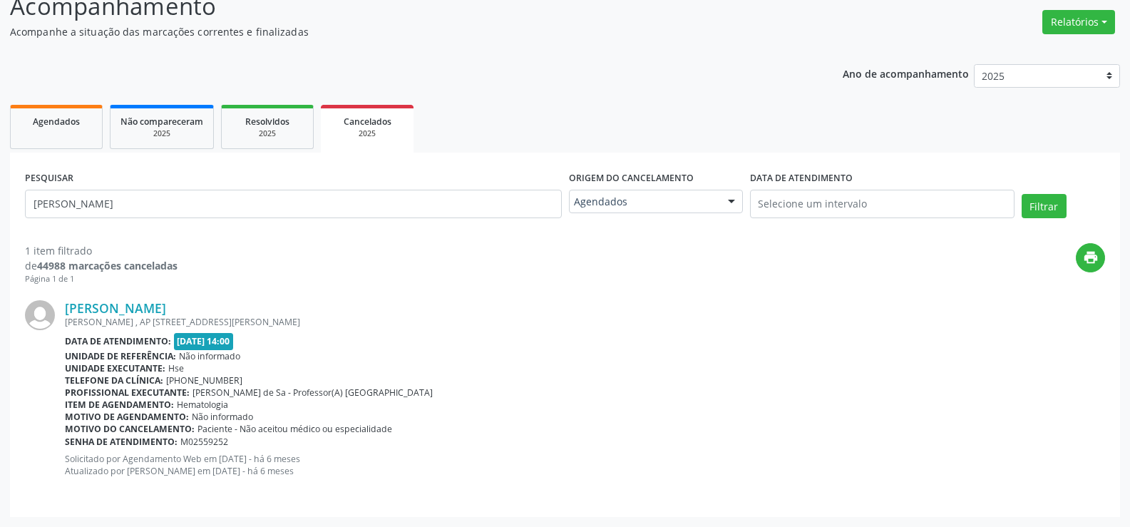
drag, startPoint x: 255, startPoint y: 239, endPoint x: 252, endPoint y: 212, distance: 26.5
click at [253, 231] on div "1 item filtrado de 44988 marcações canceladas Página 1 de 1 print [PERSON_NAME]…" at bounding box center [565, 365] width 1080 height 274
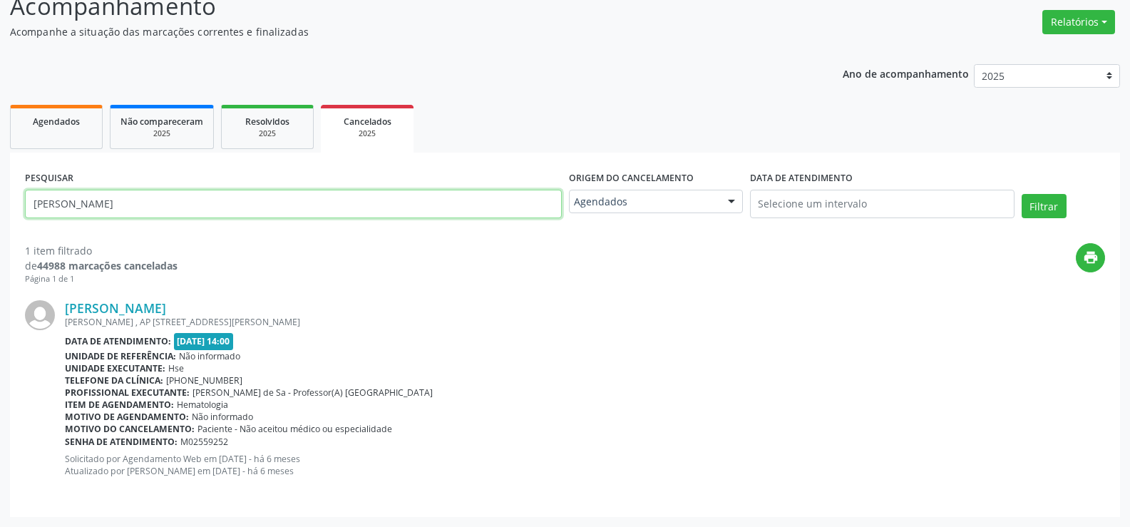
click at [252, 212] on input "[PERSON_NAME]" at bounding box center [293, 204] width 537 height 29
paste input "leide da [PERSON_NAME]"
click at [1021, 194] on button "Filtrar" at bounding box center [1043, 206] width 45 height 24
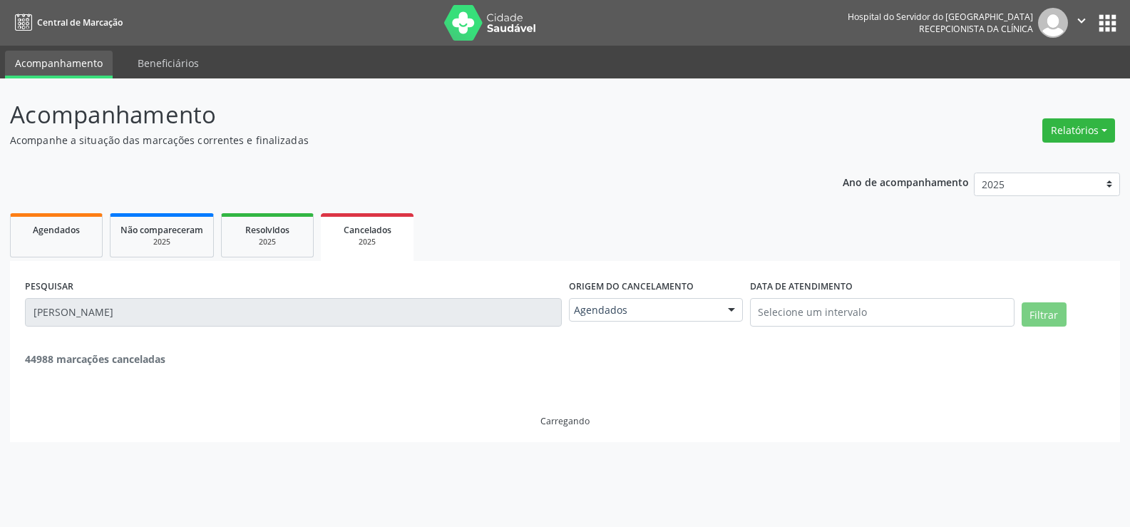
scroll to position [0, 0]
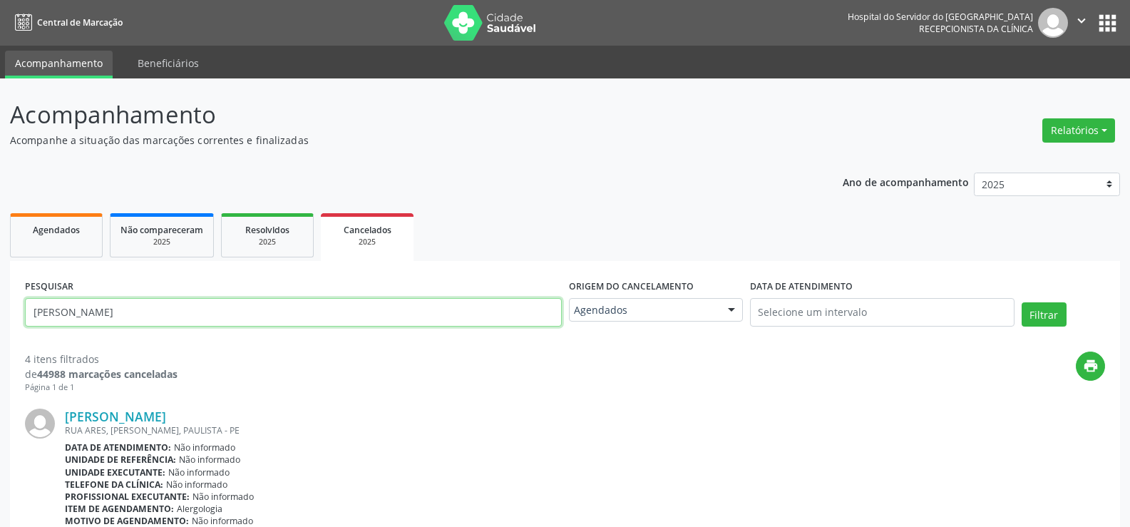
click at [348, 309] on input "[PERSON_NAME]" at bounding box center [293, 312] width 537 height 29
paste input "ia da Conceicao dos Santos"
click at [1021, 302] on button "Filtrar" at bounding box center [1043, 314] width 45 height 24
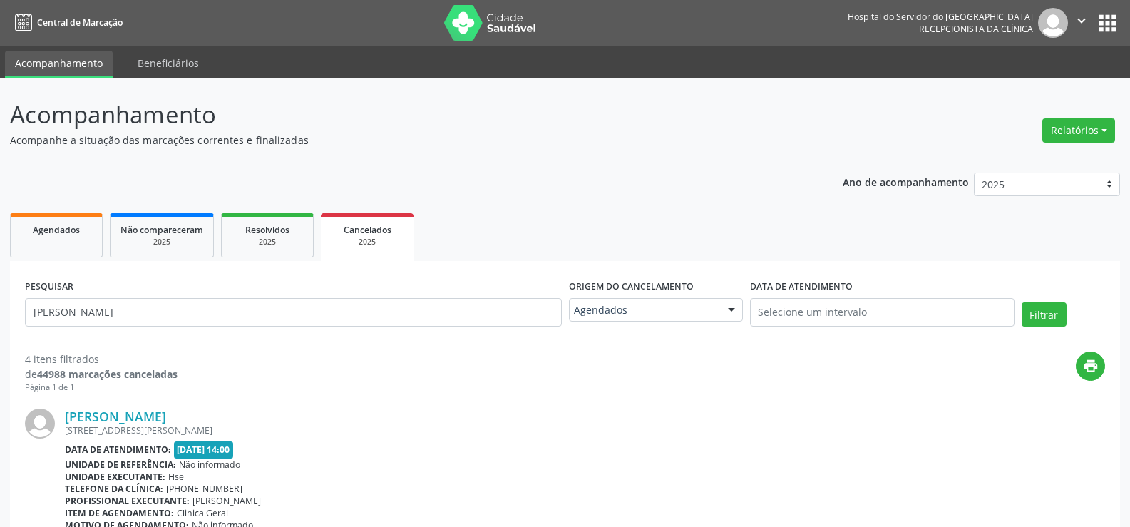
click at [282, 291] on div "PESQUISAR [PERSON_NAME]" at bounding box center [293, 306] width 544 height 61
click at [286, 300] on input "[PERSON_NAME]" at bounding box center [293, 312] width 537 height 29
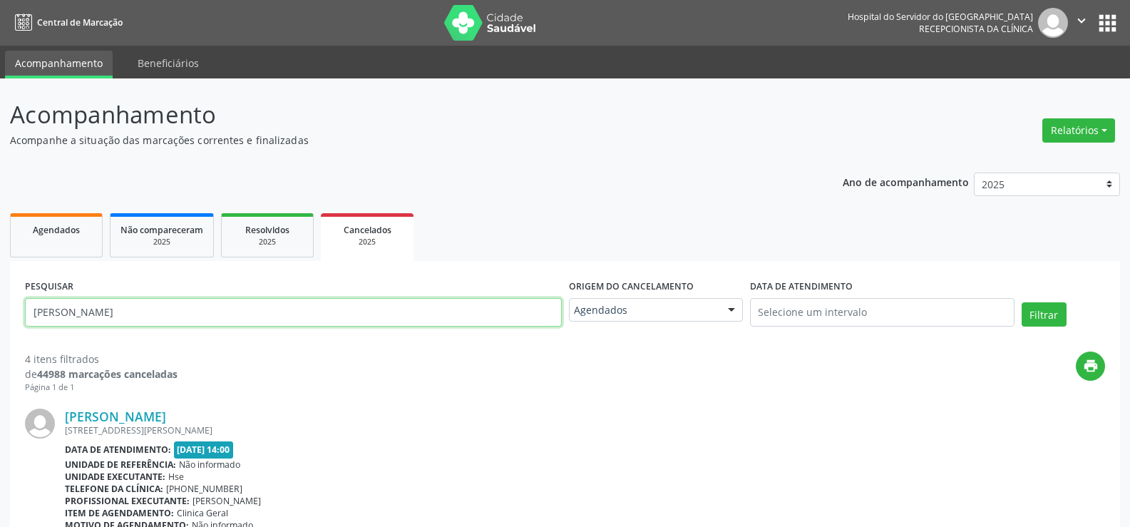
paste input "[PERSON_NAME]"
click at [1021, 302] on button "Filtrar" at bounding box center [1043, 314] width 45 height 24
click at [284, 298] on input "[PERSON_NAME]" at bounding box center [293, 312] width 537 height 29
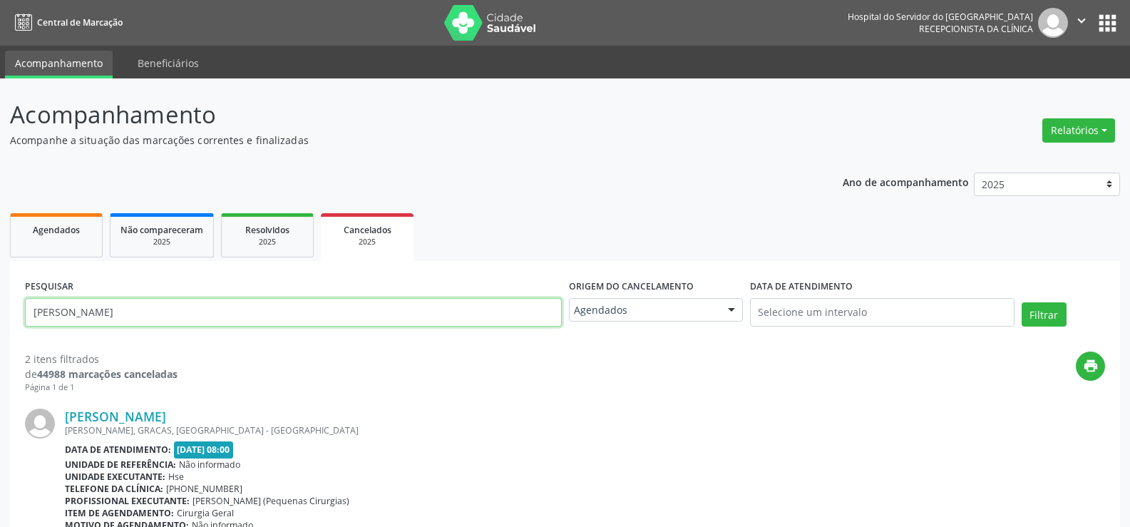
paste input "[PERSON_NAME]"
click at [1021, 302] on button "Filtrar" at bounding box center [1043, 314] width 45 height 24
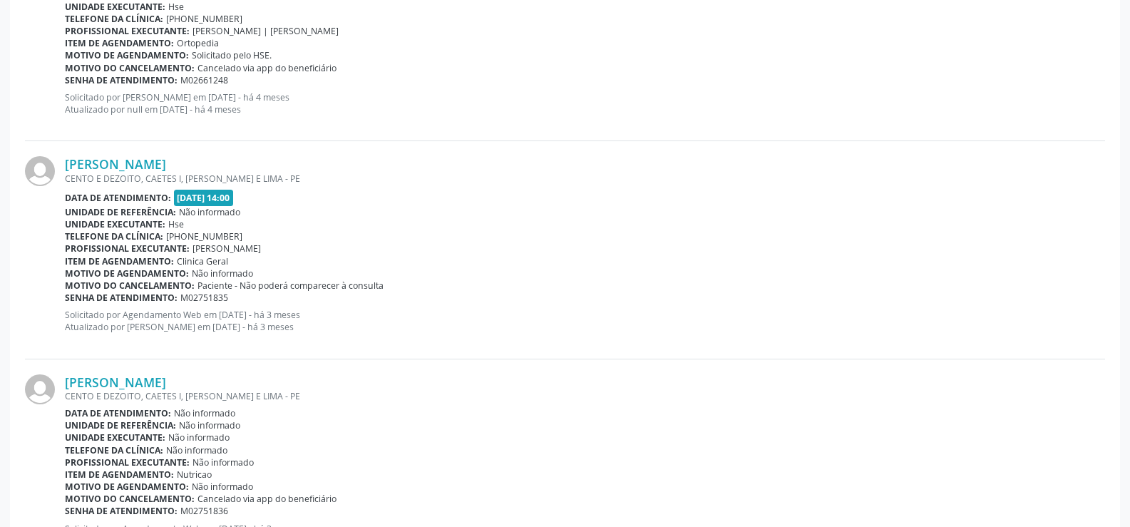
scroll to position [3179, 0]
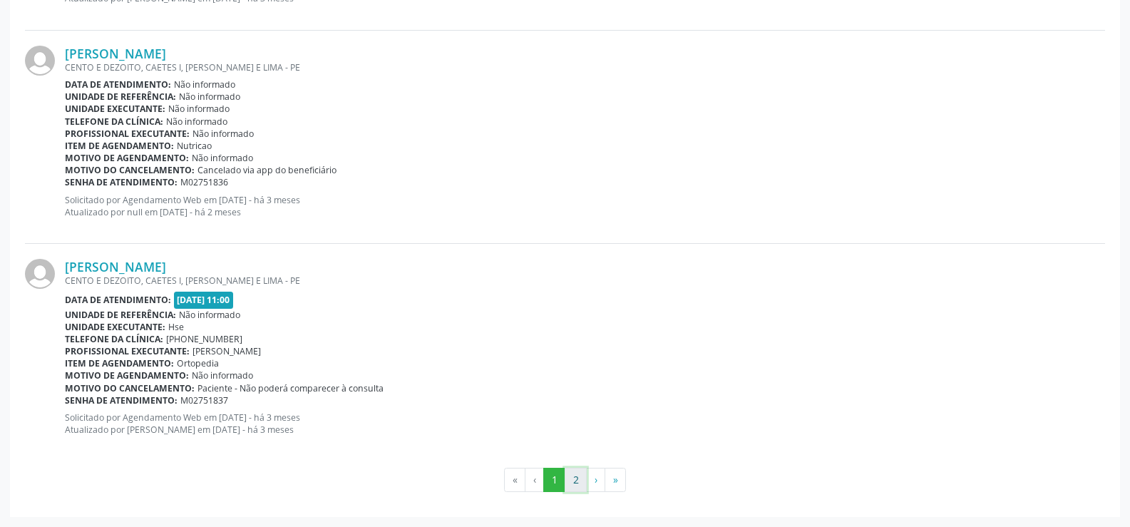
click at [572, 482] on button "2" at bounding box center [575, 480] width 22 height 24
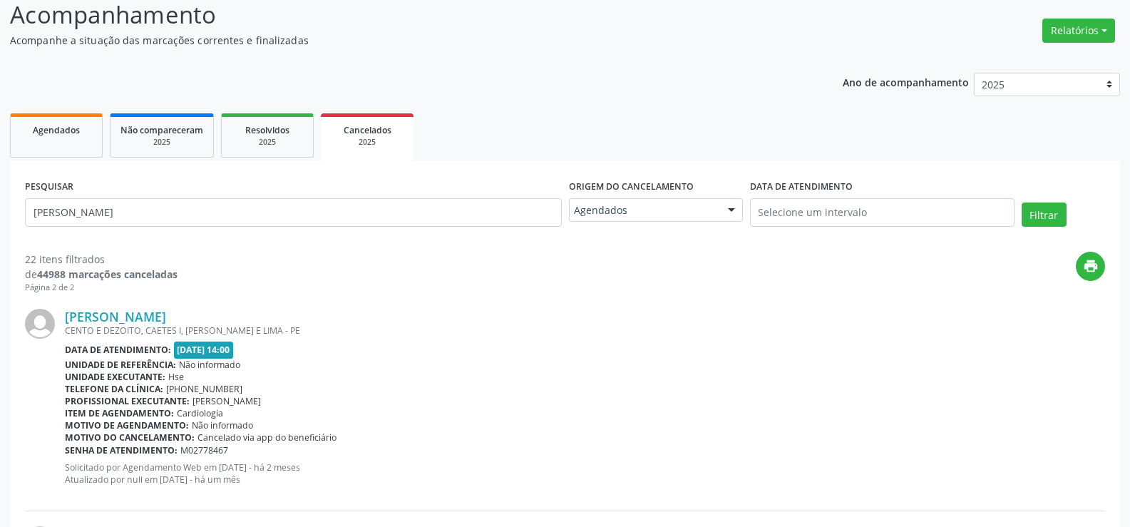
scroll to position [0, 0]
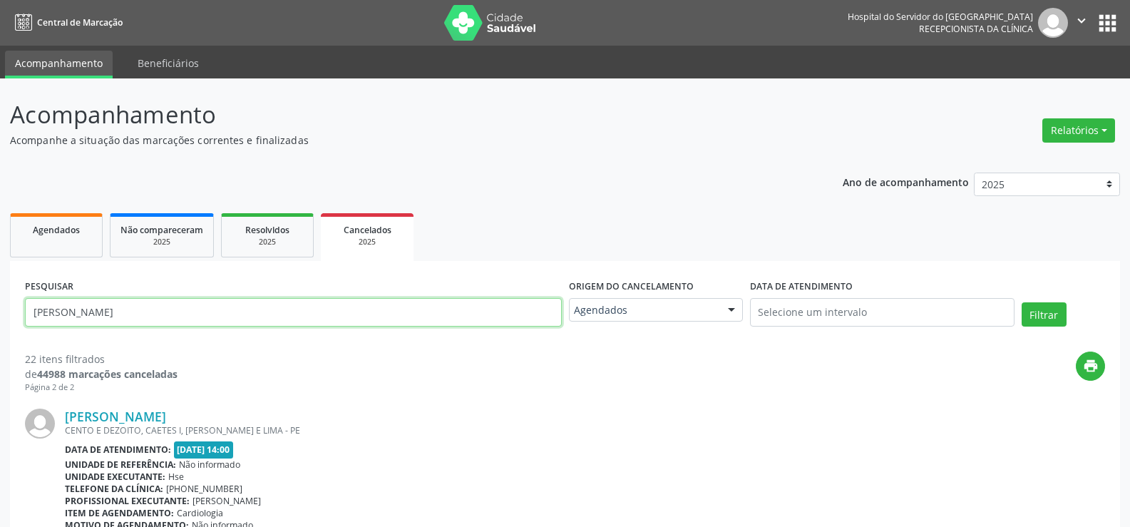
click at [319, 305] on input "[PERSON_NAME]" at bounding box center [293, 312] width 537 height 29
paste input "[PERSON_NAME]"
click at [1021, 302] on button "Filtrar" at bounding box center [1043, 314] width 45 height 24
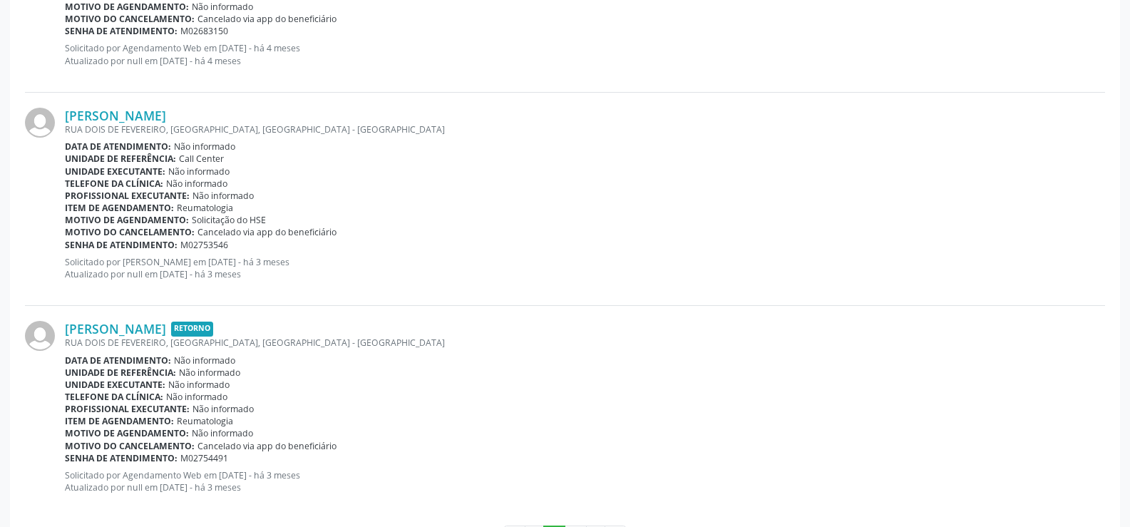
scroll to position [3179, 0]
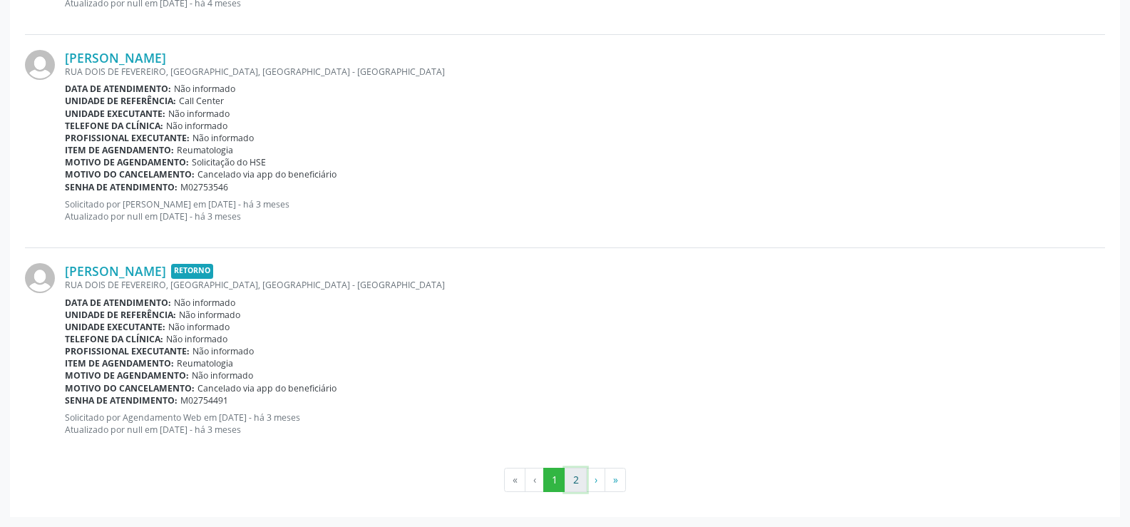
click at [579, 482] on button "2" at bounding box center [575, 480] width 22 height 24
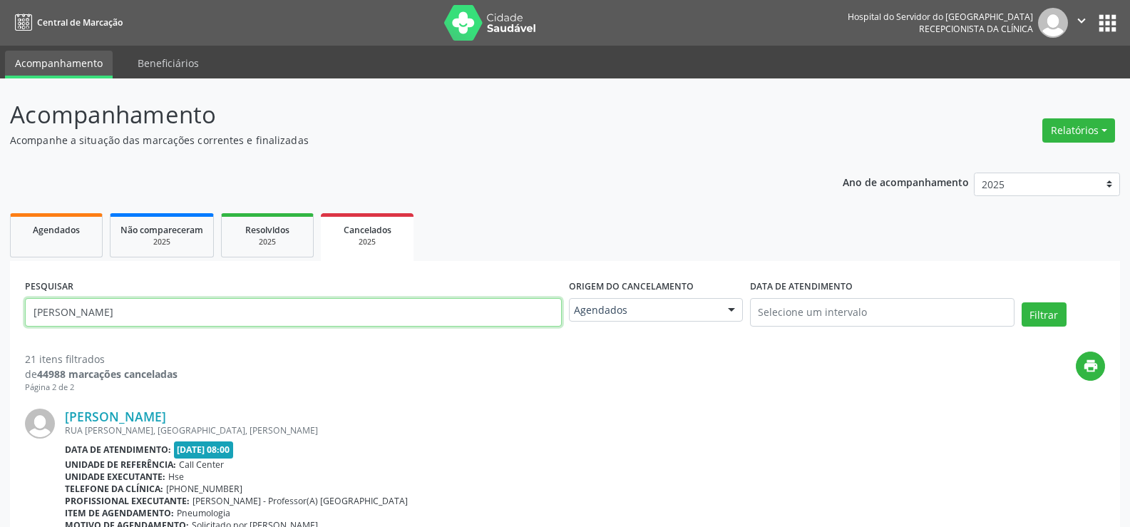
click at [314, 316] on input "[PERSON_NAME]" at bounding box center [293, 312] width 537 height 29
paste input "[PERSON_NAME]"
click at [1021, 302] on button "Filtrar" at bounding box center [1043, 314] width 45 height 24
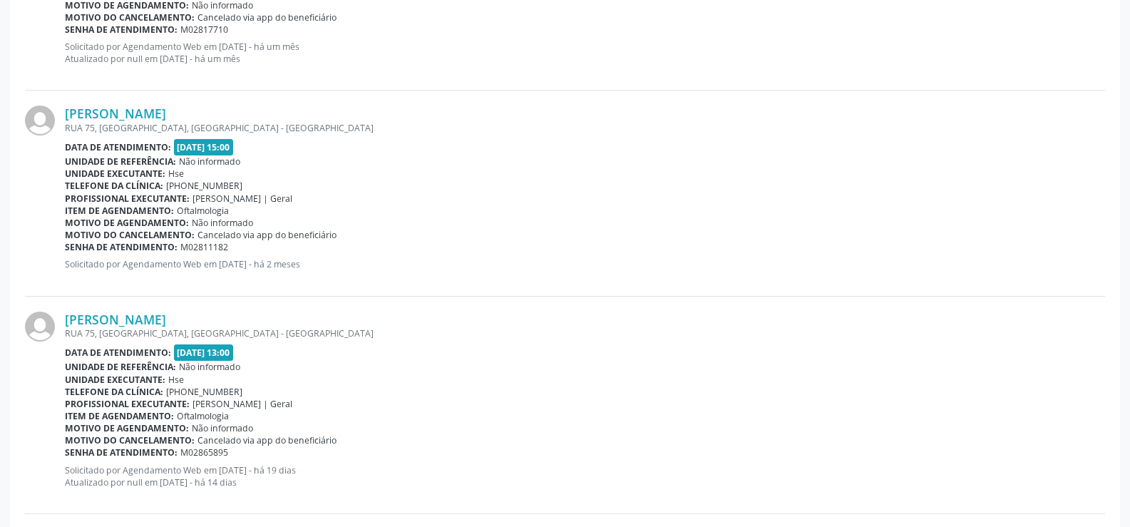
scroll to position [3176, 0]
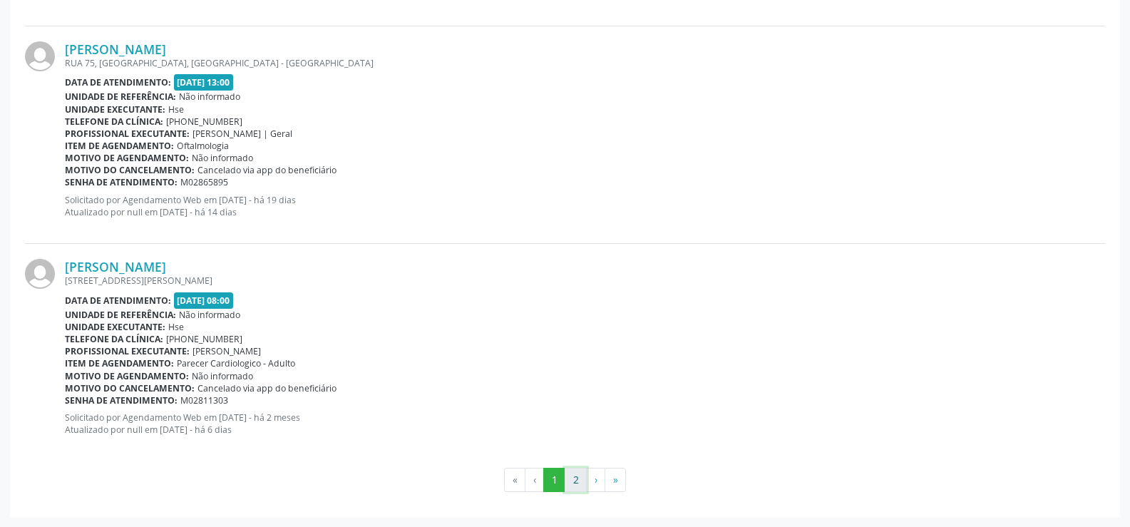
click at [570, 478] on button "2" at bounding box center [575, 480] width 22 height 24
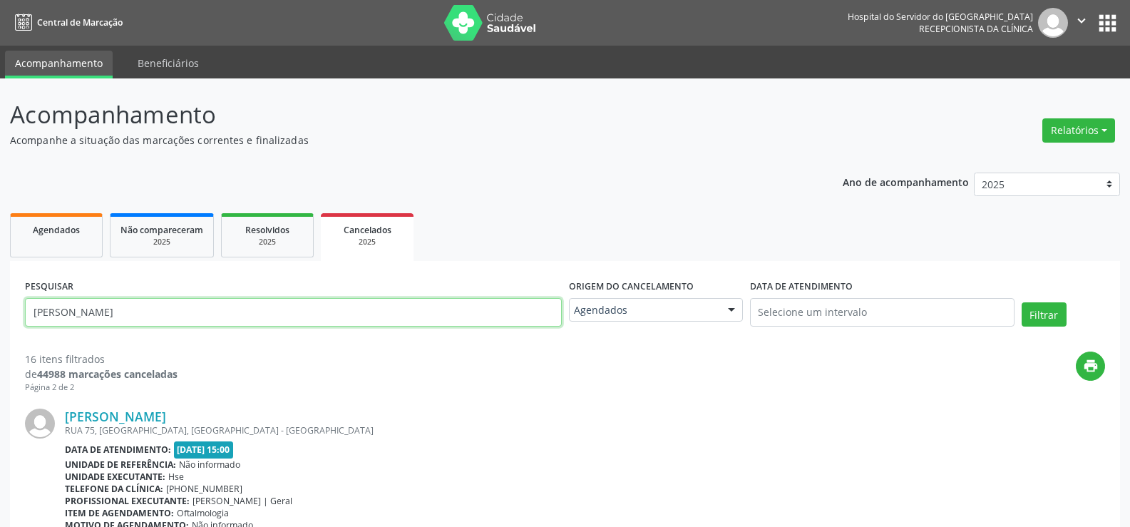
click at [292, 321] on input "[PERSON_NAME]" at bounding box center [293, 312] width 537 height 29
paste input "[PERSON_NAME]"
click at [1021, 302] on button "Filtrar" at bounding box center [1043, 314] width 45 height 24
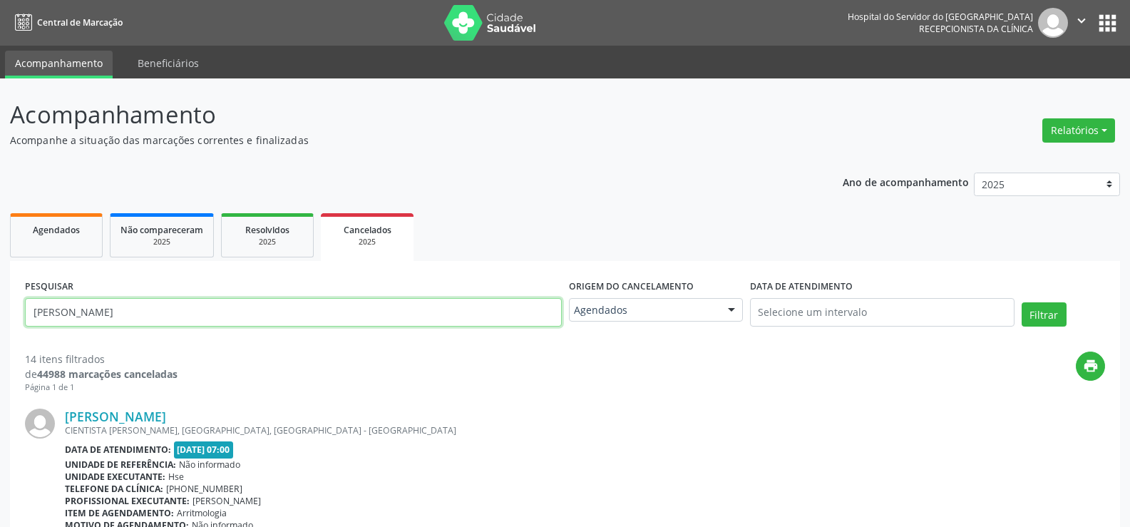
click at [274, 309] on input "[PERSON_NAME]" at bounding box center [293, 312] width 537 height 29
paste input "ute [PERSON_NAME]"
click at [1021, 302] on button "Filtrar" at bounding box center [1043, 314] width 45 height 24
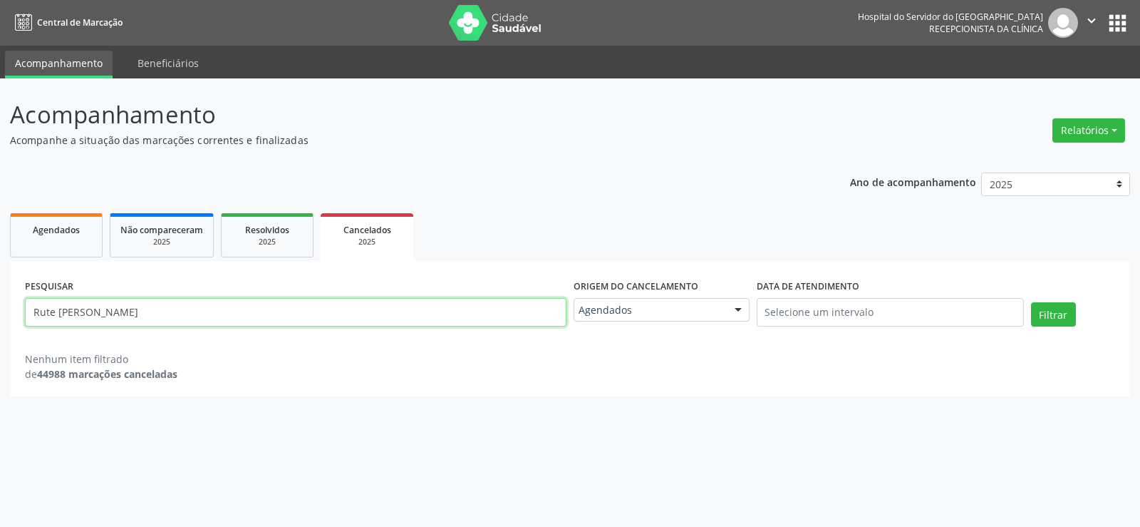
click at [272, 325] on input "Rute [PERSON_NAME]" at bounding box center [296, 312] width 542 height 29
click at [272, 324] on input "Rute [PERSON_NAME]" at bounding box center [296, 312] width 542 height 29
paste input "[PERSON_NAME] da Silv"
click at [1031, 302] on button "Filtrar" at bounding box center [1053, 314] width 45 height 24
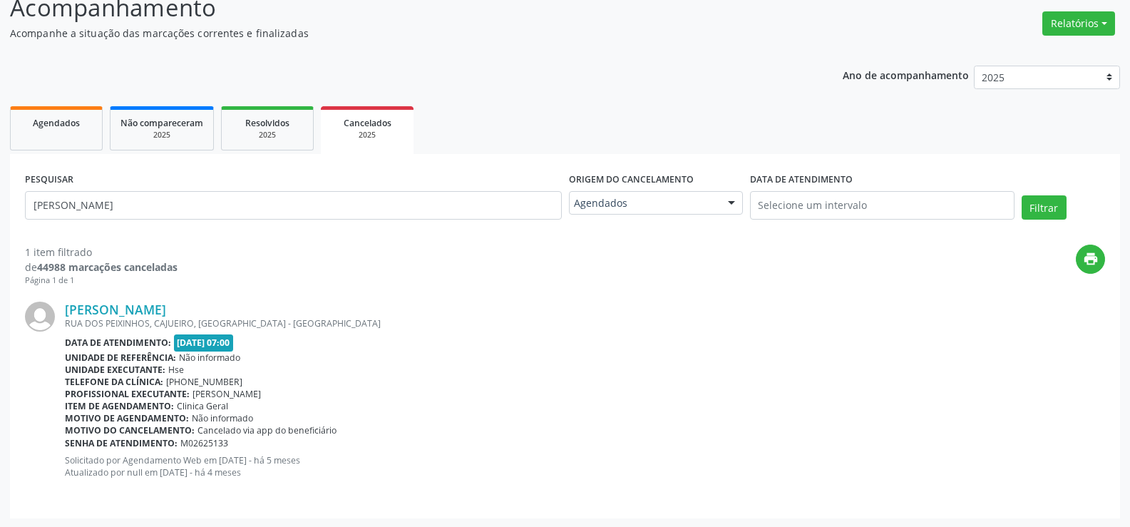
scroll to position [108, 0]
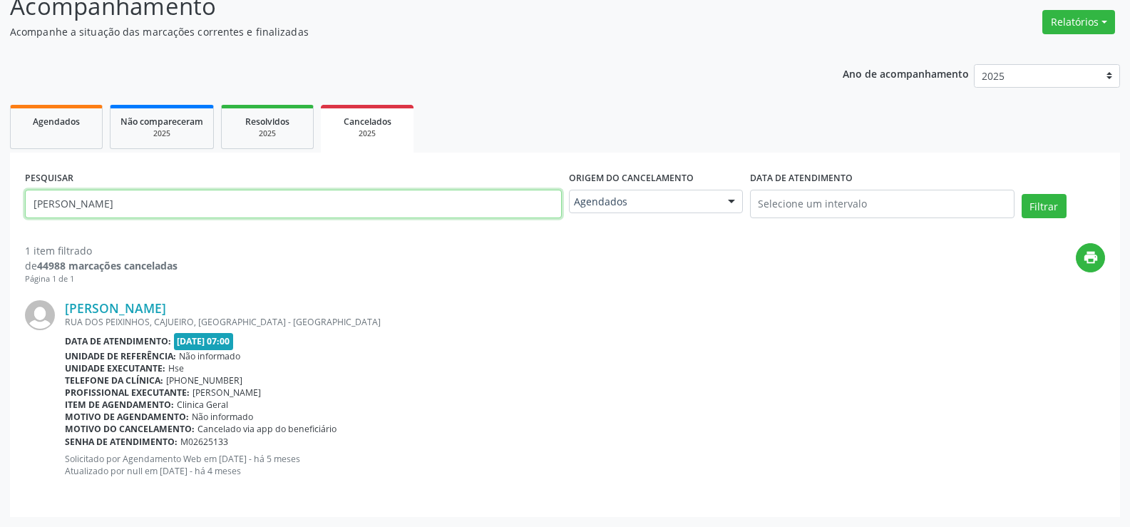
click at [264, 207] on input "[PERSON_NAME]" at bounding box center [293, 204] width 537 height 29
paste input "[PERSON_NAME]"
click at [1021, 194] on button "Filtrar" at bounding box center [1043, 206] width 45 height 24
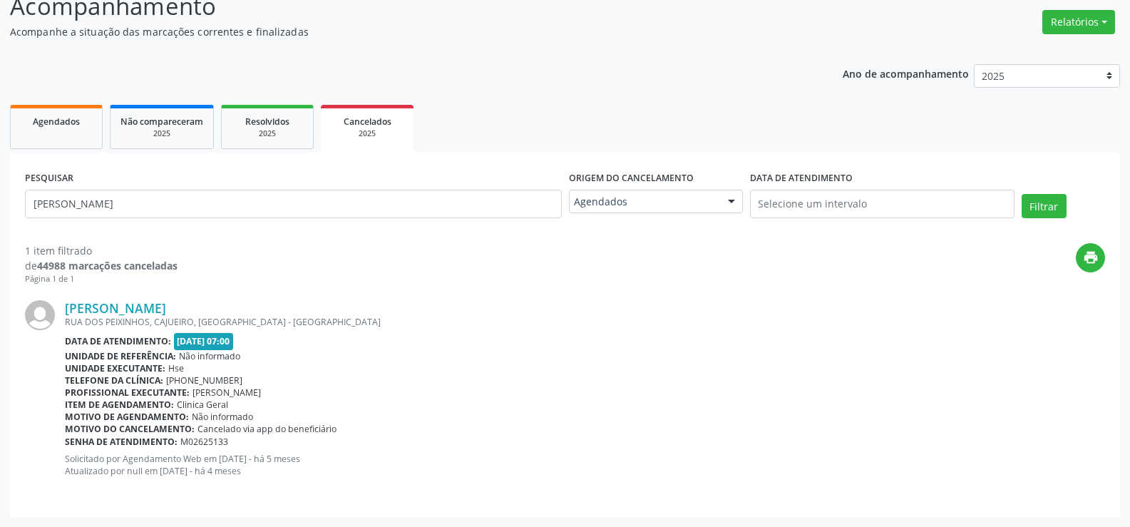
scroll to position [0, 0]
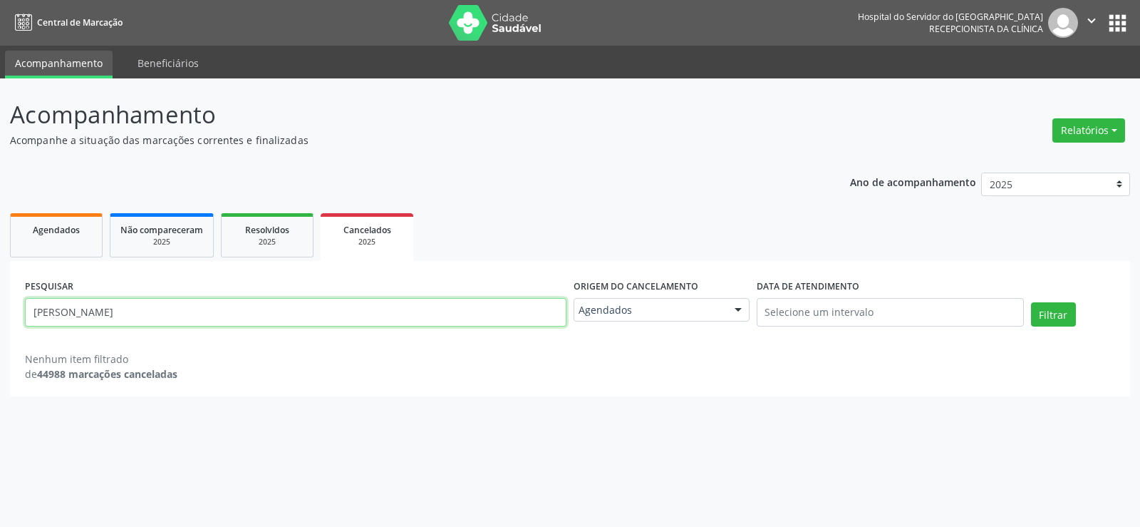
click at [292, 319] on input "[PERSON_NAME]" at bounding box center [296, 312] width 542 height 29
click at [145, 316] on input "[PERSON_NAME]" at bounding box center [296, 312] width 542 height 29
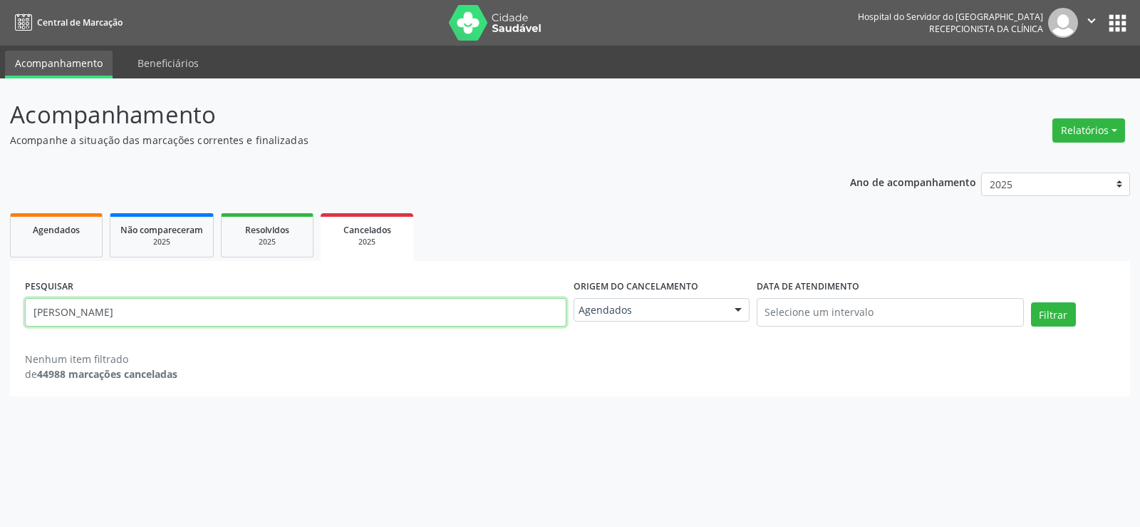
click at [145, 316] on input "[PERSON_NAME]" at bounding box center [296, 312] width 542 height 29
paste input "[PERSON_NAME]"
click at [1031, 302] on button "Filtrar" at bounding box center [1053, 314] width 45 height 24
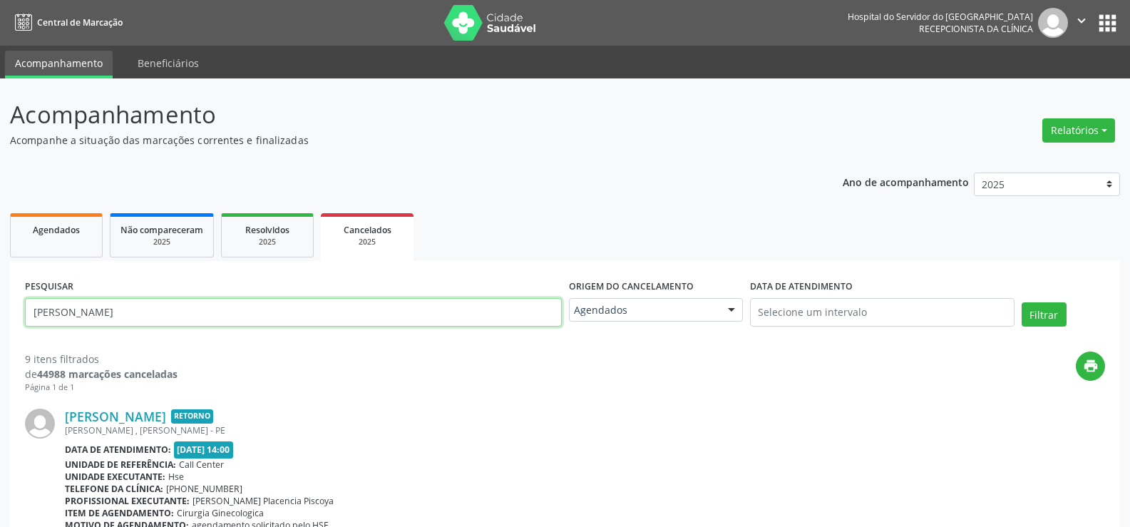
click at [245, 301] on input "[PERSON_NAME]" at bounding box center [293, 312] width 537 height 29
paste input "45183901400"
type input "45183901400"
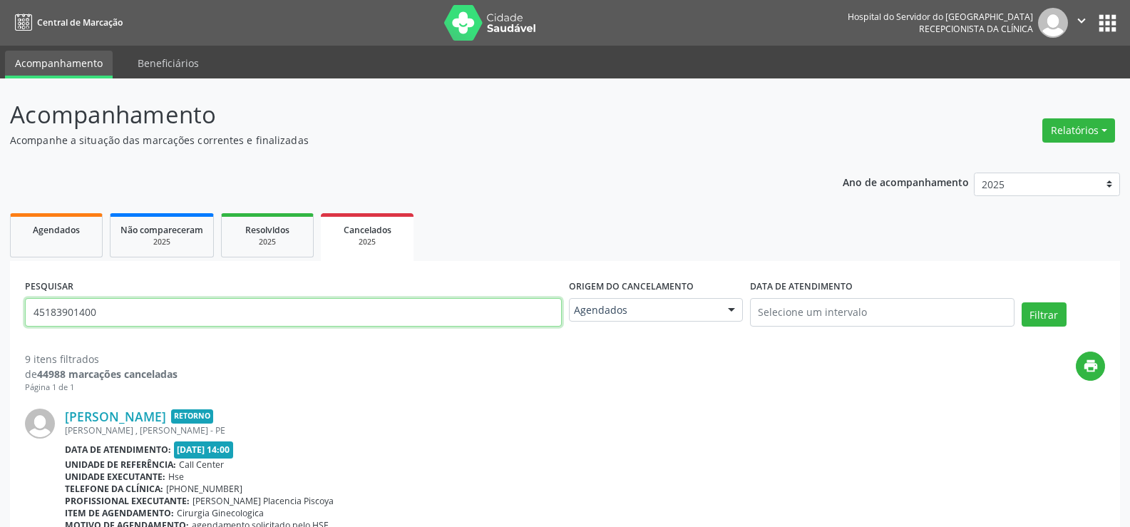
click at [1021, 302] on button "Filtrar" at bounding box center [1043, 314] width 45 height 24
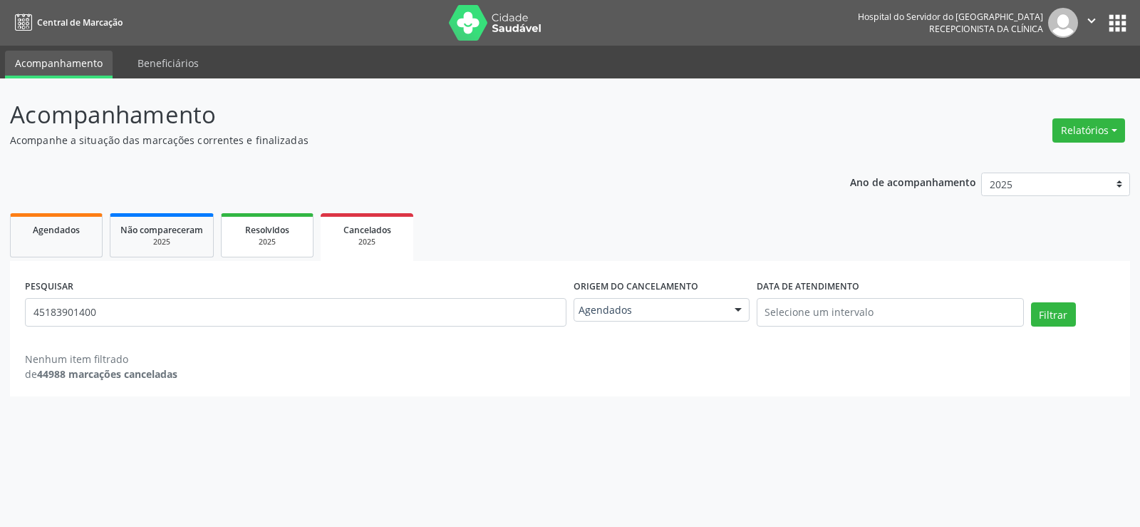
click at [288, 236] on div "Resolvidos" at bounding box center [267, 229] width 71 height 15
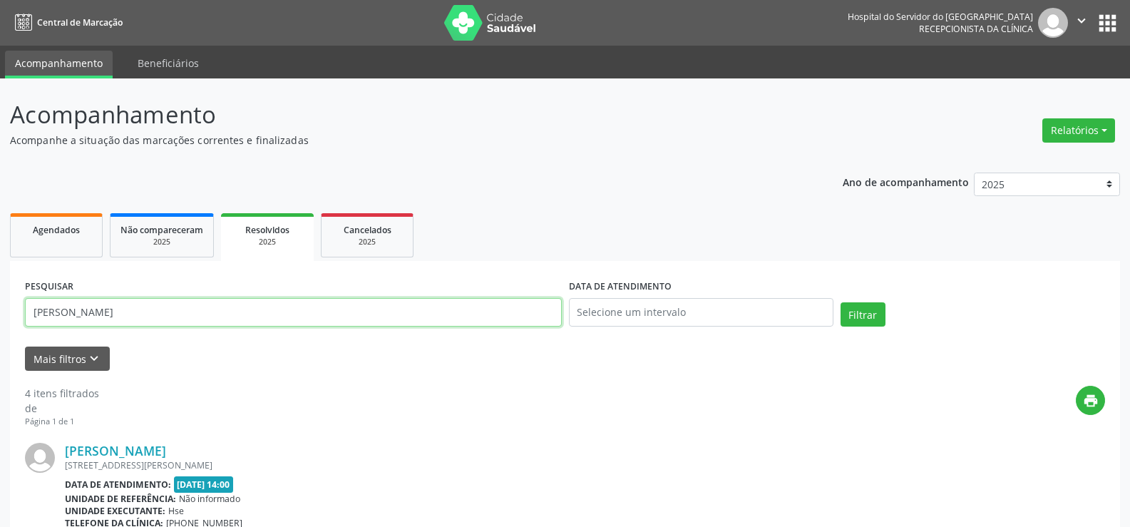
click at [338, 314] on input "[PERSON_NAME]" at bounding box center [293, 312] width 537 height 29
paste input "45183901400"
type input "45183901400"
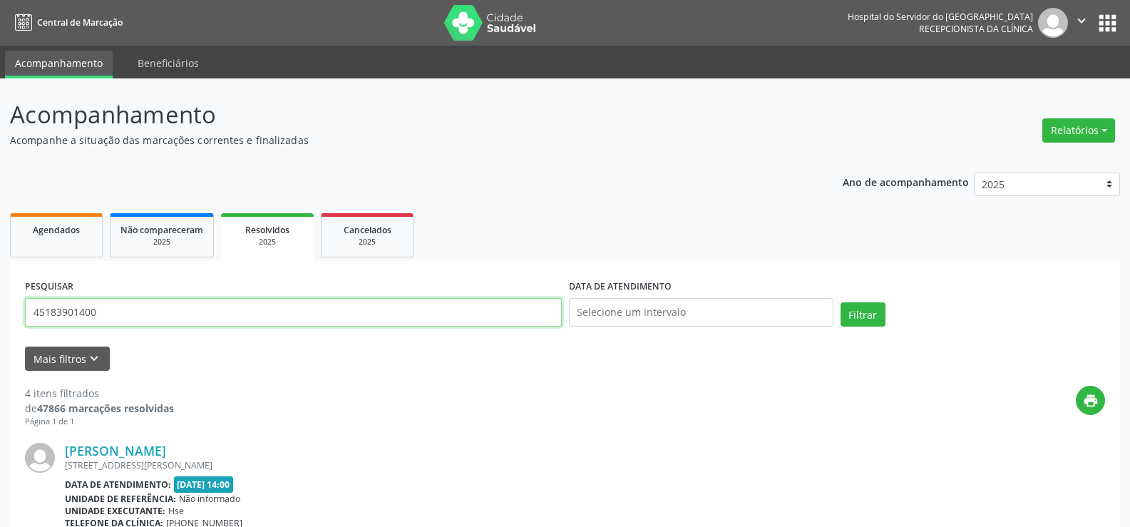
click at [840, 302] on button "Filtrar" at bounding box center [862, 314] width 45 height 24
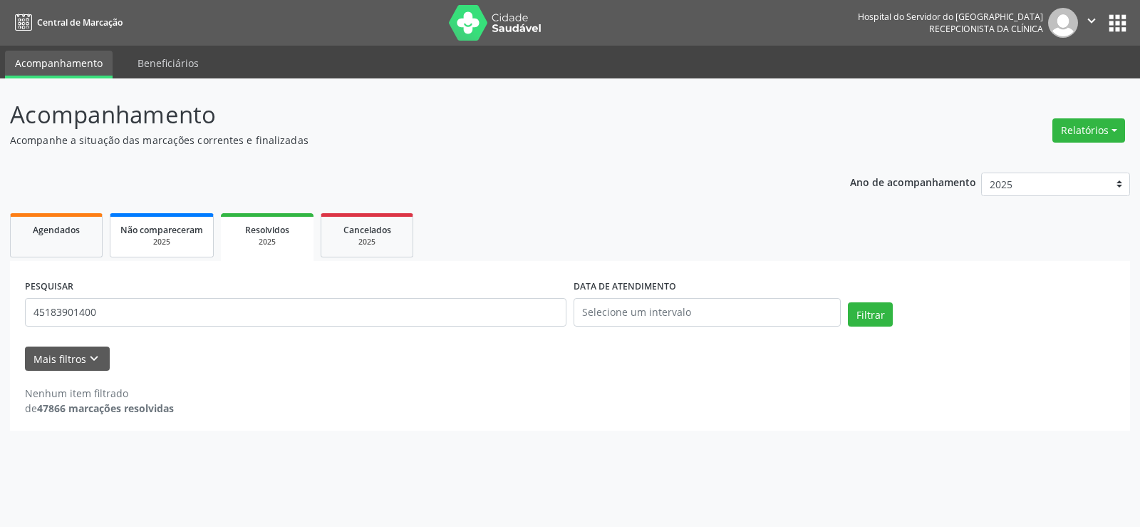
click at [190, 252] on link "Não compareceram 2025" at bounding box center [162, 235] width 104 height 44
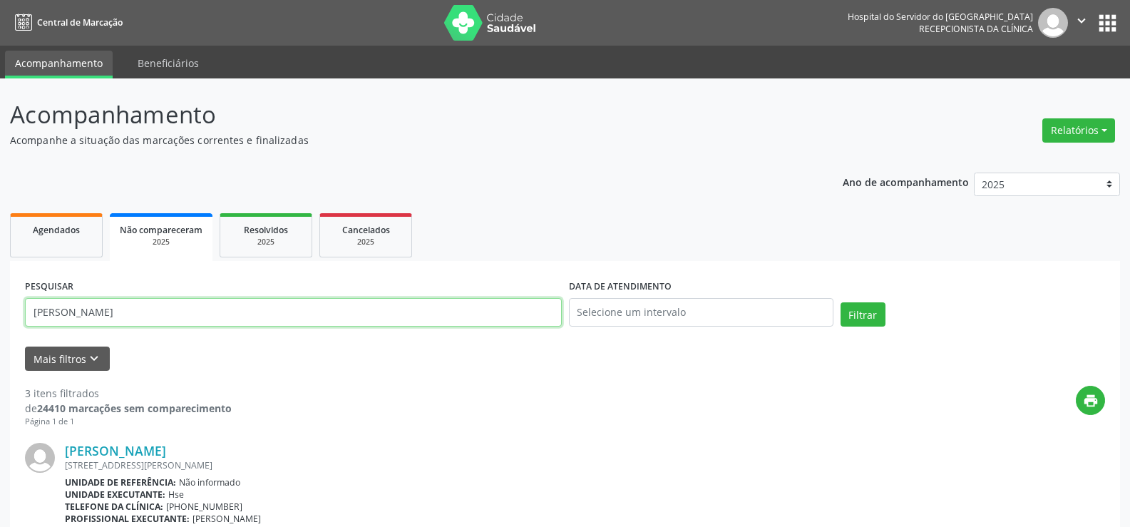
click at [376, 305] on input "[PERSON_NAME]" at bounding box center [293, 312] width 537 height 29
paste input "45183901400"
click at [840, 302] on button "Filtrar" at bounding box center [862, 314] width 45 height 24
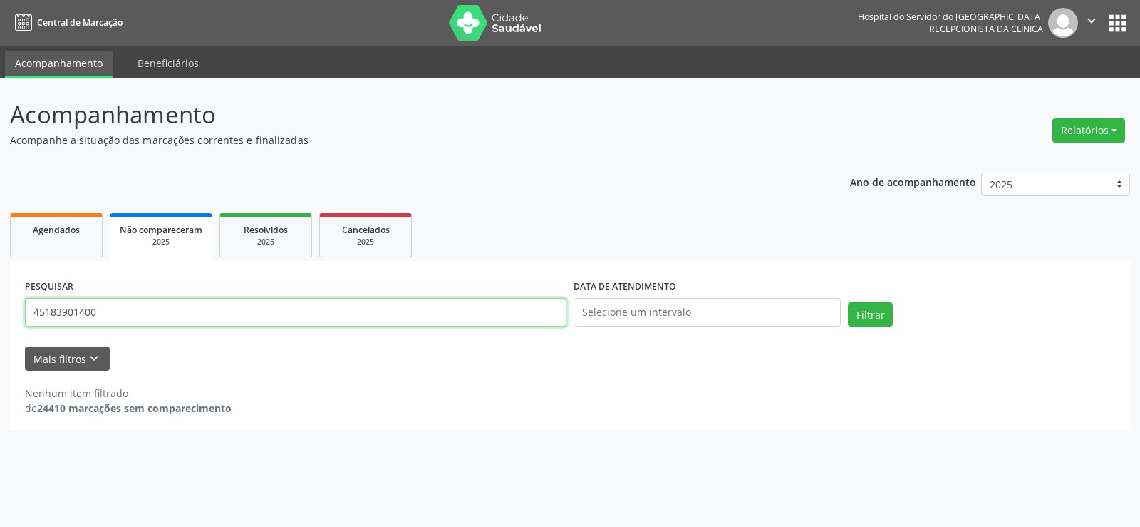
click at [241, 306] on input "45183901400" at bounding box center [296, 312] width 542 height 29
paste input "[PERSON_NAME]"
type input "[PERSON_NAME]"
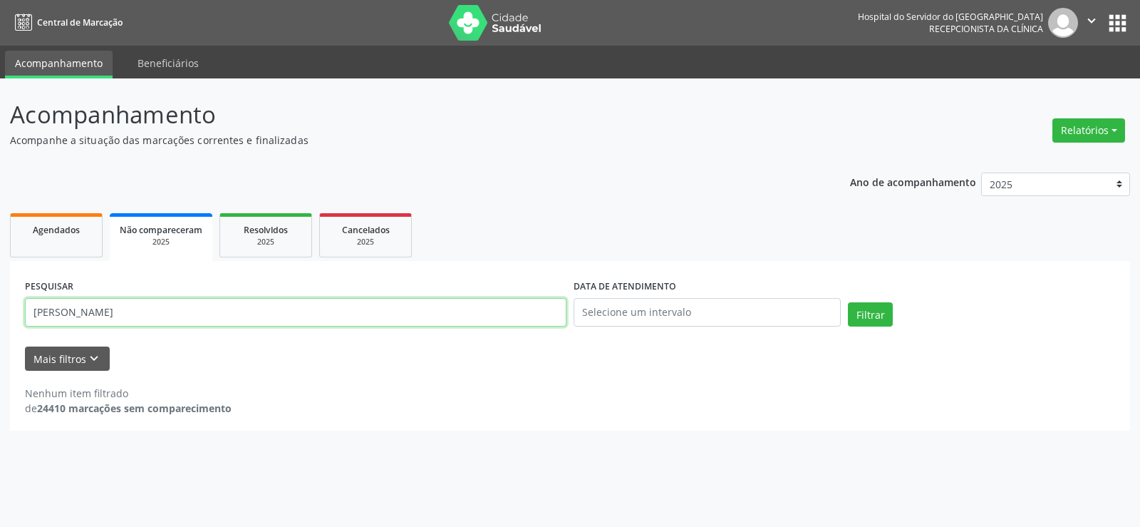
click at [848, 302] on button "Filtrar" at bounding box center [870, 314] width 45 height 24
click at [272, 243] on div "2025" at bounding box center [265, 242] width 71 height 11
click at [282, 312] on input "45183901400" at bounding box center [296, 312] width 542 height 29
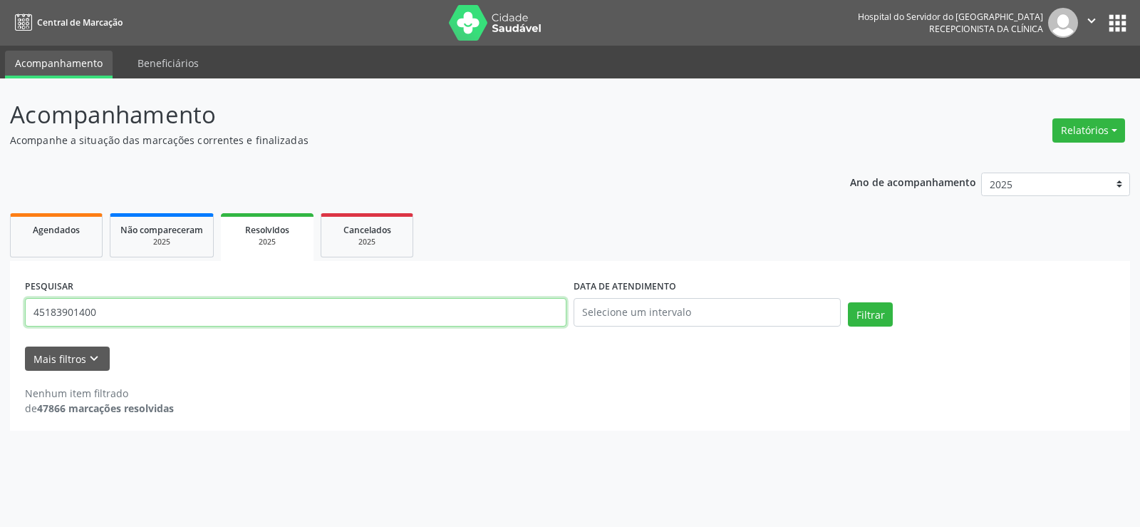
paste input "[PERSON_NAME]"
click at [848, 302] on button "Filtrar" at bounding box center [870, 314] width 45 height 24
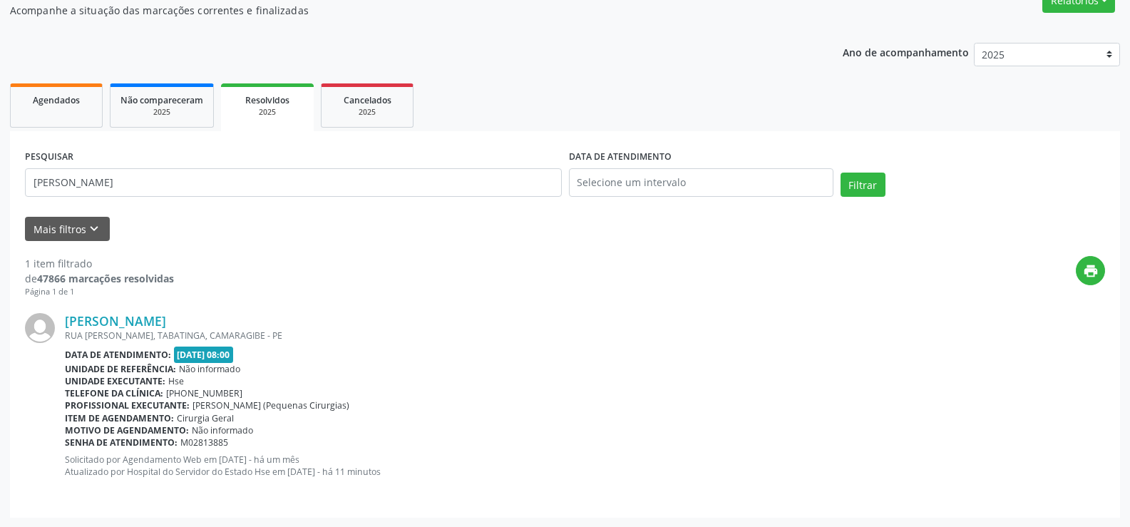
scroll to position [130, 0]
click at [162, 317] on link "[PERSON_NAME]" at bounding box center [115, 320] width 101 height 16
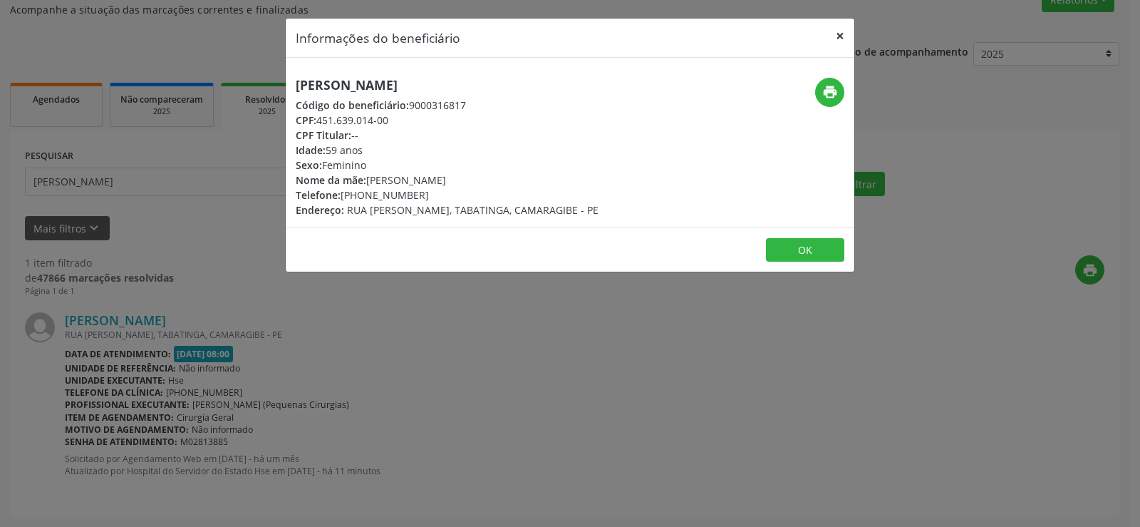
click at [846, 33] on button "×" at bounding box center [840, 36] width 29 height 35
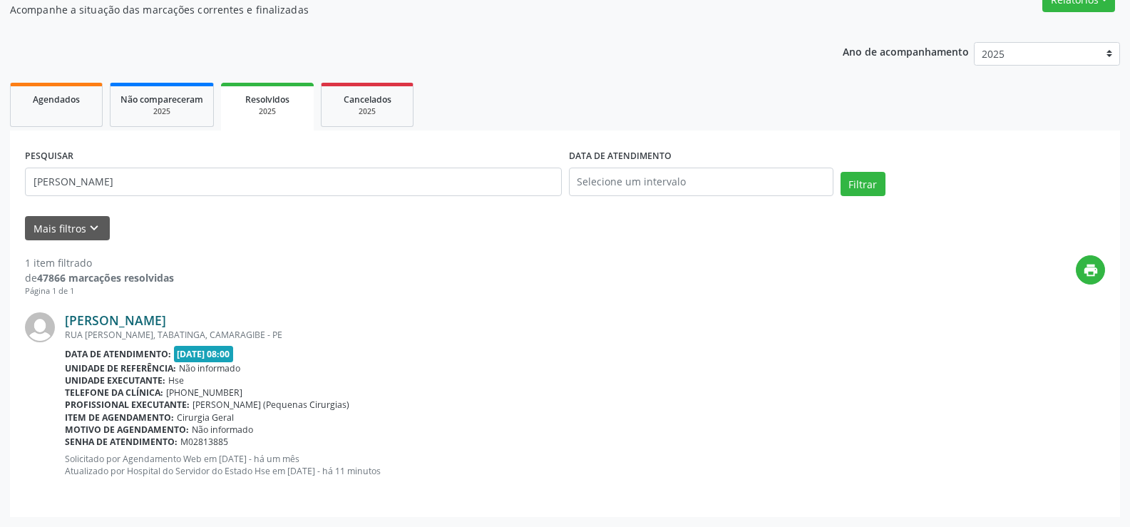
click at [166, 325] on link "[PERSON_NAME]" at bounding box center [115, 320] width 101 height 16
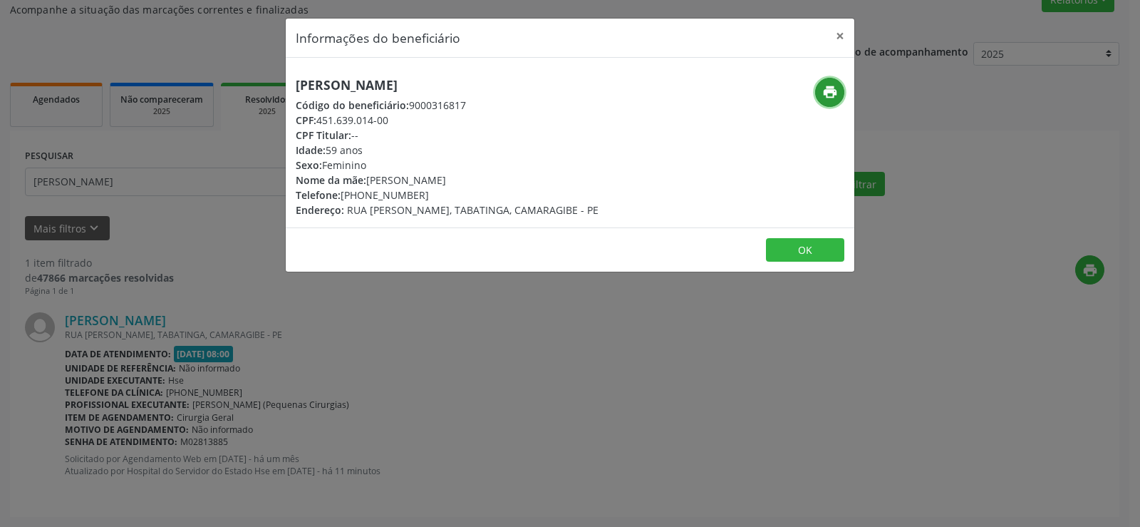
click at [834, 95] on icon "print" at bounding box center [830, 92] width 16 height 16
click at [246, 228] on div "Informações do beneficiário × [PERSON_NAME] Código do beneficiário: 9000316817 …" at bounding box center [570, 263] width 1140 height 527
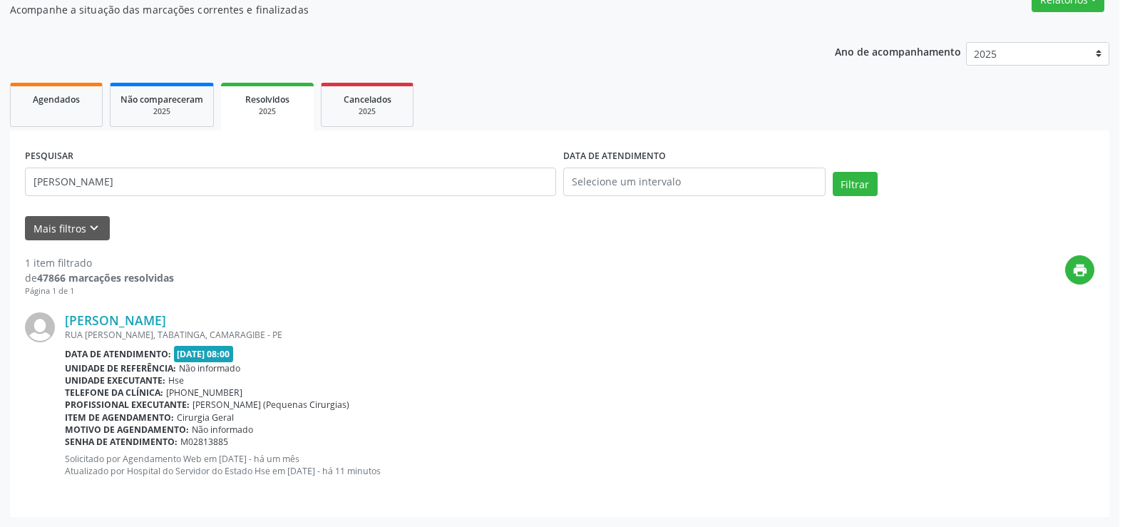
click at [190, 197] on div "PESQUISAR [PERSON_NAME]" at bounding box center [290, 175] width 538 height 61
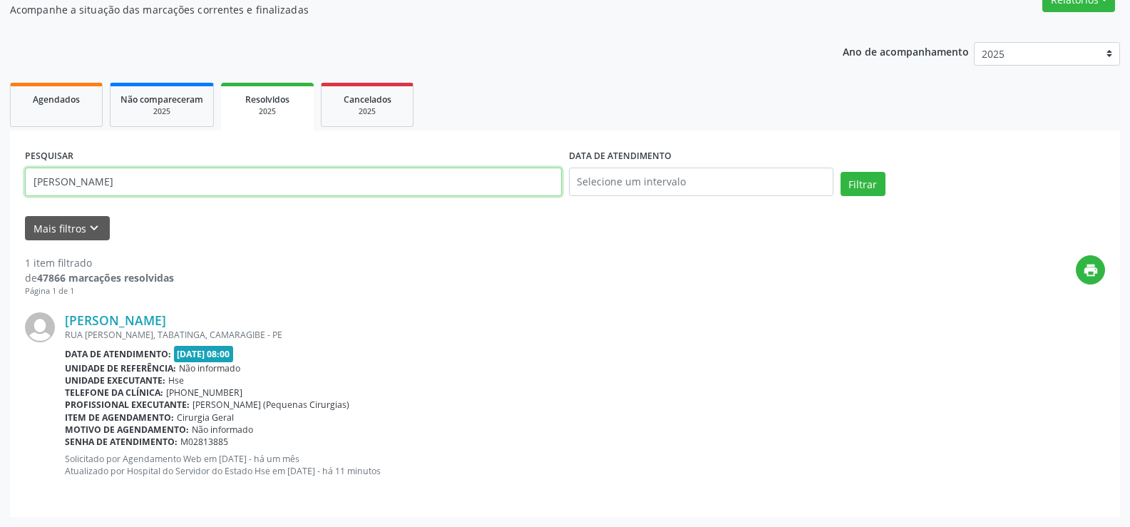
click at [187, 180] on input "[PERSON_NAME]" at bounding box center [293, 181] width 537 height 29
paste input "CIRLANE BELTRAO PESSOA"
click at [840, 172] on button "Filtrar" at bounding box center [862, 184] width 45 height 24
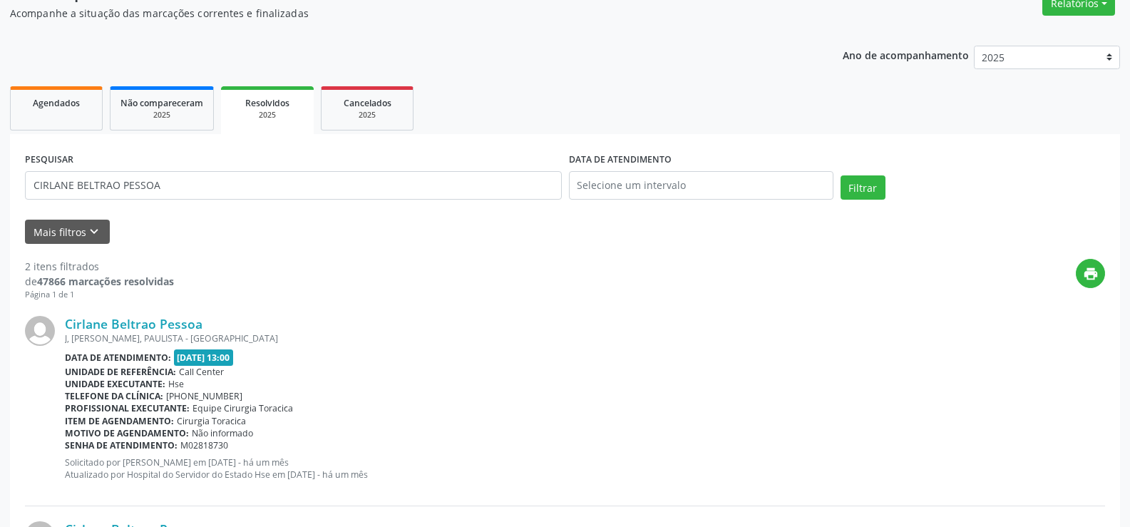
scroll to position [143, 0]
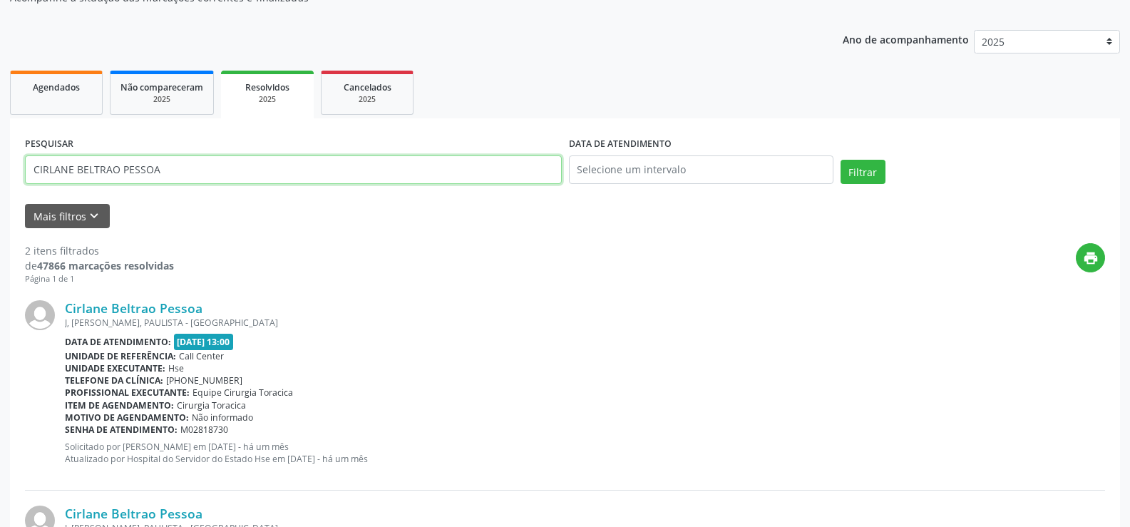
click at [222, 166] on input "CIRLANE BELTRAO PESSOA" at bounding box center [293, 169] width 537 height 29
paste input "[PERSON_NAME]"
type input "[PERSON_NAME]"
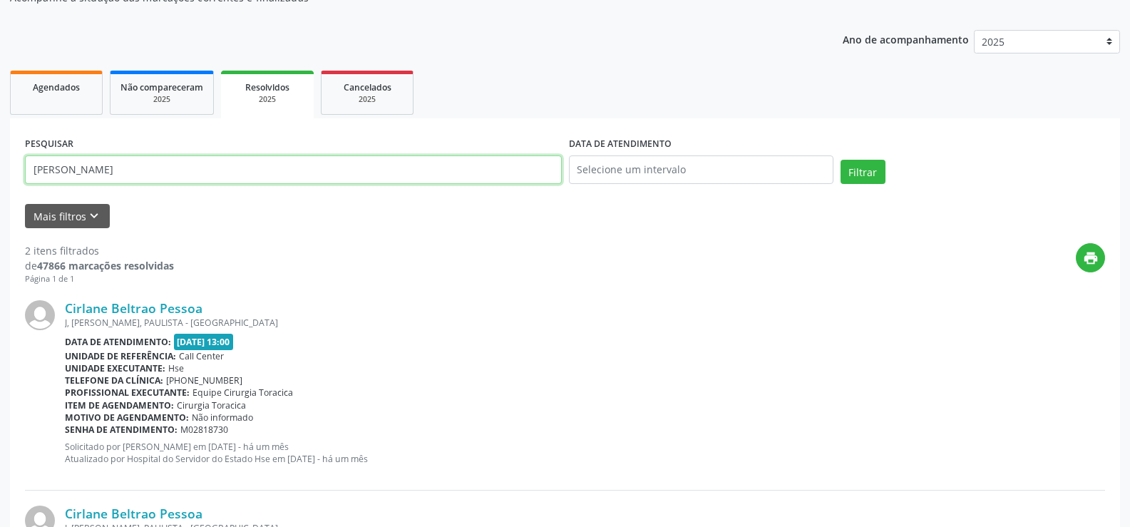
click at [840, 160] on button "Filtrar" at bounding box center [862, 172] width 45 height 24
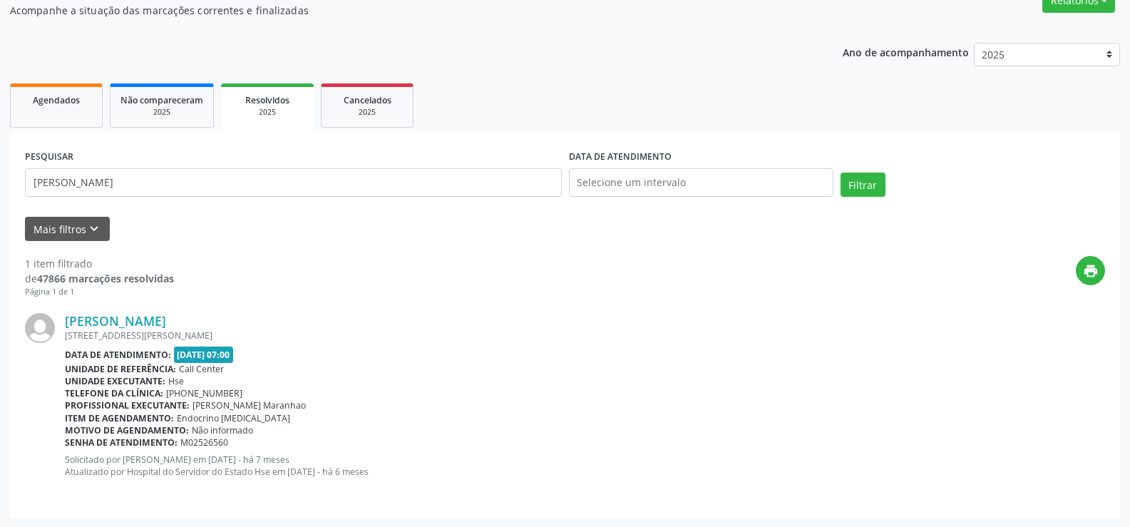
scroll to position [130, 0]
